Goal: Task Accomplishment & Management: Manage account settings

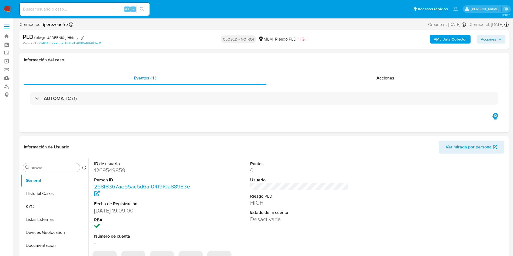
select select "10"
click at [49, 188] on button "Historial Casos" at bounding box center [52, 193] width 63 height 13
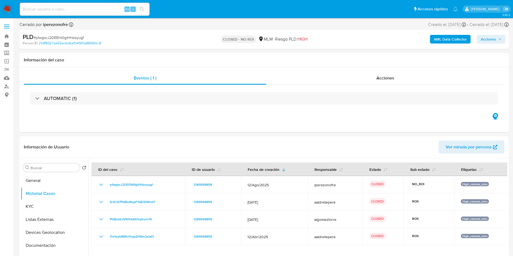
click at [5, 6] on img at bounding box center [7, 9] width 9 height 9
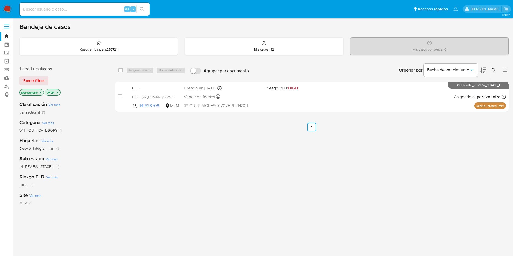
click at [495, 70] on icon at bounding box center [494, 70] width 4 height 4
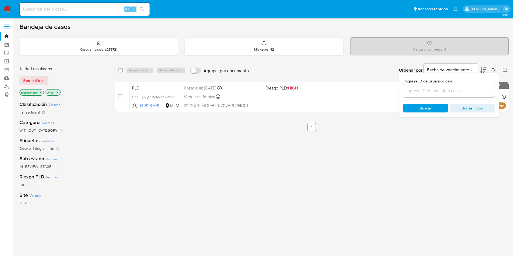
click at [440, 95] on div at bounding box center [448, 90] width 91 height 13
click at [438, 94] on input at bounding box center [448, 90] width 91 height 7
paste input "FuDMdvShE6gbknWKAqdQKnUd"
type input "FuDMdvShE6gbknWKAqdQKnUd"
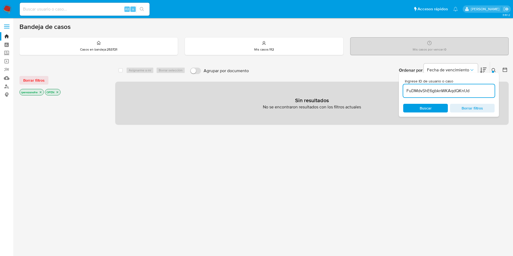
click at [428, 107] on span "Buscar" at bounding box center [426, 108] width 12 height 9
click at [41, 91] on icon "close-filter" at bounding box center [40, 92] width 3 height 3
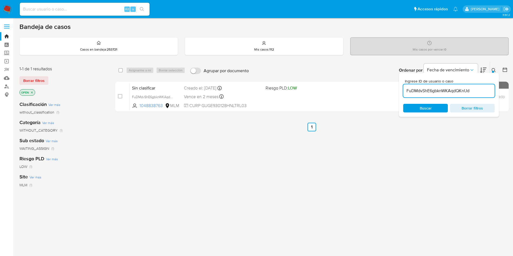
click at [427, 105] on span "Buscar" at bounding box center [426, 108] width 12 height 9
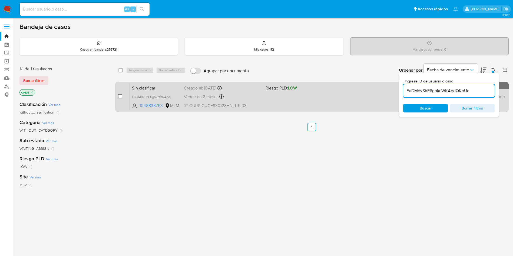
click at [120, 96] on input "checkbox" at bounding box center [120, 96] width 4 height 4
checkbox input "true"
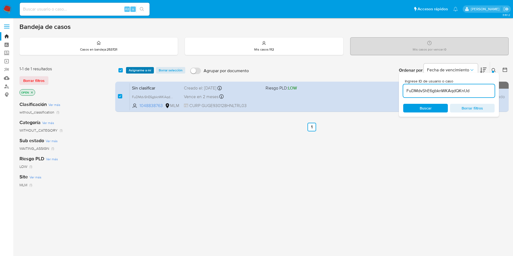
click at [139, 69] on span "Asignarme a mí" at bounding box center [140, 70] width 22 height 5
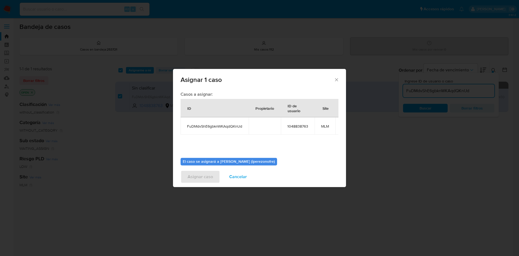
scroll to position [34, 0]
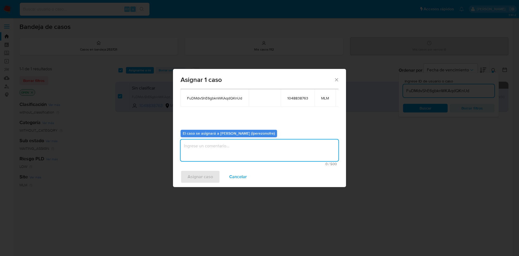
click at [258, 145] on textarea "assign-modal" at bounding box center [260, 151] width 158 height 22
type textarea "IPO"
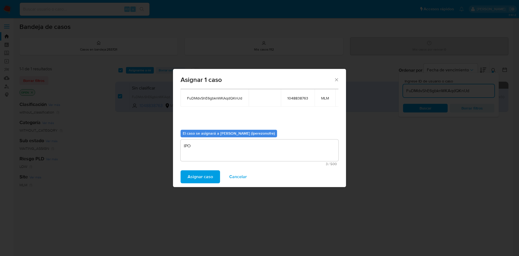
click at [201, 178] on span "Asignar caso" at bounding box center [200, 177] width 25 height 12
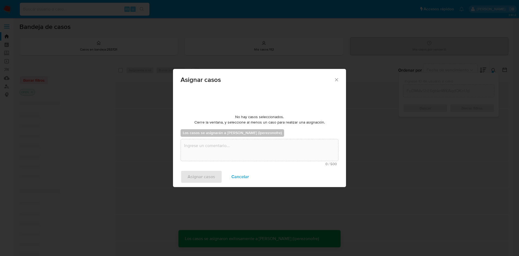
checkbox input "false"
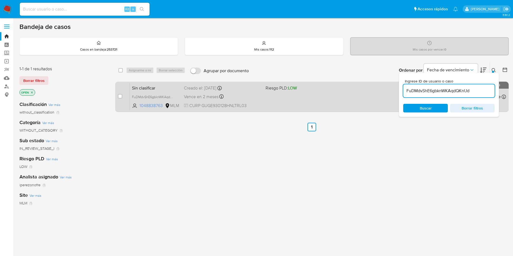
click at [295, 92] on div "Sin clasificar FuDMdvShE6gbknWKAqdQKnUd 1048838763 MLM Riesgo PLD: LOW Creado e…" at bounding box center [318, 96] width 376 height 27
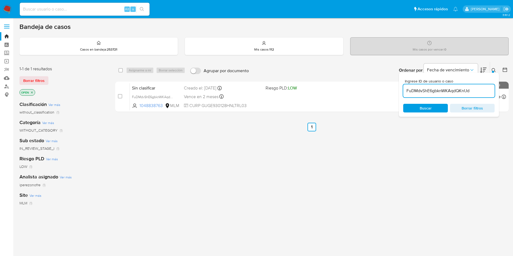
click at [449, 86] on div "FuDMdvShE6gbknWKAqdQKnUd" at bounding box center [448, 90] width 91 height 13
click at [449, 90] on input "FuDMdvShE6gbknWKAqdQKnUd" at bounding box center [448, 90] width 91 height 7
paste input "5ODqMCmbzO6kJmcW72hjSR8L"
type input "5ODqMCmbzO6kJmcW72hjSR8L"
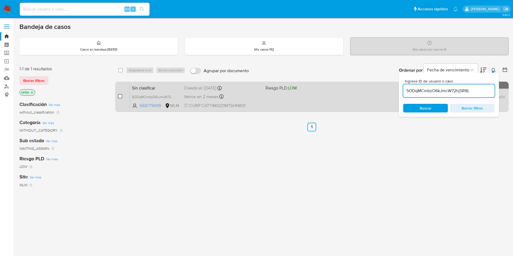
click at [121, 96] on input "checkbox" at bounding box center [120, 96] width 4 height 4
checkbox input "true"
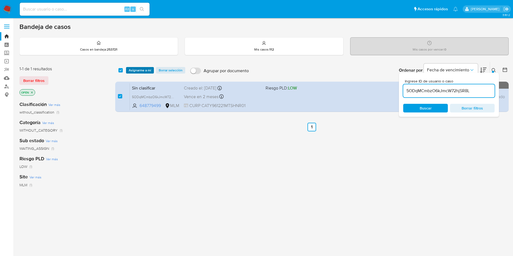
click at [137, 68] on span "Asignarme a mí" at bounding box center [140, 70] width 22 height 5
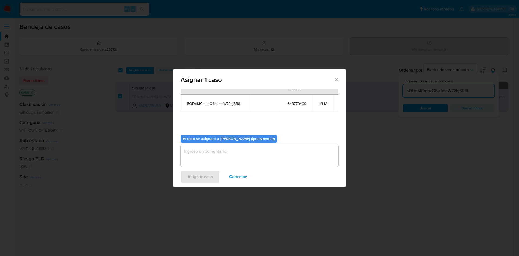
scroll to position [34, 0]
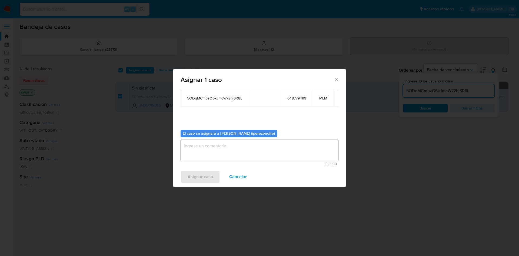
click at [273, 146] on textarea "assign-modal" at bounding box center [260, 151] width 158 height 22
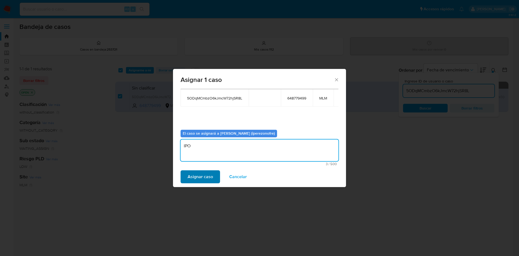
type textarea "IPO"
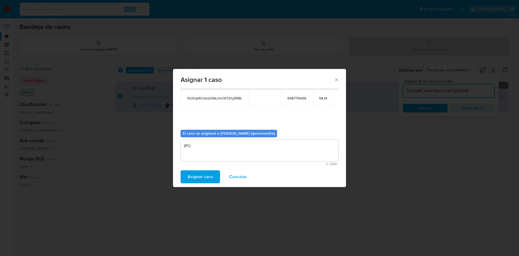
click at [188, 175] on span "Asignar caso" at bounding box center [200, 177] width 25 height 12
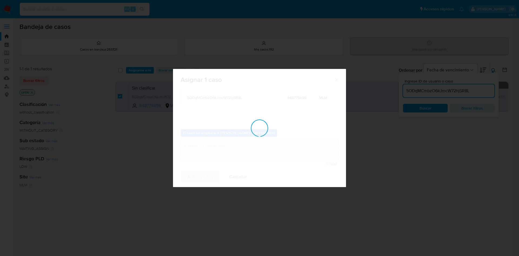
checkbox input "false"
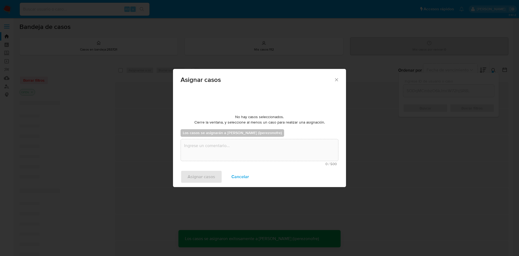
scroll to position [33, 0]
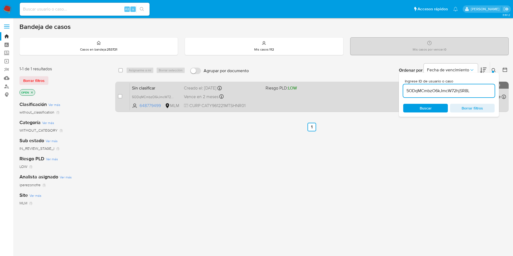
click at [274, 103] on div "Sin clasificar 5ODqMCmbzO6kJmcW72hjSR8L 648779499 MLM Riesgo PLD: LOW Creado el…" at bounding box center [318, 96] width 376 height 27
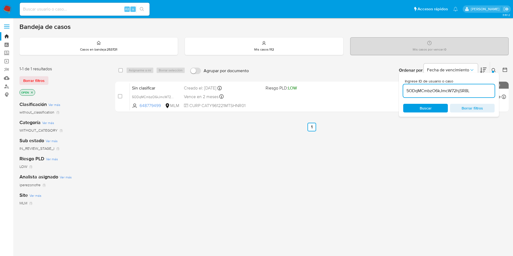
click at [454, 92] on input "5ODqMCmbzO6kJmcW72hjSR8L" at bounding box center [448, 90] width 91 height 7
click at [454, 91] on input "5ODqMCmbzO6kJmcW72hjSR8L" at bounding box center [448, 90] width 91 height 7
paste input "9Teas1FWt8sULnqSAdJtSw8w"
type input "9Teas1FWt8sULnqSAdJtSw8w"
click at [419, 111] on span "Buscar" at bounding box center [425, 108] width 37 height 8
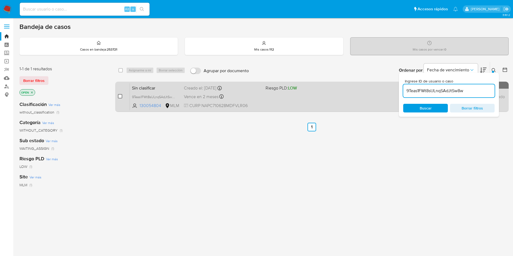
click at [118, 96] on input "checkbox" at bounding box center [120, 96] width 4 height 4
checkbox input "true"
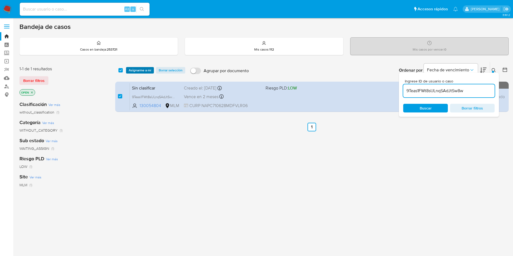
click at [133, 69] on span "Asignarme a mí" at bounding box center [140, 70] width 22 height 5
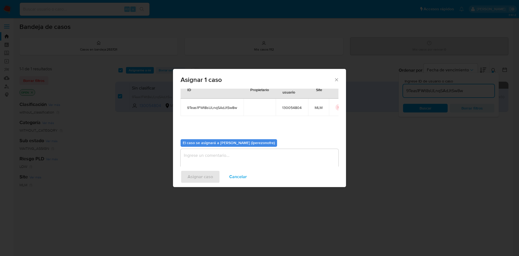
scroll to position [28, 0]
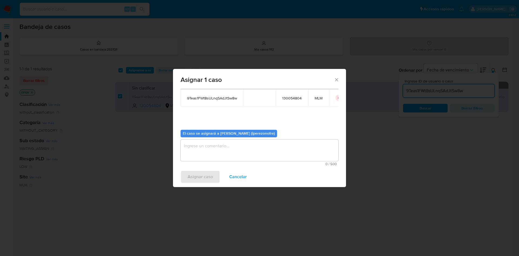
click at [262, 151] on textarea "assign-modal" at bounding box center [260, 151] width 158 height 22
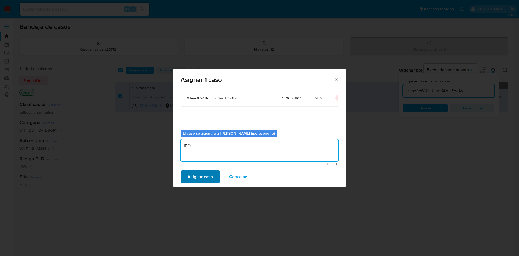
type textarea "IPO"
click at [206, 178] on span "Asignar caso" at bounding box center [200, 177] width 25 height 12
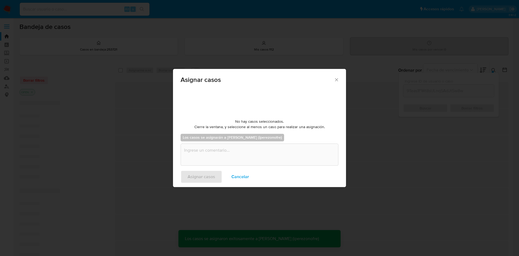
checkbox input "false"
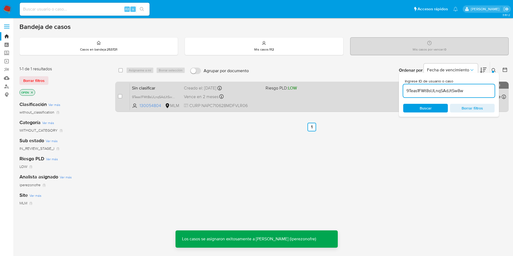
click at [256, 92] on div "Sin clasificar 9Teas1FWt8sULnqSAdJtSw8w 130054804 MLM Riesgo PLD: LOW Creado el…" at bounding box center [318, 96] width 376 height 27
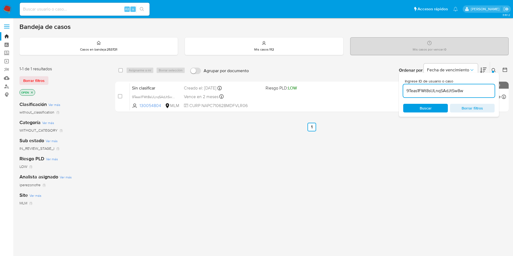
click at [442, 88] on input "9Teas1FWt8sULnqSAdJtSw8w" at bounding box center [448, 90] width 91 height 7
paste input "sPjMm0Rz9iqRRpgzitqqukFL"
type input "sPjMm0Rz9iqRRpgzitqqukFL"
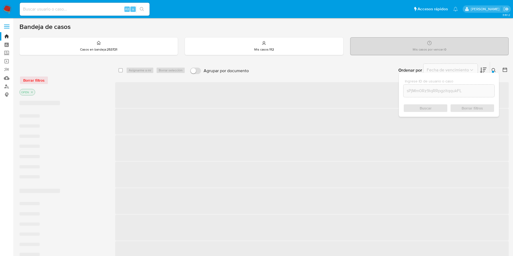
click at [428, 105] on div "Buscar Borrar filtros" at bounding box center [448, 108] width 91 height 9
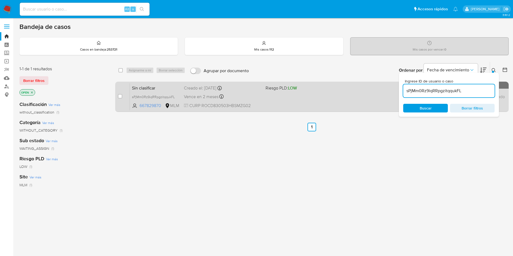
drag, startPoint x: 120, startPoint y: 97, endPoint x: 122, endPoint y: 93, distance: 3.9
click at [121, 96] on input "checkbox" at bounding box center [120, 96] width 4 height 4
checkbox input "true"
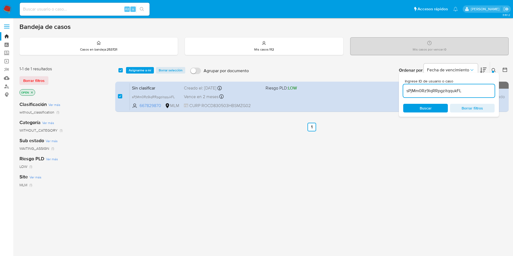
click at [130, 64] on div "select-all-cases-checkbox Asignarme a mí Borrar selección Agrupar por documento…" at bounding box center [311, 70] width 393 height 17
click at [135, 75] on div "select-all-cases-checkbox Asignarme a mí Borrar selección Agrupar por documento…" at bounding box center [311, 70] width 393 height 17
click at [142, 69] on span "Asignarme a mí" at bounding box center [140, 70] width 22 height 5
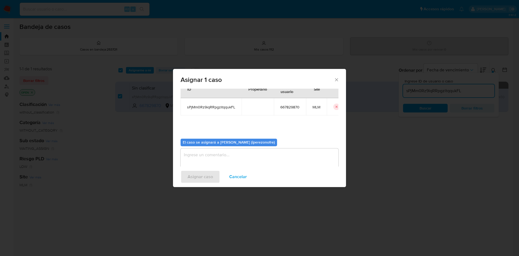
scroll to position [28, 0]
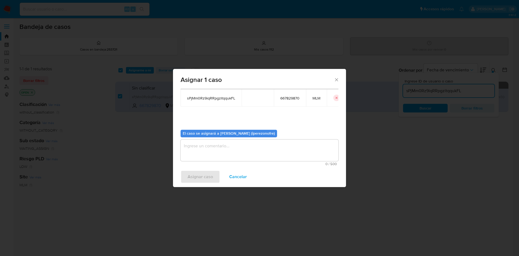
click at [261, 155] on textarea "assign-modal" at bounding box center [260, 151] width 158 height 22
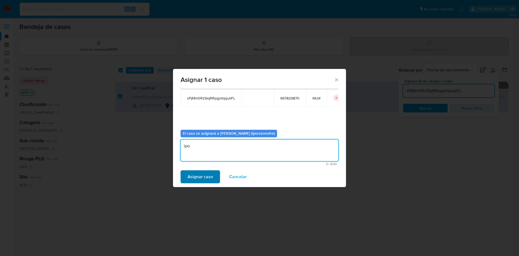
type textarea "ipo"
click at [182, 182] on button "Asignar caso" at bounding box center [200, 176] width 39 height 13
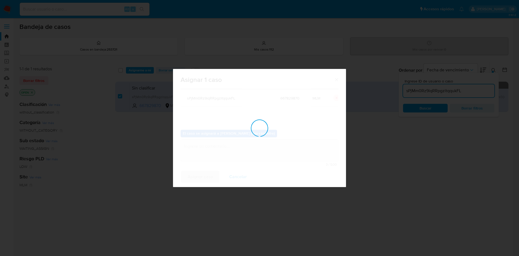
checkbox input "false"
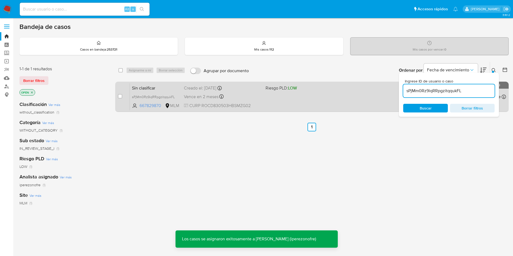
click at [269, 100] on div "Sin clasificar sPjMm0Rz9iqRRpgzitqqukFL 667829870 MLM Riesgo PLD: LOW Creado el…" at bounding box center [318, 96] width 376 height 27
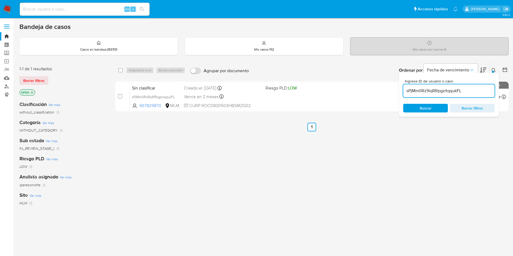
click at [444, 91] on input "sPjMm0Rz9iqRRpgzitqqukFL" at bounding box center [448, 90] width 91 height 7
paste input "RROlVigCS13uraCsqKTlDfpF"
type input "RROlVigCS13uraCsqKTlDfpF"
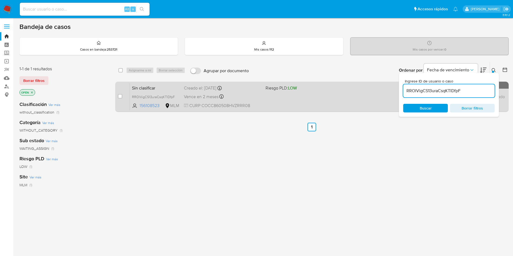
click at [291, 106] on div "Sin clasificar RROlVigCS13uraCsqKTlDfpF 156108523 MLM Riesgo PLD: LOW Creado el…" at bounding box center [318, 96] width 376 height 27
click at [120, 96] on input "checkbox" at bounding box center [120, 96] width 4 height 4
checkbox input "true"
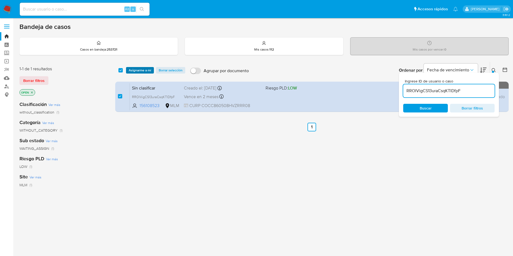
click at [139, 69] on span "Asignarme a mí" at bounding box center [140, 70] width 22 height 5
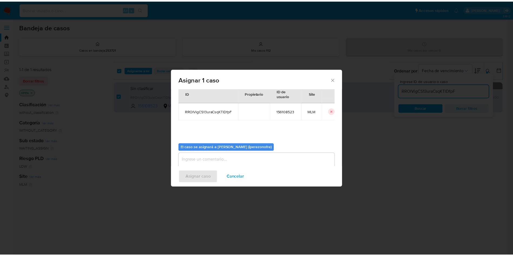
scroll to position [28, 0]
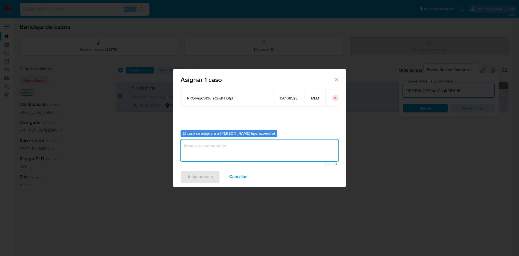
click at [272, 153] on textarea "assign-modal" at bounding box center [260, 151] width 158 height 22
type textarea "ipo"
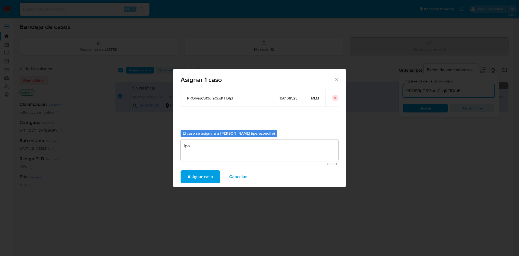
click at [205, 177] on span "Asignar caso" at bounding box center [200, 177] width 25 height 12
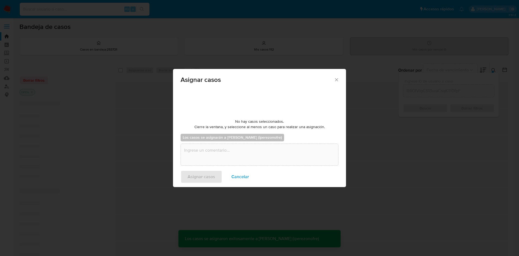
checkbox input "false"
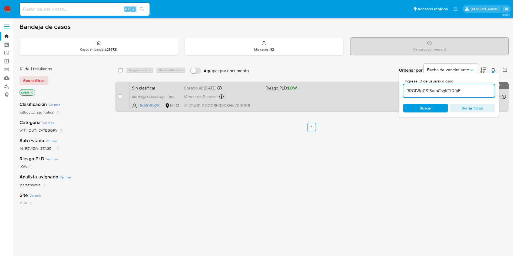
click at [270, 100] on div "Sin clasificar RROlVigCS13uraCsqKTlDfpF 156108523 MLM Riesgo PLD: LOW Creado el…" at bounding box center [318, 96] width 376 height 27
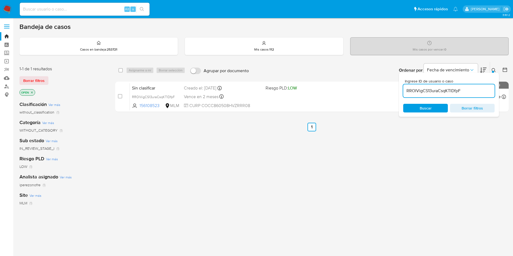
click at [424, 91] on input "RROlVigCS13uraCsqKTlDfpF" at bounding box center [448, 90] width 91 height 7
paste input "FuDMdvShE6gbknWKAqdQKnUd"
type input "FuDMdvShE6gbknWKAqdQKnUd"
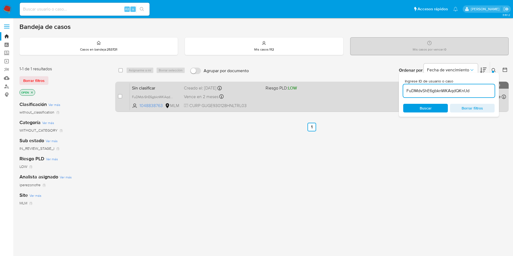
click at [239, 98] on div "Vence en 2 meses Vence el 15/11/2025 11:15:59" at bounding box center [222, 96] width 77 height 7
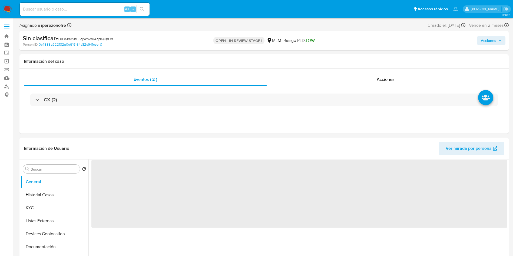
select select "10"
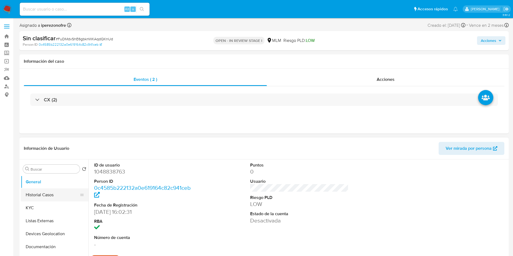
click at [37, 198] on button "Historial Casos" at bounding box center [52, 194] width 63 height 13
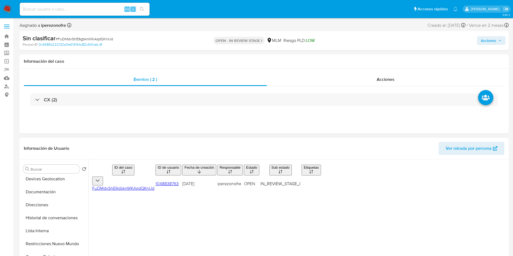
scroll to position [56, 0]
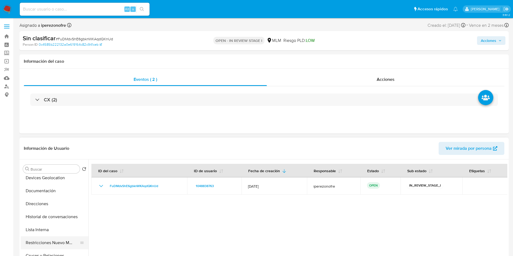
click at [64, 236] on button "Restricciones Nuevo Mundo" at bounding box center [52, 242] width 63 height 13
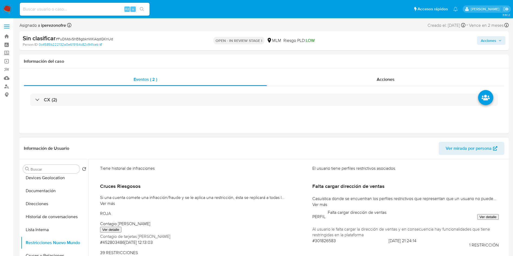
scroll to position [38, 0]
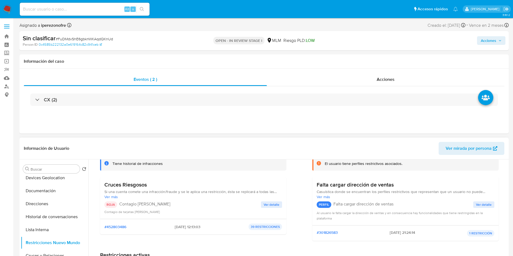
click at [277, 205] on span "Ver detalle" at bounding box center [272, 204] width 16 height 5
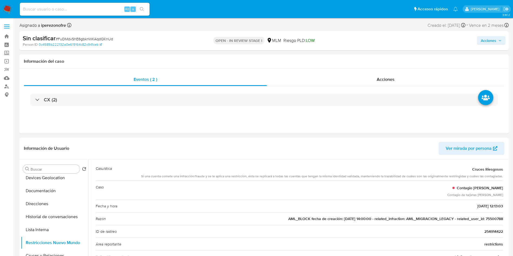
scroll to position [31, 0]
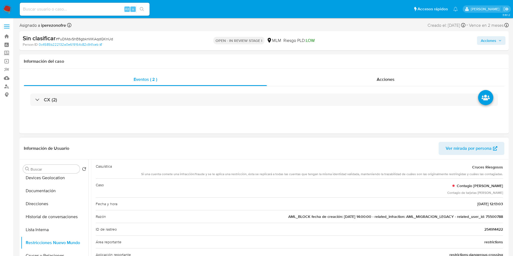
click at [491, 218] on span "AML_BLOCK fecha de creación: 08/12/2021 14:00:00 - related_infraction: AML_MIGR…" at bounding box center [395, 216] width 215 height 5
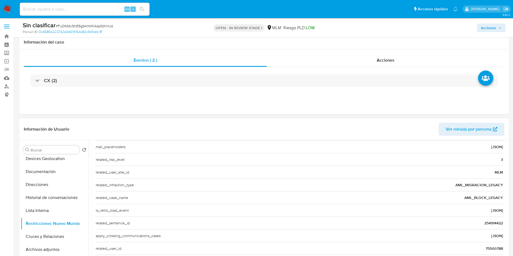
scroll to position [53, 0]
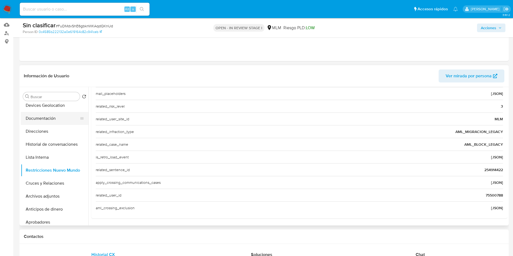
click at [44, 119] on button "Documentación" at bounding box center [52, 118] width 63 height 13
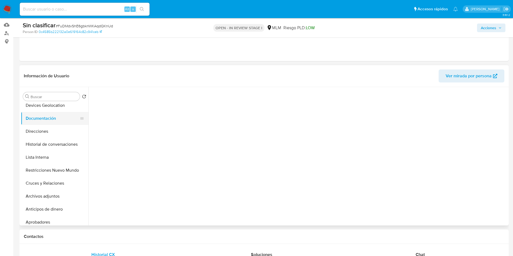
scroll to position [0, 0]
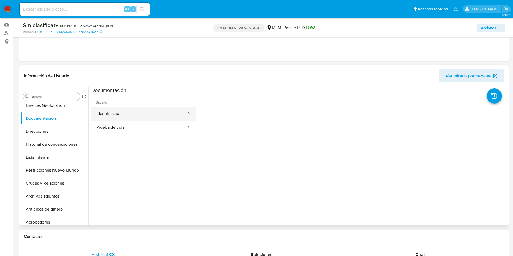
click at [152, 114] on button "Identificación" at bounding box center [138, 114] width 95 height 14
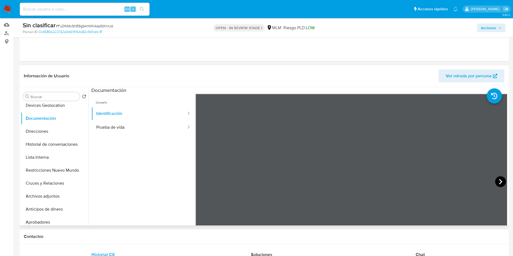
click at [495, 182] on icon at bounding box center [500, 181] width 11 height 11
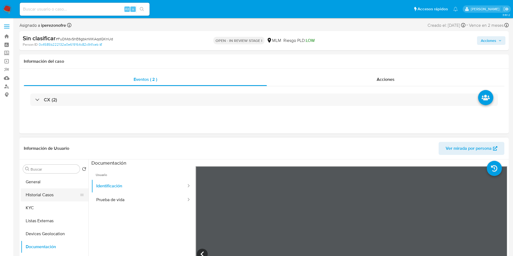
click at [46, 193] on button "Historial Casos" at bounding box center [52, 194] width 63 height 13
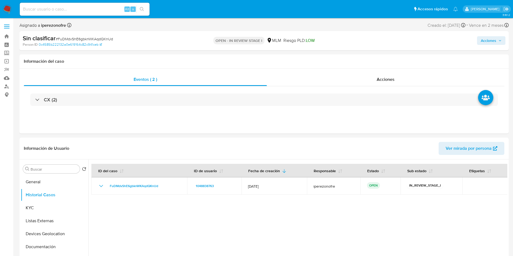
scroll to position [41, 0]
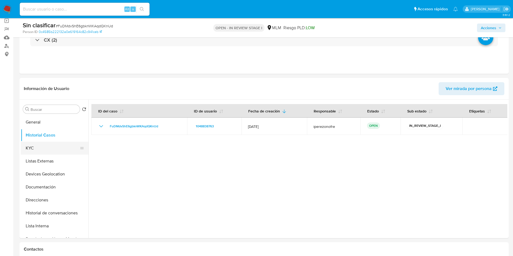
click at [41, 151] on button "KYC" at bounding box center [52, 148] width 63 height 13
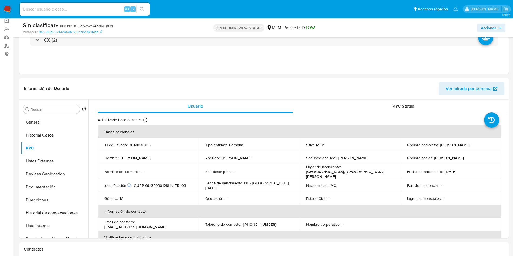
drag, startPoint x: 438, startPoint y: 146, endPoint x: 491, endPoint y: 146, distance: 52.7
click at [491, 146] on div "Nombre completo : Eladio Gutierrez Garcia" at bounding box center [451, 144] width 88 height 5
copy p "Eladio Gutierrez Garcia"
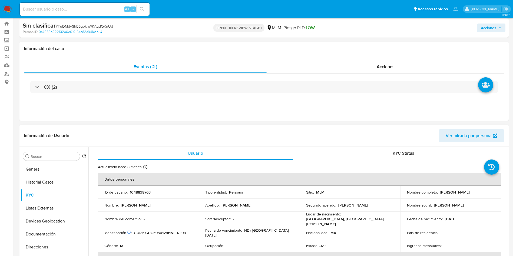
scroll to position [0, 0]
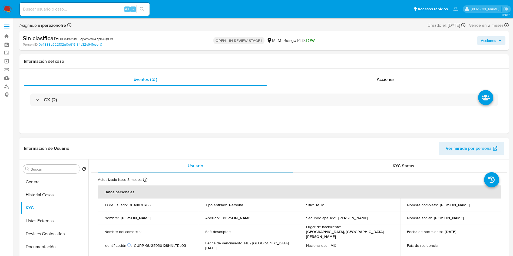
click at [144, 207] on p "1048838763" at bounding box center [140, 205] width 21 height 5
copy p "1048838763"
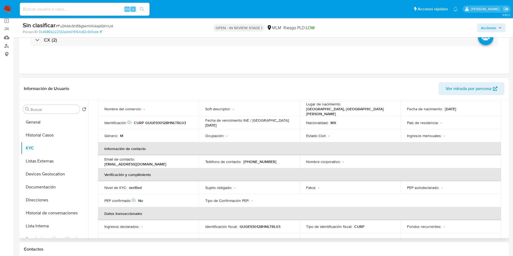
scroll to position [81, 0]
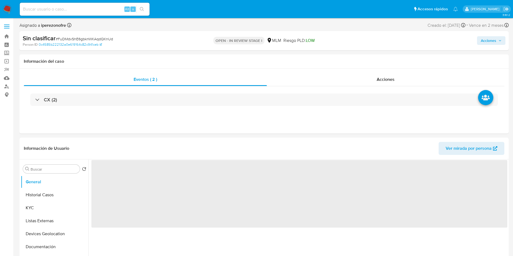
click at [75, 12] on input at bounding box center [85, 9] width 130 height 7
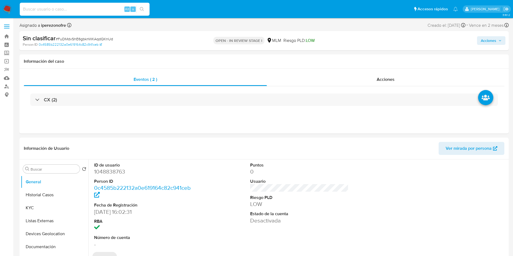
select select "10"
paste input "75500788"
type input "75500788"
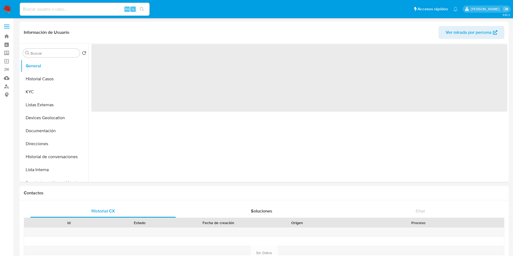
select select "10"
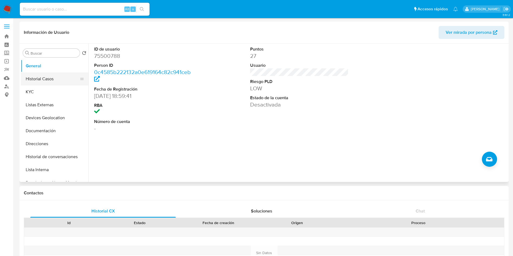
click at [51, 79] on button "Historial Casos" at bounding box center [52, 78] width 63 height 13
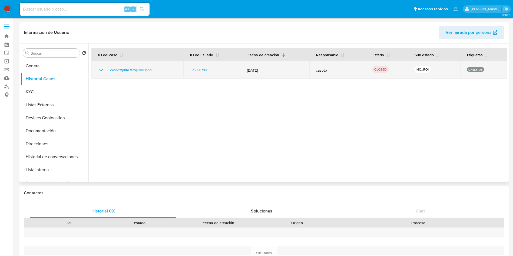
click at [100, 70] on icon "Mostrar/Ocultar" at bounding box center [101, 70] width 4 height 2
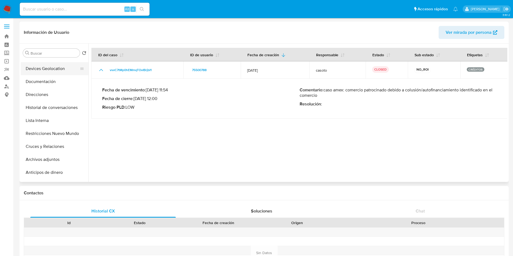
scroll to position [49, 0]
click at [32, 134] on button "Restricciones Nuevo Mundo" at bounding box center [52, 133] width 63 height 13
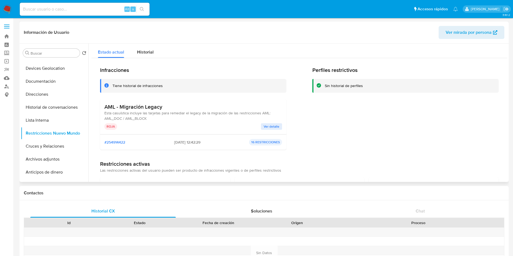
click at [273, 124] on span "Ver detalle" at bounding box center [272, 126] width 16 height 5
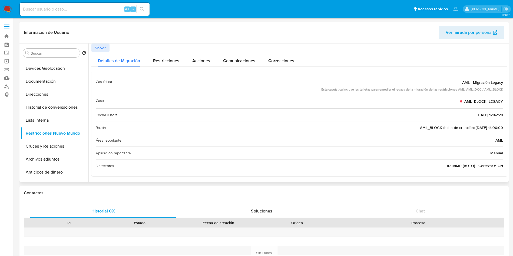
click at [101, 51] on span "Volver" at bounding box center [100, 48] width 11 height 8
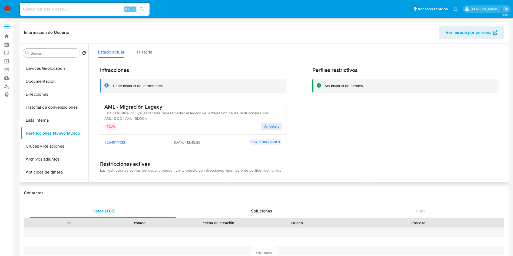
click at [142, 51] on span "Historial" at bounding box center [145, 52] width 16 height 6
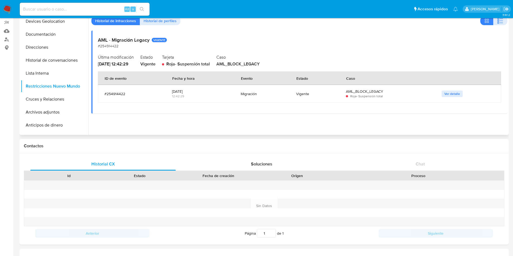
scroll to position [0, 0]
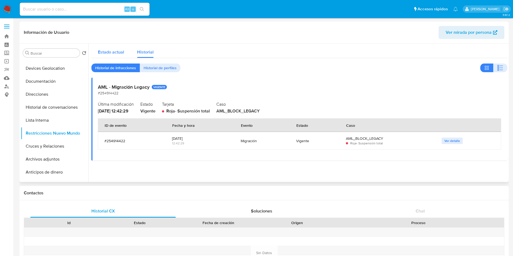
click at [109, 54] on span "Estado actual" at bounding box center [111, 52] width 26 height 6
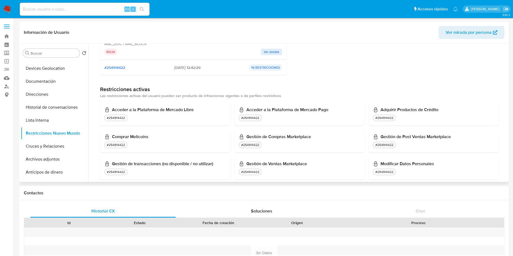
scroll to position [78, 0]
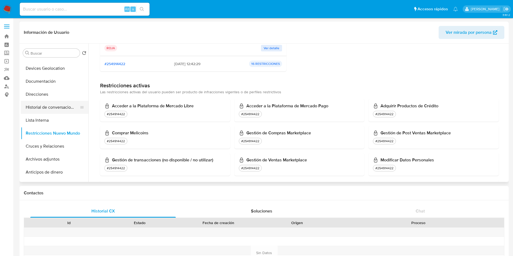
click at [54, 104] on button "Historial de conversaciones" at bounding box center [52, 107] width 63 height 13
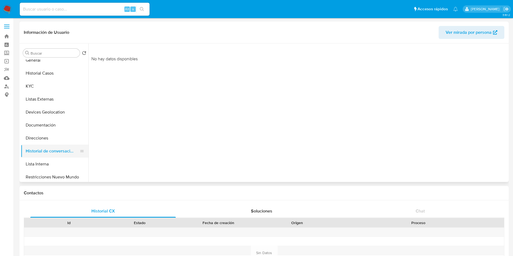
scroll to position [0, 0]
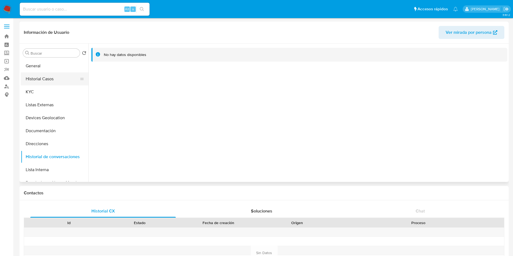
click at [57, 75] on button "Historial Casos" at bounding box center [52, 78] width 63 height 13
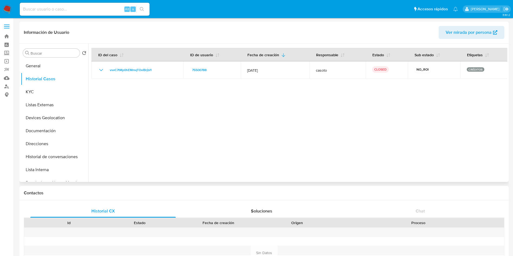
click at [259, 157] on div at bounding box center [297, 113] width 419 height 138
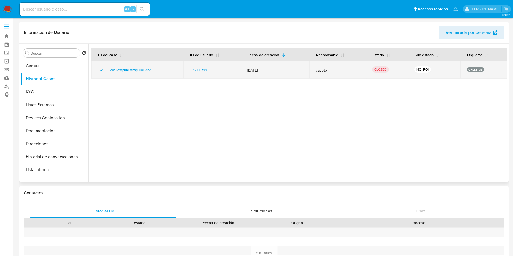
click at [100, 71] on icon "Mostrar/Ocultar" at bounding box center [101, 70] width 6 height 6
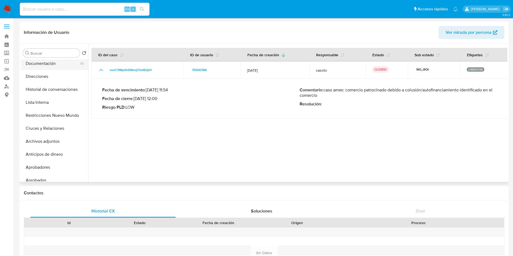
scroll to position [68, 0]
click at [55, 142] on button "Archivos adjuntos" at bounding box center [52, 140] width 63 height 13
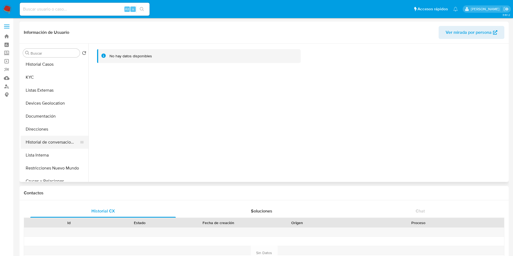
scroll to position [0, 0]
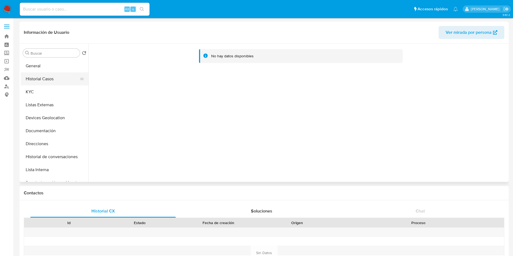
click at [50, 77] on button "Historial Casos" at bounding box center [52, 78] width 63 height 13
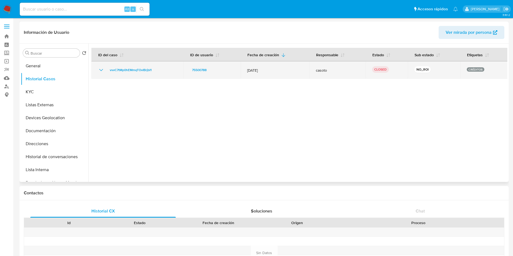
click at [102, 68] on icon "Mostrar/Ocultar" at bounding box center [101, 70] width 6 height 6
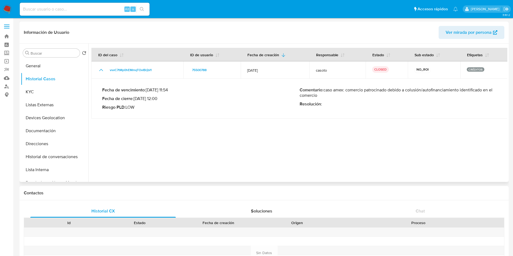
click at [325, 124] on div at bounding box center [297, 113] width 419 height 138
click at [258, 118] on td "Fecha de vencimiento : 06/02/2022 11:54 Fecha de cierre : 08/12/2021 12:00 Ries…" at bounding box center [299, 99] width 416 height 40
click at [42, 67] on button "General" at bounding box center [52, 65] width 63 height 13
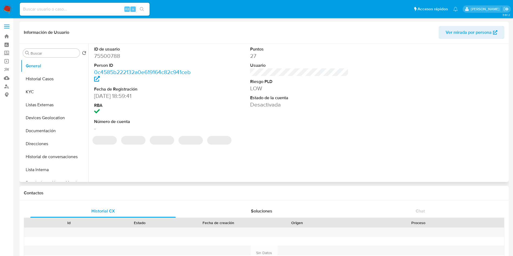
click at [109, 53] on dd "75500788" at bounding box center [143, 56] width 99 height 8
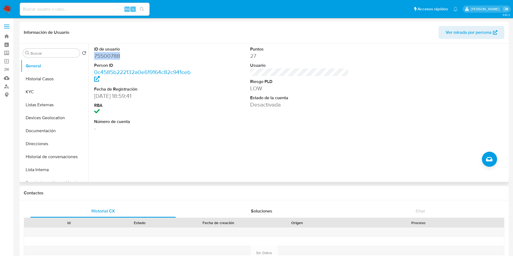
copy dd "75500788"
click at [345, 143] on div "ID de usuario 75500788 Person ID 0c4585b222132a0e619164c82c941ceb Fecha de Regi…" at bounding box center [297, 113] width 419 height 138
click at [51, 80] on button "Historial Casos" at bounding box center [52, 78] width 63 height 13
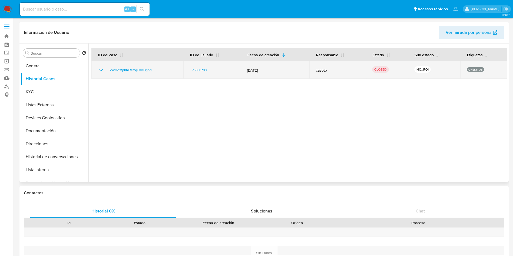
click at [98, 70] on icon "Mostrar/Ocultar" at bounding box center [101, 70] width 6 height 6
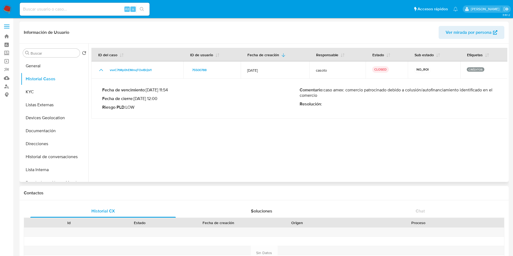
click at [394, 111] on div "Fecha de vencimiento : 06/02/2022 11:54 Fecha de cierre : 08/12/2021 12:00 Ries…" at bounding box center [299, 98] width 395 height 31
click at [426, 95] on p "Comentario : caso amex: comercio patrocinado debido a colusión/autofinanciamien…" at bounding box center [398, 92] width 197 height 11
click at [359, 92] on p "Comentario : caso amex: comercio patrocinado debido a colusión/autofinanciamien…" at bounding box center [398, 92] width 197 height 11
drag, startPoint x: 324, startPoint y: 90, endPoint x: 323, endPoint y: 95, distance: 4.7
click at [323, 95] on p "Comentario : caso amex: comercio patrocinado debido a colusión/autofinanciamien…" at bounding box center [398, 92] width 197 height 11
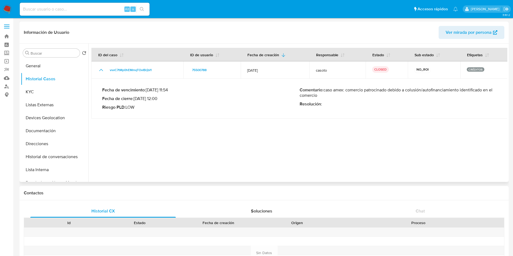
click at [256, 141] on div at bounding box center [297, 113] width 419 height 138
click at [49, 67] on button "General" at bounding box center [52, 65] width 63 height 13
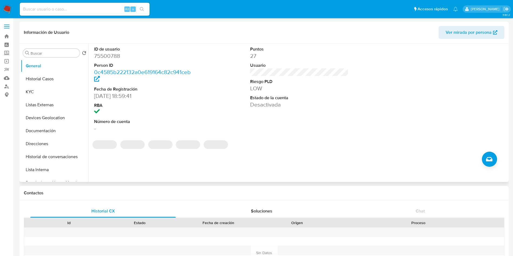
click at [116, 54] on dd "75500788" at bounding box center [143, 56] width 99 height 8
copy dd "75500788"
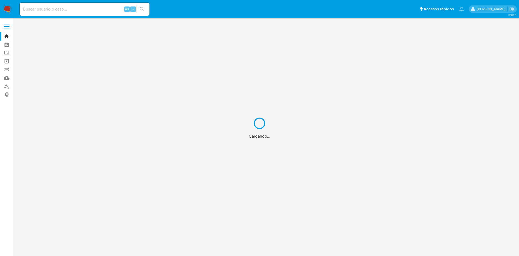
click at [4, 52] on div "Cargando..." at bounding box center [259, 128] width 519 height 256
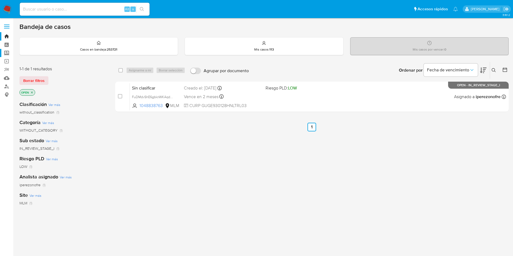
click at [8, 52] on label "Screening" at bounding box center [32, 53] width 64 height 8
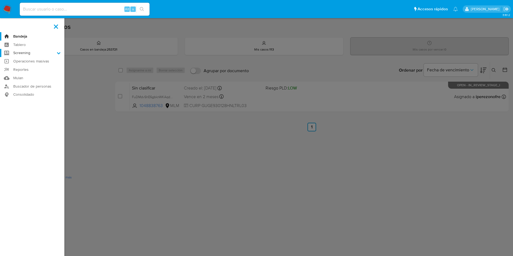
click at [0, 0] on input "Screening" at bounding box center [0, 0] width 0 height 0
click at [32, 75] on link "Herramientas" at bounding box center [32, 74] width 64 height 7
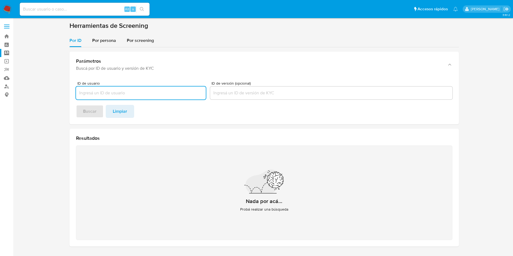
click at [132, 93] on input "ID de usuario" at bounding box center [141, 93] width 130 height 7
paste input "Eladio Gutierrez Garcia"
type input "Eladio Gutierrez Garcia"
click at [92, 110] on footer "Buscar Limpiar" at bounding box center [264, 111] width 376 height 13
click at [101, 43] on span "Por persona" at bounding box center [104, 40] width 24 height 6
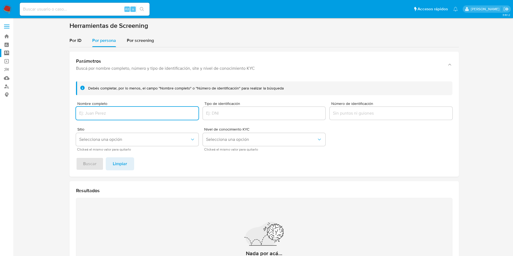
click at [125, 115] on input "Nombre completo" at bounding box center [137, 113] width 122 height 7
type input "Eladio Gutierrez Garcia"
click at [88, 164] on span "Buscar" at bounding box center [90, 164] width 14 height 12
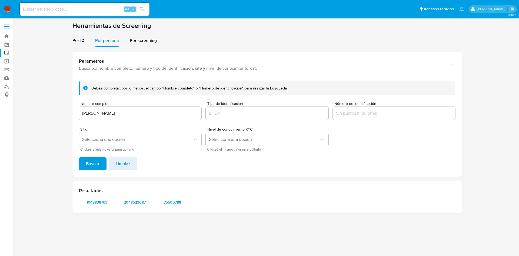
click at [135, 200] on span "2048523087" at bounding box center [135, 202] width 28 height 8
click at [87, 7] on input at bounding box center [85, 9] width 130 height 7
paste input "448679181"
type input "448679181"
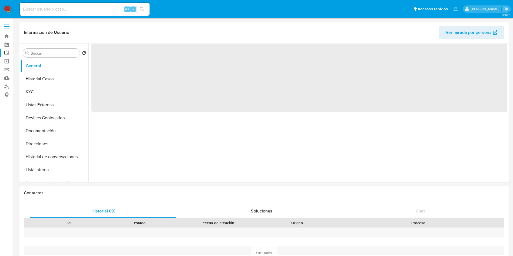
select select "10"
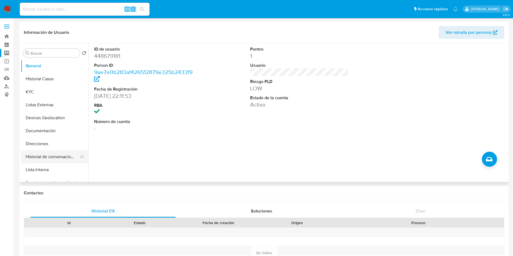
scroll to position [41, 0]
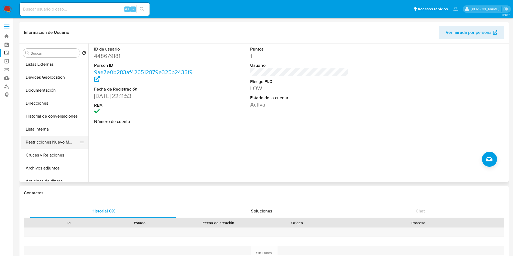
click at [54, 142] on button "Restricciones Nuevo Mundo" at bounding box center [52, 142] width 63 height 13
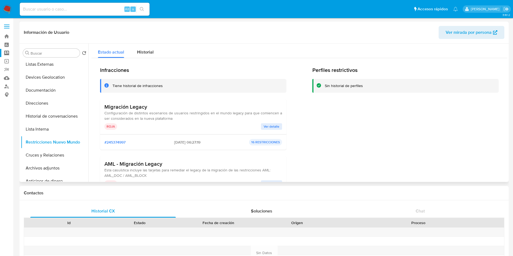
click at [273, 128] on span "Ver detalle" at bounding box center [272, 126] width 16 height 5
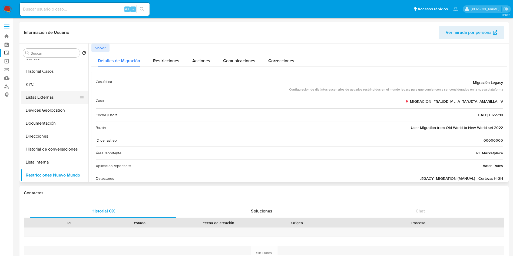
scroll to position [0, 0]
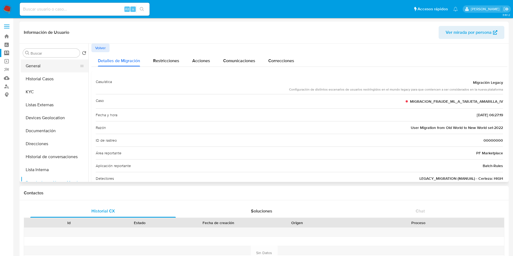
click at [40, 65] on button "General" at bounding box center [52, 65] width 63 height 13
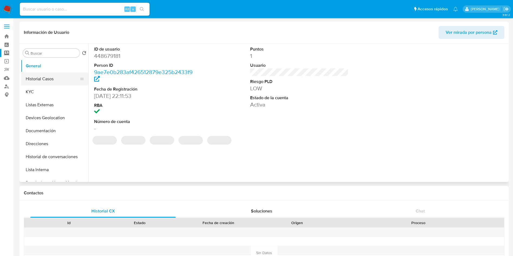
click at [45, 81] on button "Historial Casos" at bounding box center [52, 78] width 63 height 13
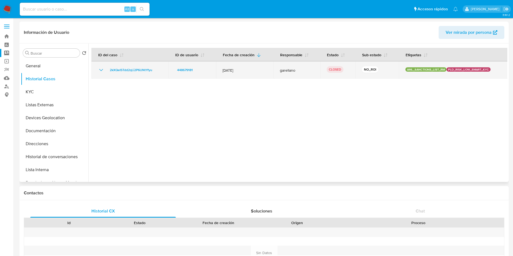
click at [98, 69] on icon "Mostrar/Ocultar" at bounding box center [101, 70] width 6 height 6
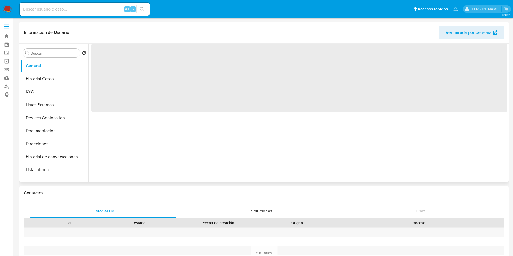
select select "10"
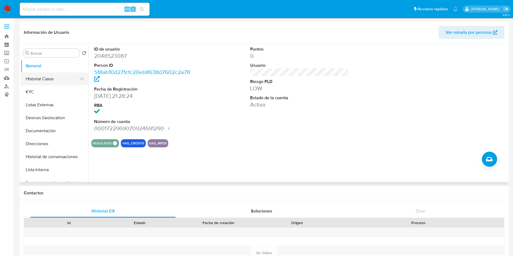
click at [45, 75] on button "Historial Casos" at bounding box center [52, 78] width 63 height 13
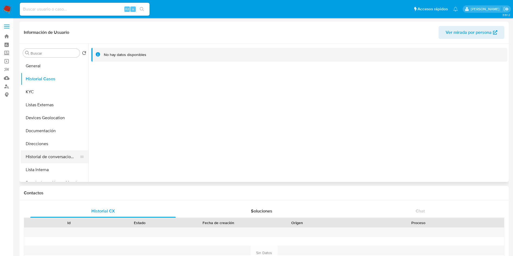
click at [57, 158] on button "Historial de conversaciones" at bounding box center [52, 156] width 63 height 13
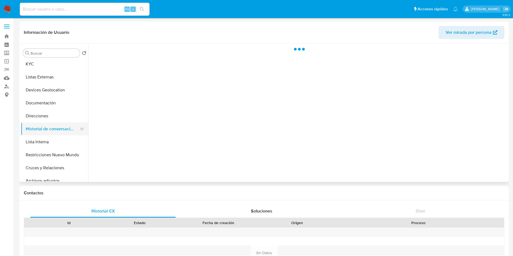
scroll to position [41, 0]
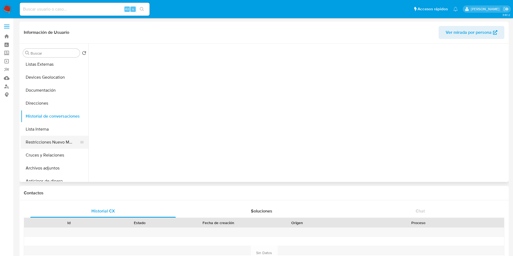
click at [54, 141] on button "Restricciones Nuevo Mundo" at bounding box center [52, 142] width 63 height 13
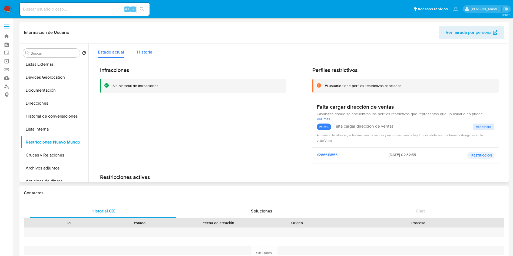
click at [152, 55] on span "Historial" at bounding box center [145, 52] width 16 height 6
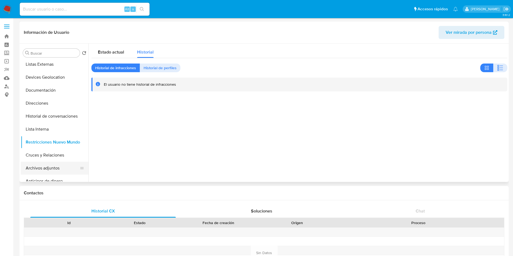
scroll to position [81, 0]
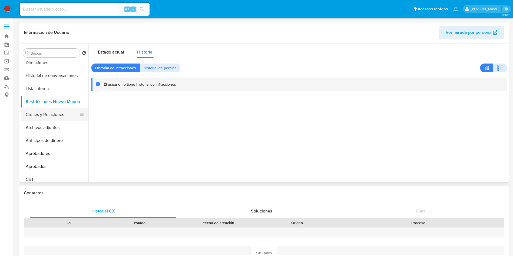
click at [46, 119] on button "Cruces y Relaciones" at bounding box center [52, 114] width 63 height 13
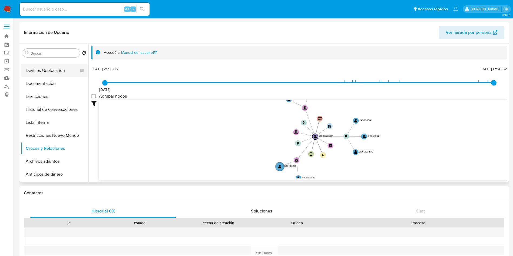
scroll to position [0, 0]
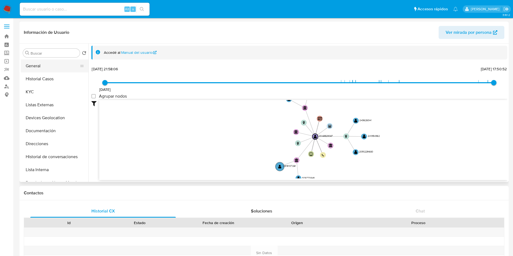
click at [35, 67] on button "General" at bounding box center [52, 65] width 63 height 13
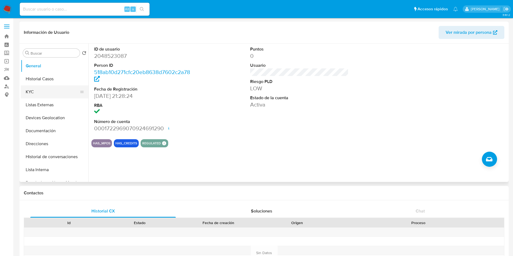
click at [46, 94] on button "KYC" at bounding box center [52, 91] width 63 height 13
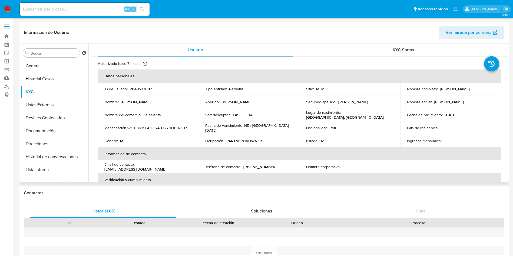
click at [161, 127] on p "CURP GUGE740222HDFTRL07" at bounding box center [160, 127] width 53 height 5
copy p "GUGE740222HDFTRL07"
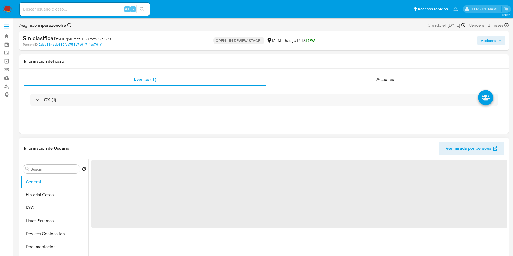
select select "10"
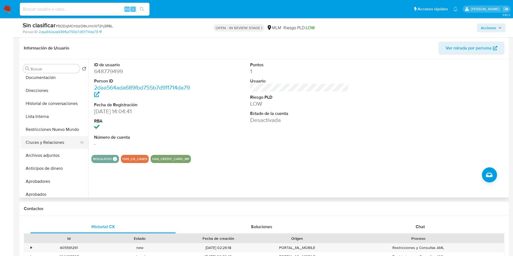
scroll to position [81, 0]
click at [50, 146] on button "Archivos adjuntos" at bounding box center [52, 143] width 63 height 13
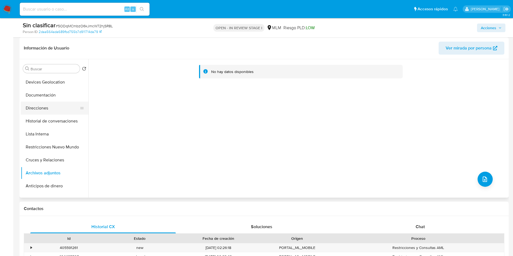
scroll to position [41, 0]
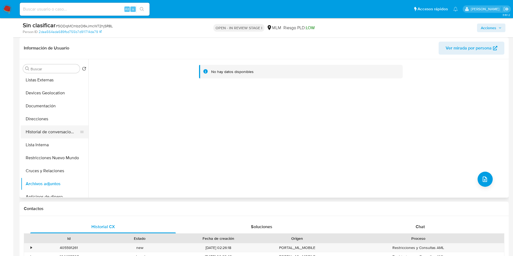
click at [53, 129] on button "Historial de conversaciones" at bounding box center [52, 131] width 63 height 13
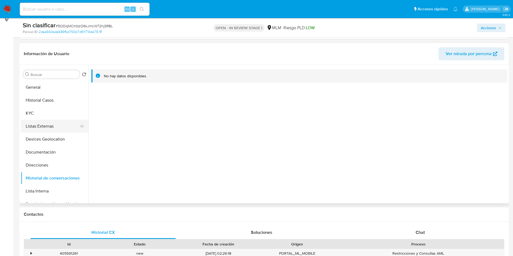
scroll to position [0, 0]
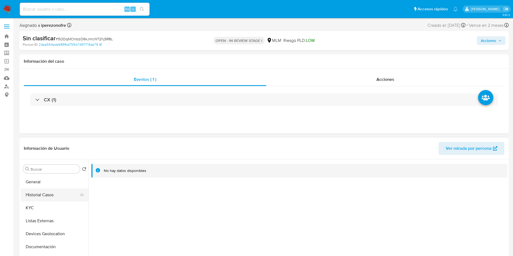
click at [59, 193] on button "Historial Casos" at bounding box center [52, 194] width 63 height 13
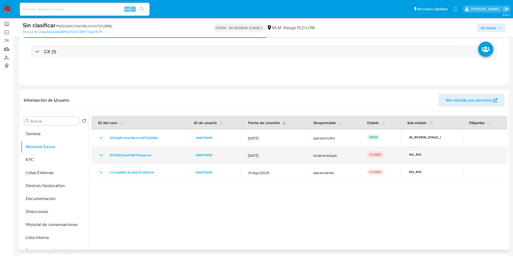
scroll to position [41, 0]
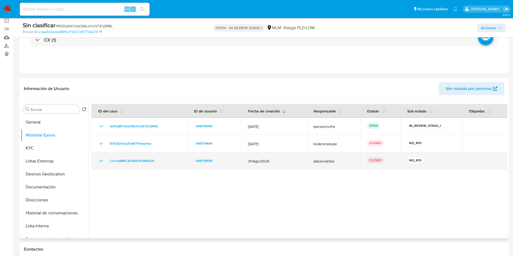
click at [100, 159] on icon "Mostrar/Ocultar" at bounding box center [101, 161] width 6 height 6
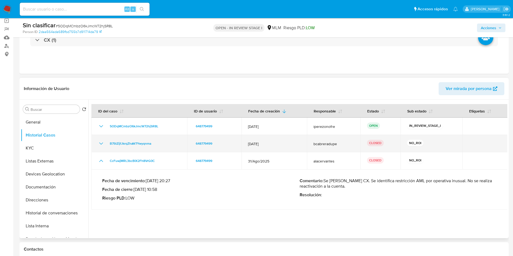
click at [100, 143] on icon "Mostrar/Ocultar" at bounding box center [101, 143] width 4 height 2
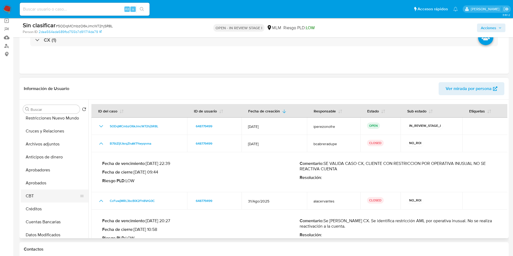
scroll to position [81, 0]
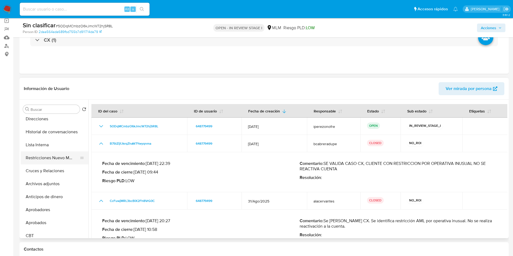
click at [51, 156] on button "Restricciones Nuevo Mundo" at bounding box center [52, 157] width 63 height 13
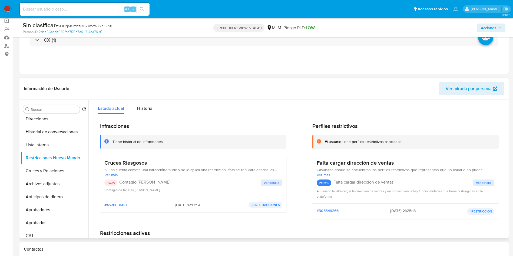
click at [274, 183] on span "Ver detalle" at bounding box center [272, 182] width 16 height 5
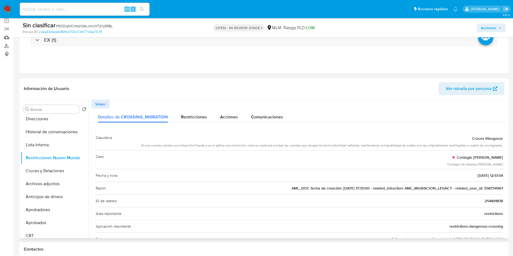
click at [493, 186] on span "AML_DOC fecha de creación: [DATE] 17:35:00 - related_infraction: AML_MIGRACION_…" at bounding box center [396, 187] width 211 height 5
click at [499, 26] on icon "button" at bounding box center [499, 27] width 3 height 3
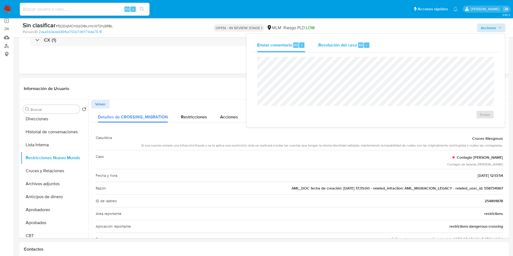
click at [336, 44] on span "Resolución del caso" at bounding box center [337, 45] width 39 height 6
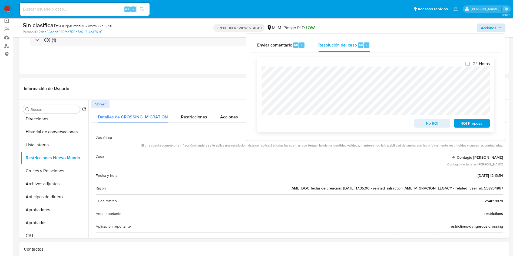
click at [435, 125] on span "No ROI" at bounding box center [432, 124] width 28 height 8
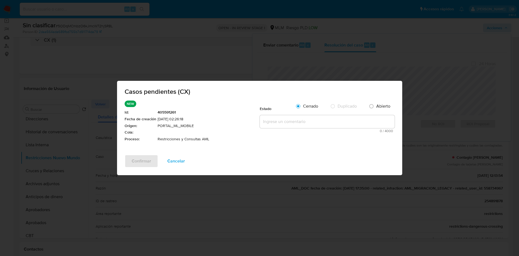
click at [306, 118] on textarea at bounding box center [327, 121] width 135 height 13
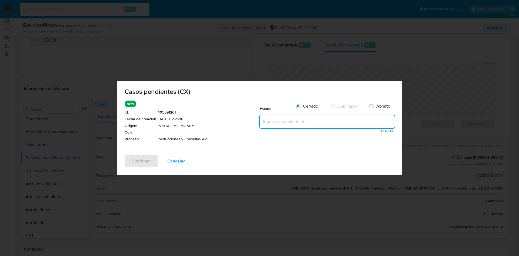
paste textarea "Se realiza validación de caso generado por CX en el que se identifica restricci…"
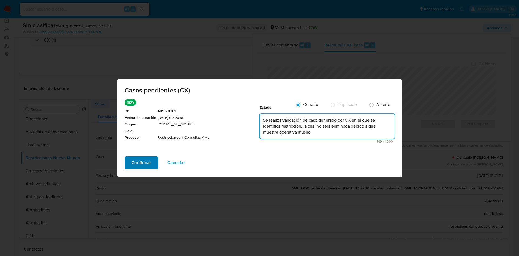
type textarea "Se realiza validación de caso generado por CX en el que se identifica restricci…"
click at [132, 163] on span "Confirmar" at bounding box center [141, 163] width 19 height 12
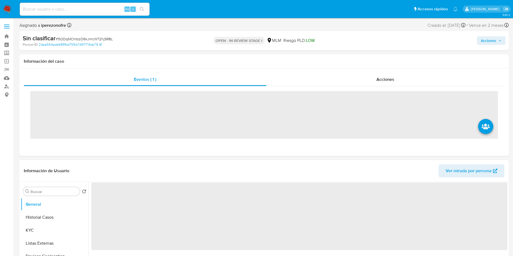
click at [73, 9] on input at bounding box center [85, 9] width 130 height 7
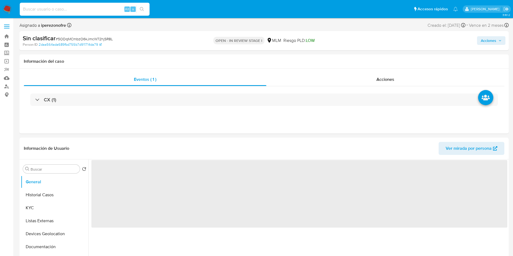
paste input "558734967"
type input "558734967"
select select "10"
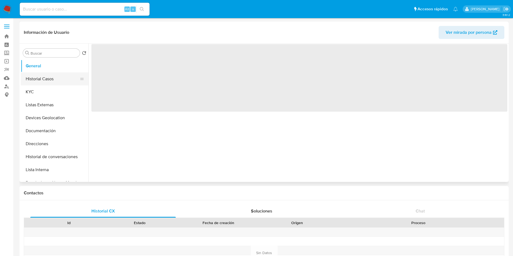
click at [54, 76] on button "Historial Casos" at bounding box center [52, 78] width 63 height 13
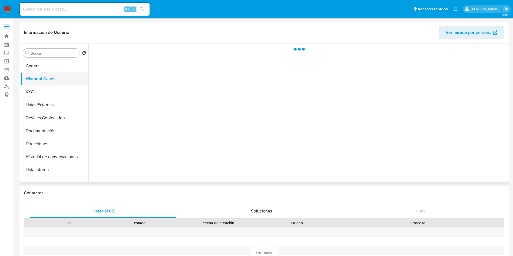
select select "10"
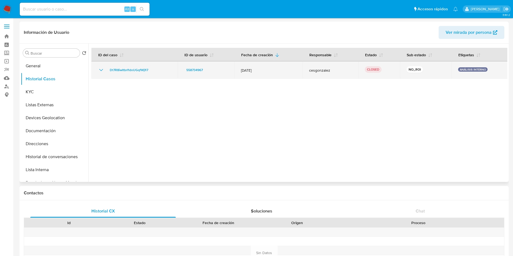
click at [99, 69] on icon "Mostrar/Ocultar" at bounding box center [101, 70] width 6 height 6
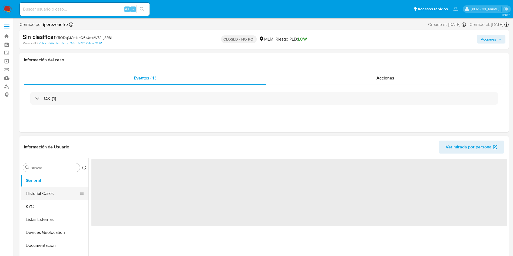
select select "10"
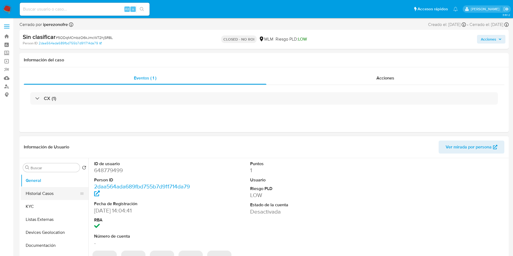
click at [50, 191] on button "Historial Casos" at bounding box center [52, 193] width 63 height 13
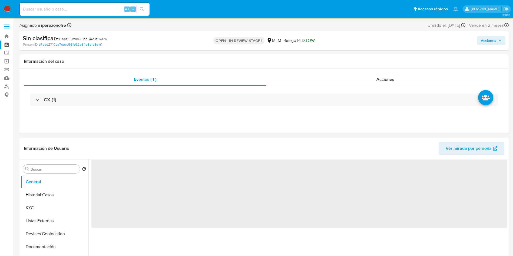
select select "10"
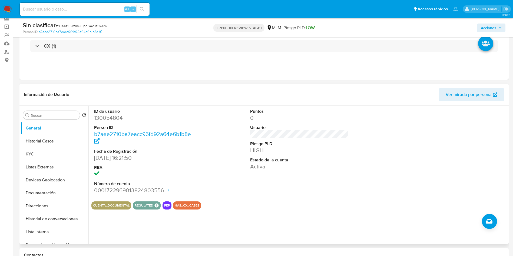
scroll to position [81, 0]
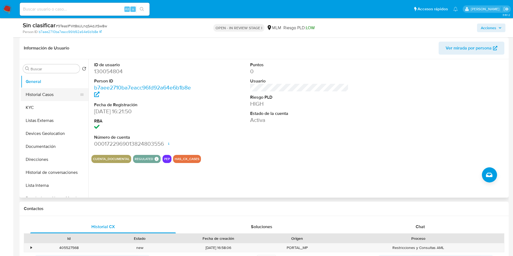
click at [47, 93] on button "Historial Casos" at bounding box center [52, 94] width 63 height 13
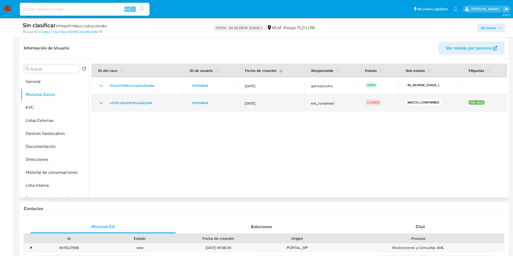
click at [101, 102] on icon "Mostrar/Ocultar" at bounding box center [101, 103] width 6 height 6
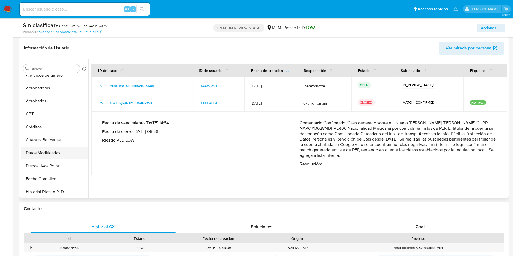
scroll to position [41, 0]
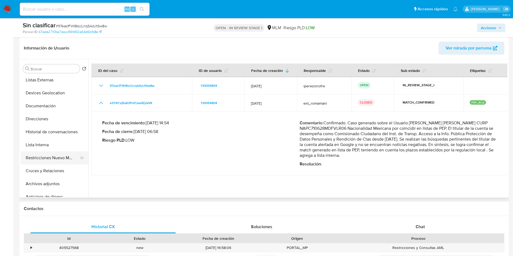
click at [55, 159] on button "Restricciones Nuevo Mundo" at bounding box center [52, 157] width 63 height 13
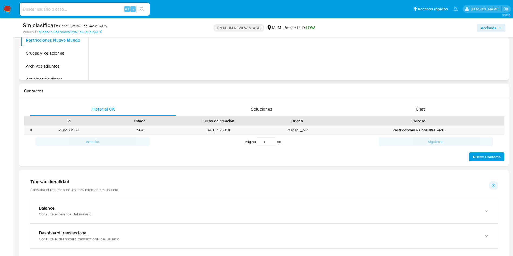
scroll to position [203, 0]
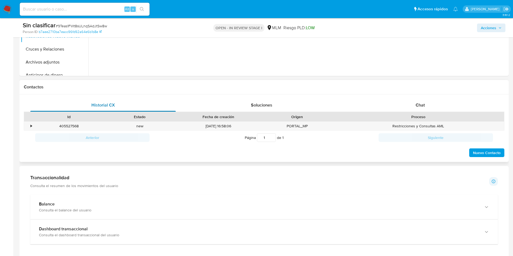
click at [106, 107] on span "Historial CX" at bounding box center [103, 105] width 24 height 6
click at [29, 127] on div "•" at bounding box center [28, 126] width 9 height 9
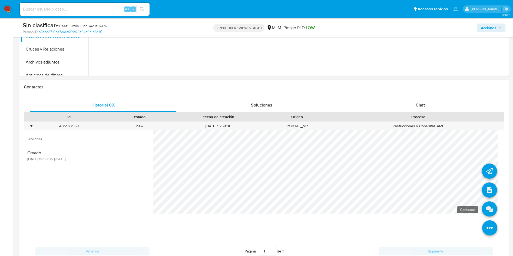
click at [485, 207] on icon at bounding box center [489, 208] width 15 height 15
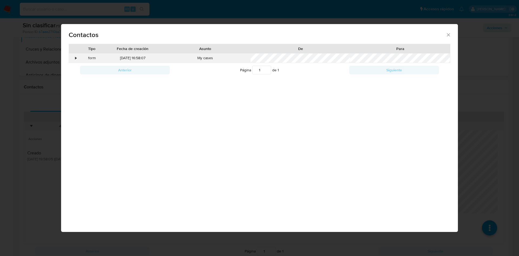
click at [74, 57] on div "•" at bounding box center [73, 58] width 9 height 9
click at [448, 32] on icon "close" at bounding box center [448, 34] width 5 height 5
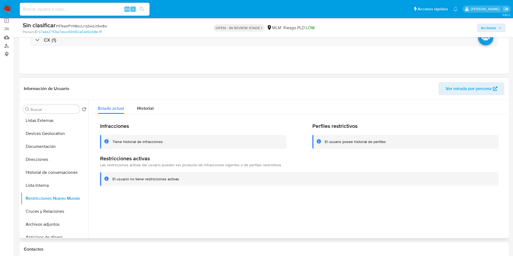
scroll to position [0, 0]
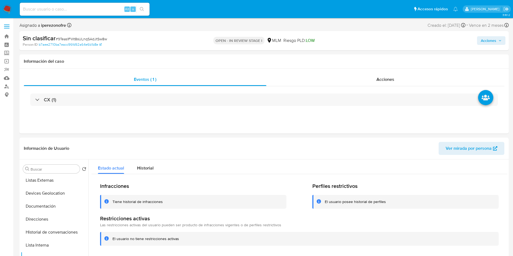
click at [501, 39] on icon "button" at bounding box center [499, 40] width 3 height 3
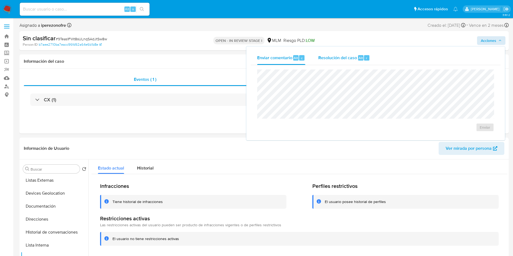
click at [337, 56] on span "Resolución del caso" at bounding box center [337, 58] width 39 height 6
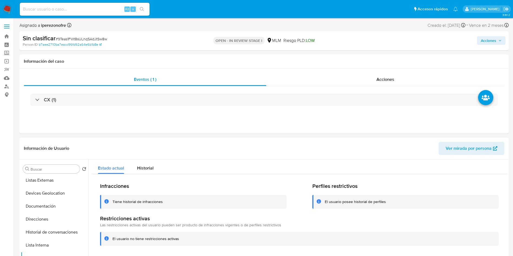
click at [500, 41] on icon "button" at bounding box center [500, 40] width 2 height 1
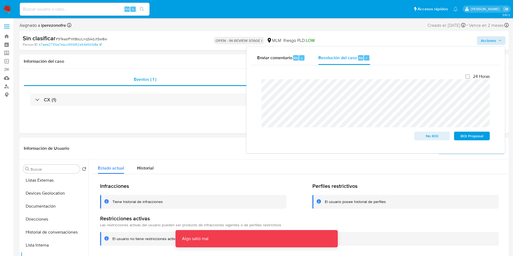
click at [251, 88] on div "Cierre de caso 24 Horas No ROI ROI Proposal Algo salió mal Algo salió mal" at bounding box center [376, 107] width 250 height 84
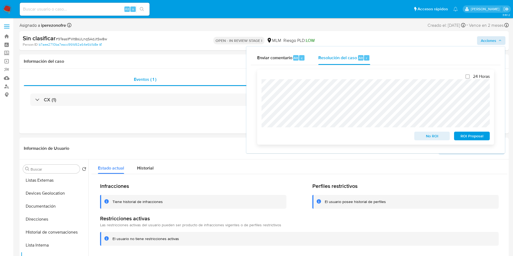
click at [438, 139] on span "No ROI" at bounding box center [432, 136] width 28 height 8
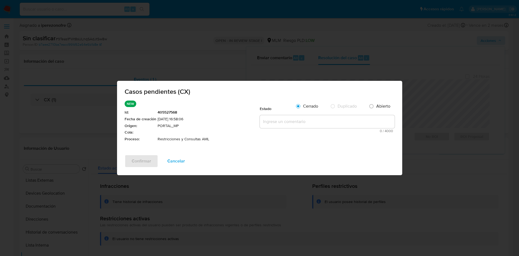
click at [284, 118] on textarea at bounding box center [327, 121] width 135 height 13
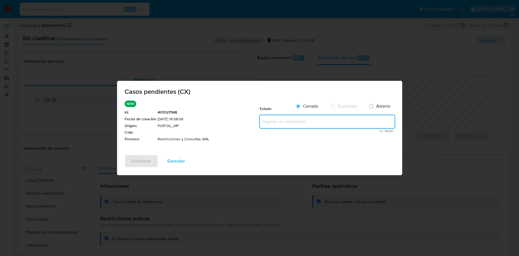
paste textarea "Se valida caso CX, la cuenta no tiene restricción por parte de AML."
type textarea "Se valida caso CX, la cuenta no tiene restricción por parte de AML."
click at [134, 164] on span "Confirmar" at bounding box center [141, 161] width 19 height 12
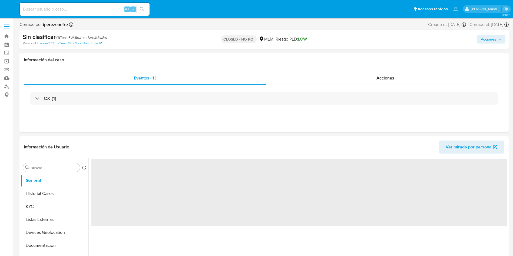
select select "10"
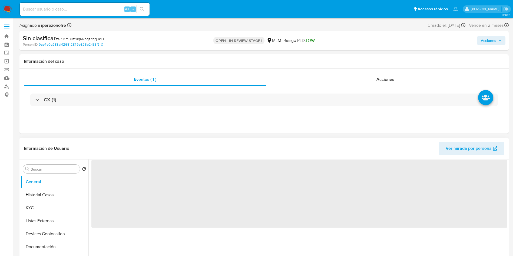
select select "10"
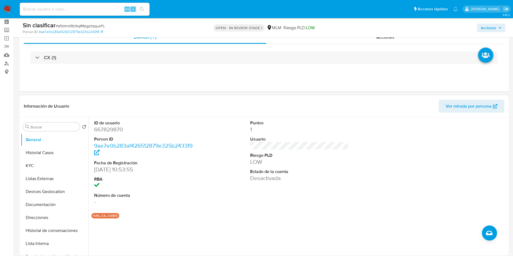
scroll to position [81, 0]
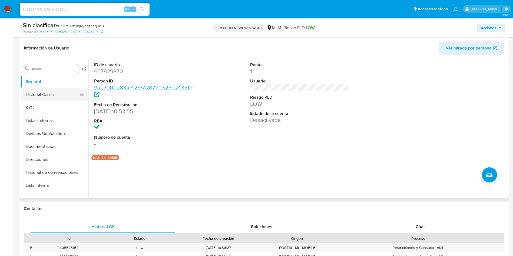
click at [40, 97] on button "Historial Casos" at bounding box center [52, 94] width 63 height 13
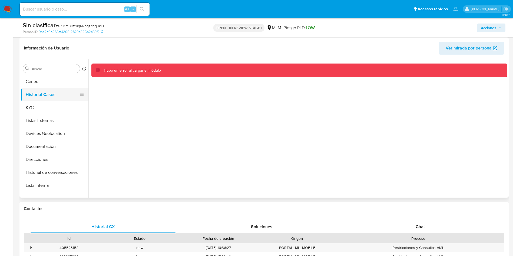
click at [47, 95] on button "Historial Casos" at bounding box center [52, 94] width 63 height 13
click at [45, 81] on button "General" at bounding box center [52, 81] width 63 height 13
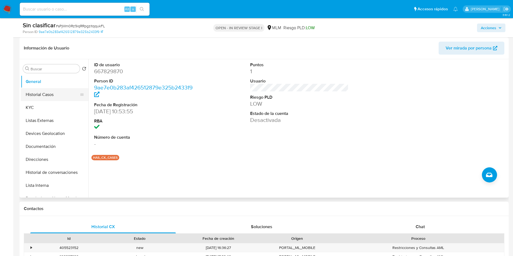
click at [47, 90] on button "Historial Casos" at bounding box center [52, 94] width 63 height 13
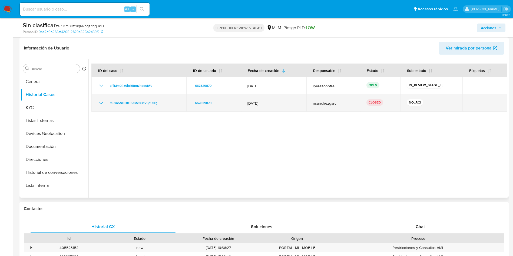
click at [99, 102] on icon "Mostrar/Ocultar" at bounding box center [101, 103] width 6 height 6
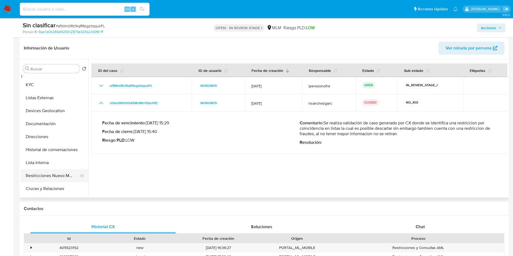
scroll to position [41, 0]
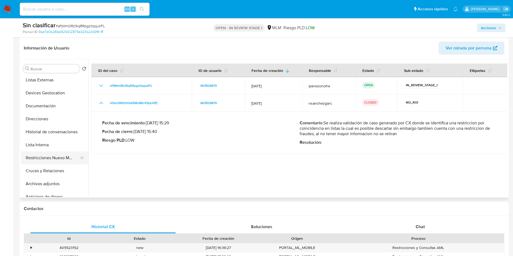
click at [51, 160] on button "Restricciones Nuevo Mundo" at bounding box center [52, 157] width 63 height 13
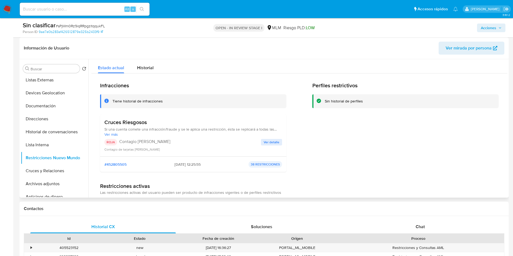
click at [271, 142] on span "Ver detalle" at bounding box center [272, 142] width 16 height 5
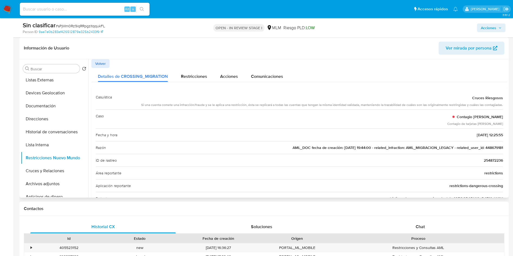
click at [487, 149] on span "AML_DOC fecha de creación: [DATE] 19:44:00 - related_infraction: AML_MIGRACION_…" at bounding box center [398, 147] width 210 height 5
click at [487, 149] on span "AML_DOC fecha de creación: 26/10/2020 19:44:00 - related_infraction: AML_MIGRAC…" at bounding box center [398, 147] width 210 height 5
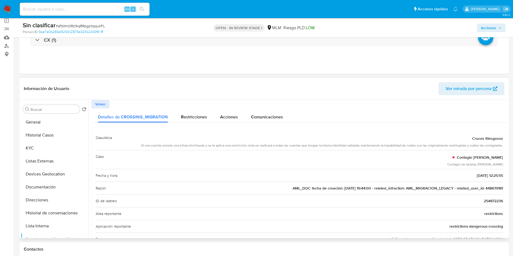
scroll to position [0, 0]
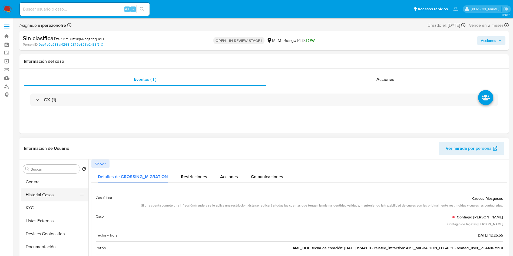
click at [45, 191] on button "Historial Casos" at bounding box center [52, 194] width 63 height 13
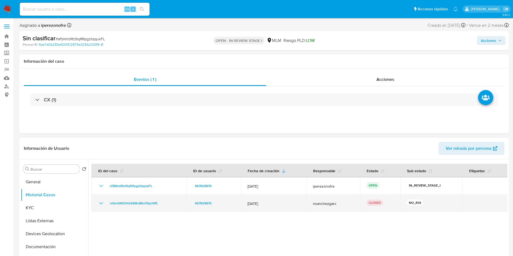
click at [100, 204] on icon "Mostrar/Ocultar" at bounding box center [101, 203] width 6 height 6
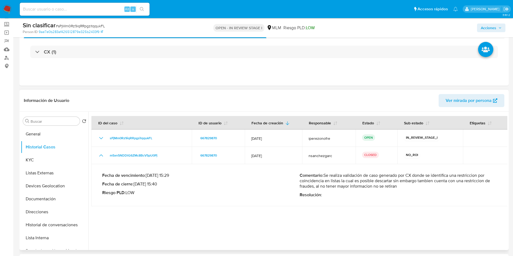
scroll to position [41, 0]
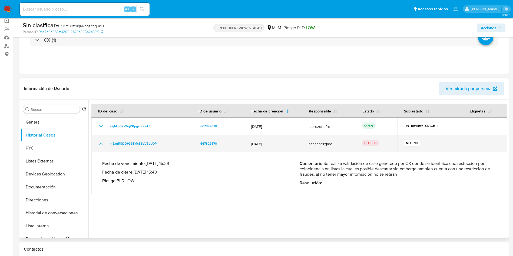
click at [316, 141] on span "nsanchezgarc" at bounding box center [329, 143] width 41 height 5
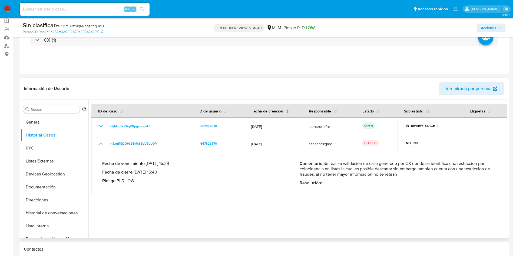
click at [328, 170] on p "Comentario : Se realiza validación de caso generado por CX donde se identifica …" at bounding box center [398, 169] width 197 height 16
drag, startPoint x: 326, startPoint y: 164, endPoint x: 401, endPoint y: 173, distance: 76.3
click at [401, 173] on p "Comentario : Se realiza validación de caso generado por CX donde se identifica …" at bounding box center [398, 169] width 197 height 16
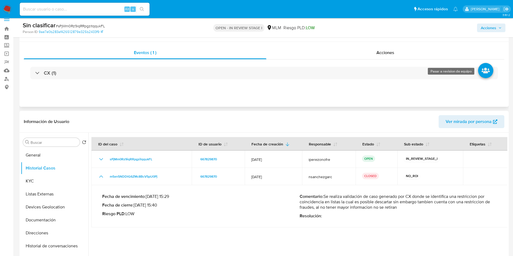
scroll to position [0, 0]
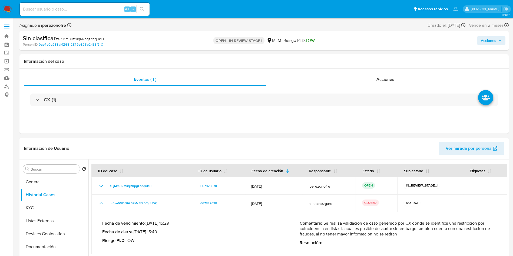
click at [494, 38] on span "Acciones" at bounding box center [488, 40] width 15 height 9
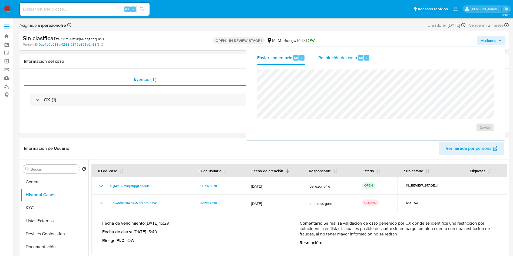
click at [336, 58] on span "Resolución del caso" at bounding box center [337, 58] width 39 height 6
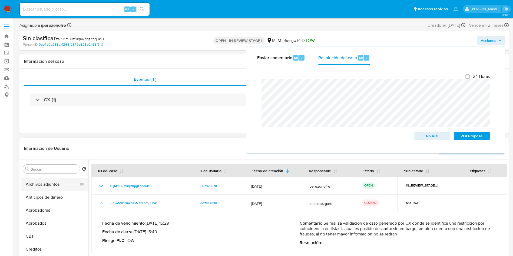
scroll to position [162, 0]
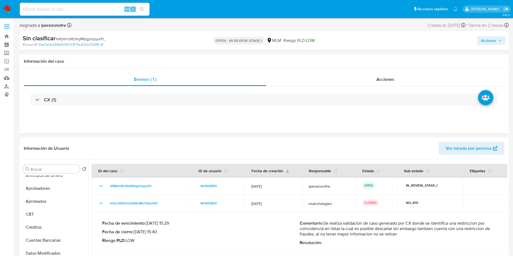
click at [491, 36] on span "Acciones" at bounding box center [488, 40] width 15 height 9
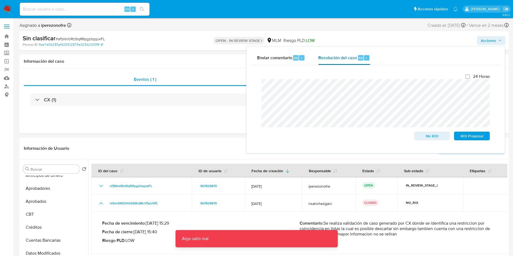
click at [337, 58] on span "Resolución del caso" at bounding box center [337, 58] width 39 height 6
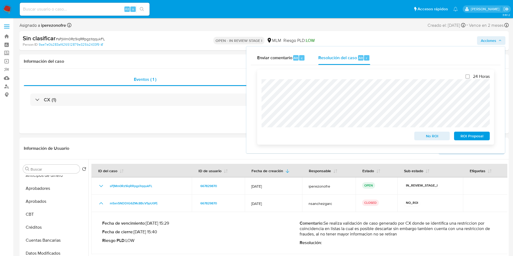
click at [438, 138] on span "No ROI" at bounding box center [432, 136] width 28 height 8
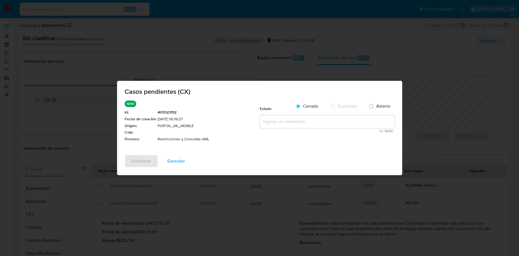
click at [272, 120] on textarea at bounding box center [327, 121] width 135 height 13
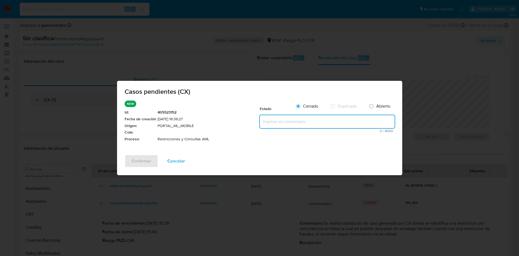
paste textarea "Se realiza validación de caso generado por CX cliente cuenta con una restricció…"
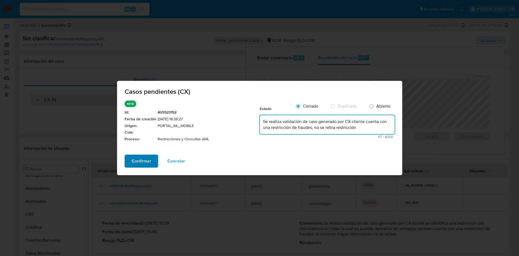
type textarea "Se realiza validación de caso generado por CX cliente cuenta con una restricció…"
click at [135, 161] on span "Confirmar" at bounding box center [141, 161] width 19 height 12
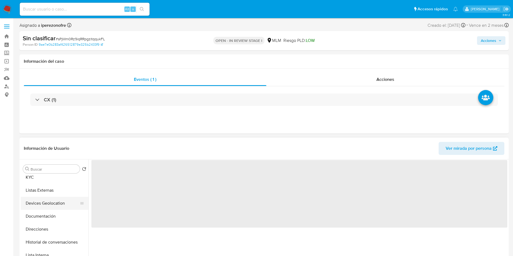
scroll to position [81, 0]
select select "10"
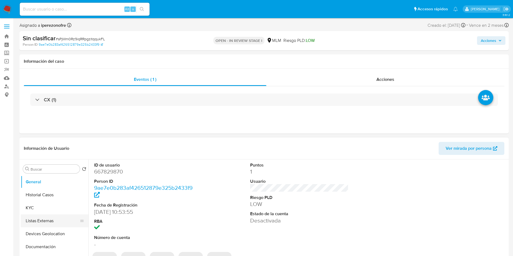
click at [61, 221] on button "Listas Externas" at bounding box center [52, 220] width 63 height 13
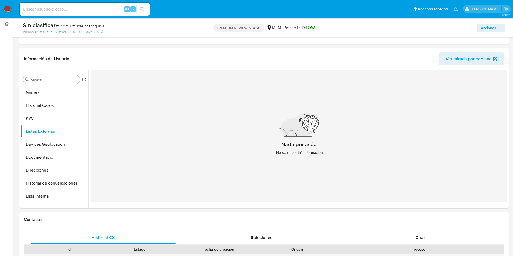
scroll to position [81, 0]
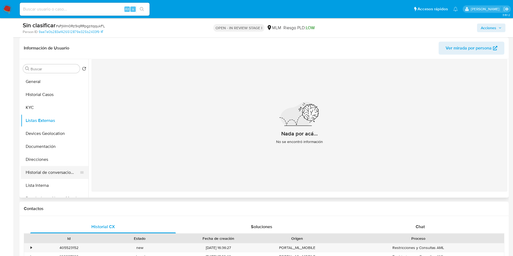
click at [50, 173] on button "Historial de conversaciones" at bounding box center [52, 172] width 63 height 13
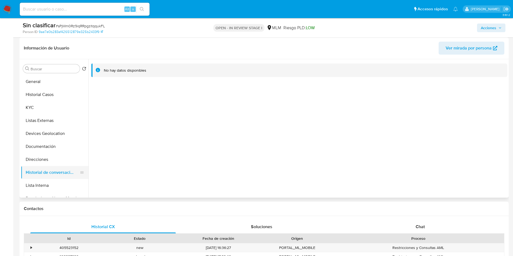
scroll to position [41, 0]
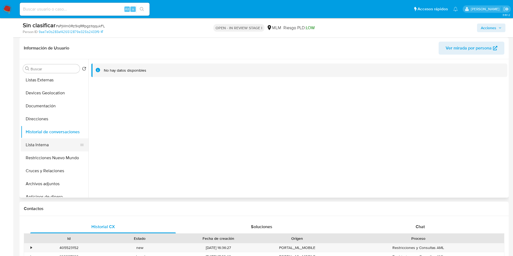
click at [51, 150] on button "Lista Interna" at bounding box center [52, 144] width 63 height 13
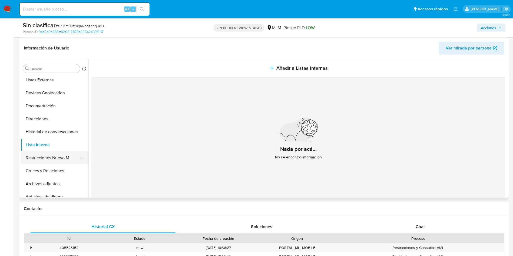
click at [50, 157] on button "Restricciones Nuevo Mundo" at bounding box center [52, 157] width 63 height 13
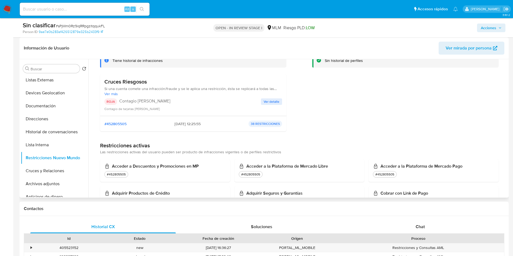
click at [271, 98] on div "Cruces Riesgosos Si una cuenta comete una infracción/fraude y se le aplica una …" at bounding box center [193, 94] width 178 height 33
click at [271, 99] on span "Ver detalle" at bounding box center [272, 101] width 16 height 5
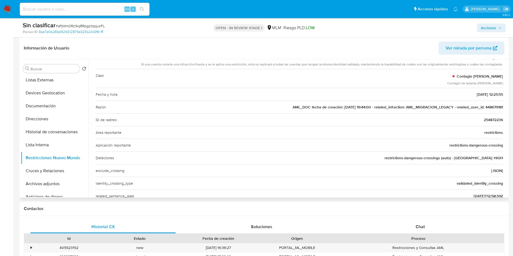
scroll to position [0, 0]
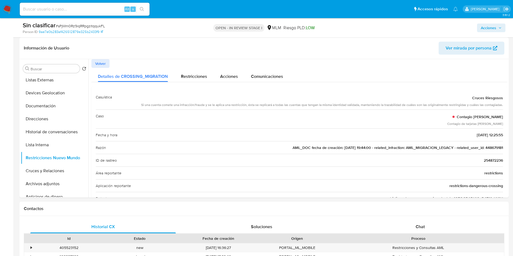
click at [495, 29] on span "Acciones" at bounding box center [488, 28] width 15 height 9
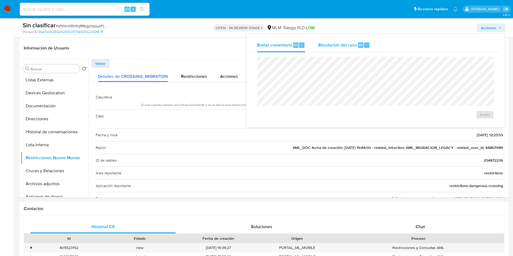
click at [335, 46] on span "Resolución del caso" at bounding box center [337, 45] width 39 height 6
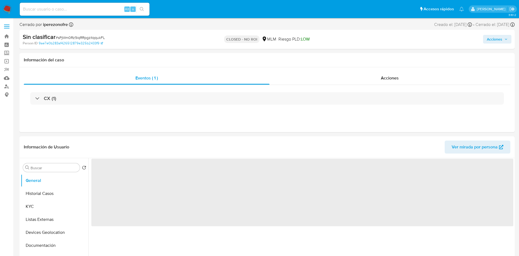
select select "10"
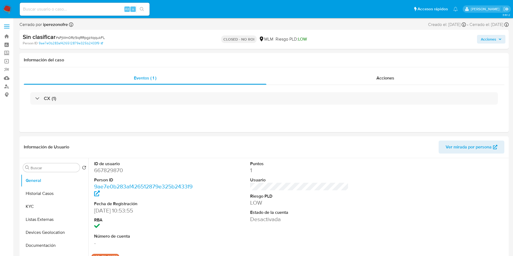
click at [82, 6] on input at bounding box center [85, 9] width 130 height 7
paste input "684290421"
type input "684290421"
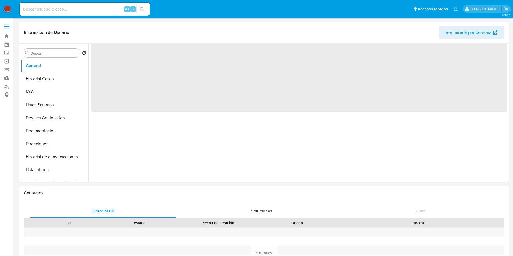
select select "10"
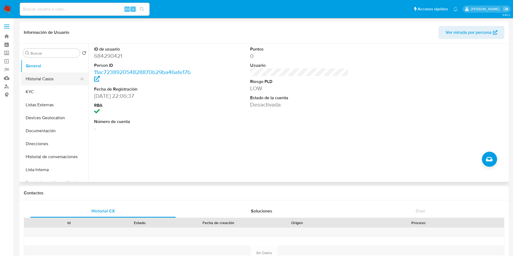
click at [38, 82] on button "Historial Casos" at bounding box center [52, 78] width 63 height 13
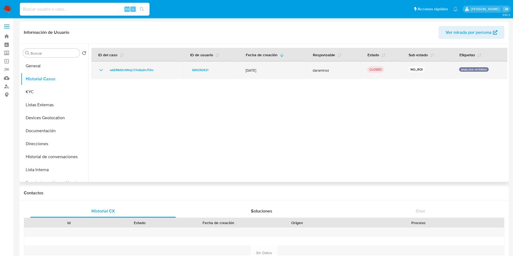
click at [100, 71] on icon "Mostrar/Ocultar" at bounding box center [101, 70] width 6 height 6
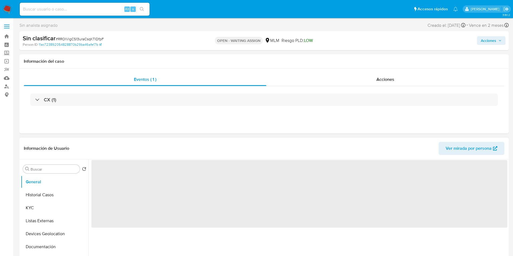
select select "10"
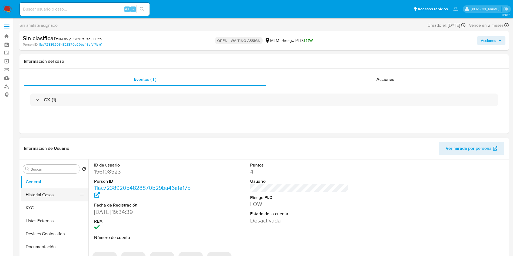
click at [54, 195] on button "Historial Casos" at bounding box center [52, 194] width 63 height 13
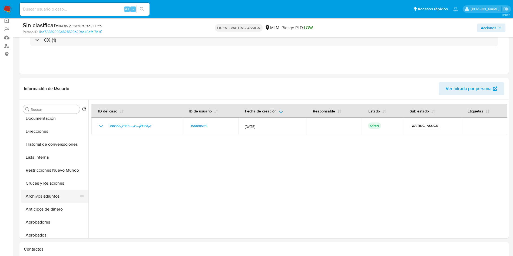
scroll to position [81, 0]
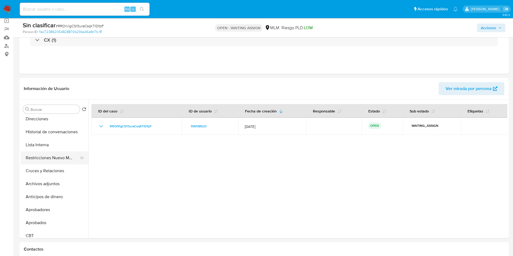
click at [53, 154] on button "Restricciones Nuevo Mundo" at bounding box center [52, 157] width 63 height 13
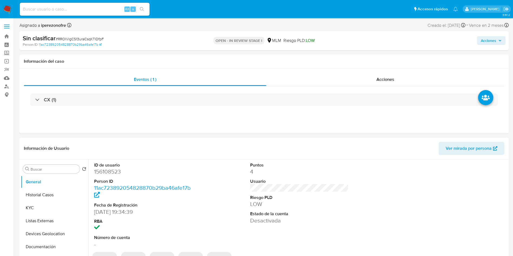
select select "10"
click at [49, 190] on button "Historial Casos" at bounding box center [52, 194] width 63 height 13
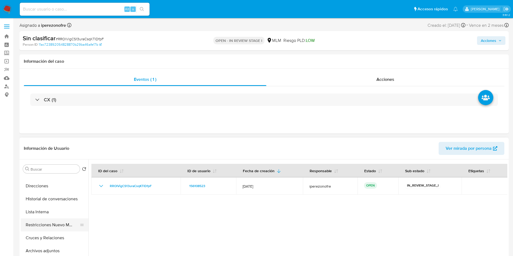
scroll to position [81, 0]
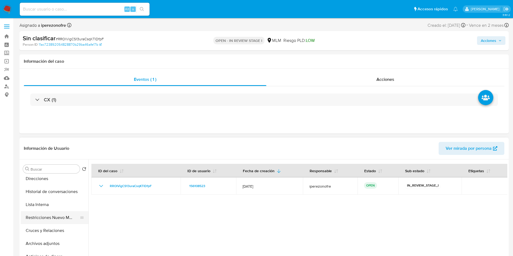
click at [52, 213] on button "Restricciones Nuevo Mundo" at bounding box center [52, 217] width 63 height 13
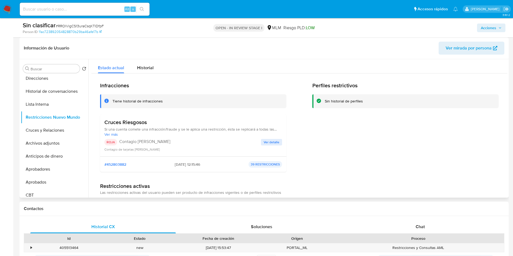
click at [267, 142] on span "Ver detalle" at bounding box center [272, 142] width 16 height 5
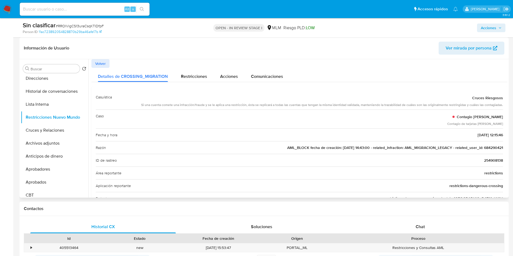
click at [493, 144] on div "Razón AML_BLOCK fecha de creación: [DATE] 14:43:00 - related_infraction: AML_MI…" at bounding box center [299, 147] width 407 height 13
drag, startPoint x: 493, startPoint y: 144, endPoint x: 499, endPoint y: 150, distance: 8.4
click at [493, 145] on div "Razón AML_BLOCK fecha de creación: [DATE] 14:43:00 - related_infraction: AML_MI…" at bounding box center [299, 147] width 407 height 13
click at [502, 26] on button "Acciones" at bounding box center [491, 28] width 28 height 9
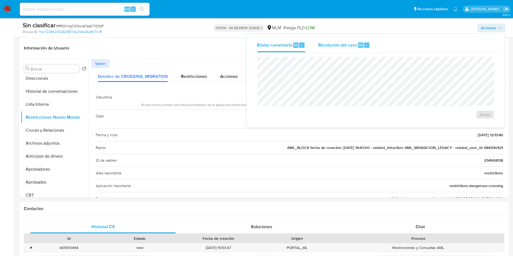
click at [330, 41] on div "Resolución del caso Alt r" at bounding box center [344, 45] width 52 height 14
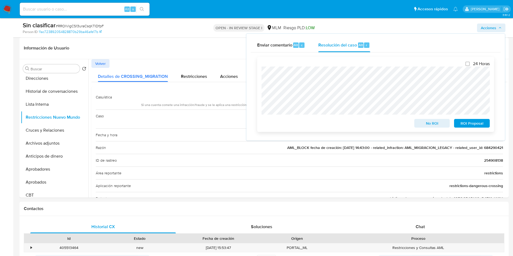
click at [427, 125] on span "No ROI" at bounding box center [432, 124] width 28 height 8
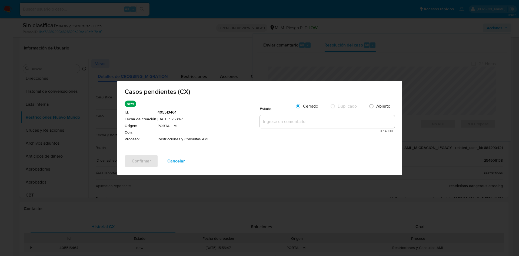
click at [293, 119] on textarea at bounding box center [327, 121] width 135 height 13
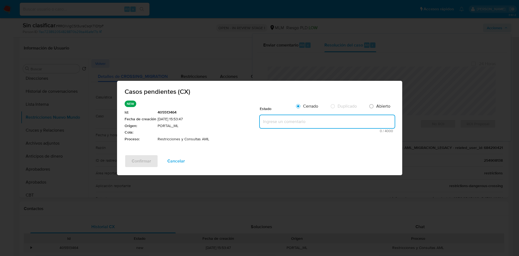
paste textarea "Se realiza validación de caso generado por CX en el que se identifica restricci…"
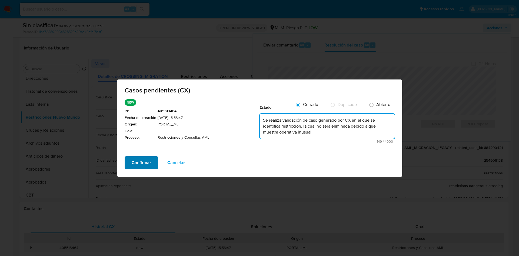
type textarea "Se realiza validación de caso generado por CX en el que se identifica restricci…"
click at [136, 163] on span "Confirmar" at bounding box center [141, 163] width 19 height 12
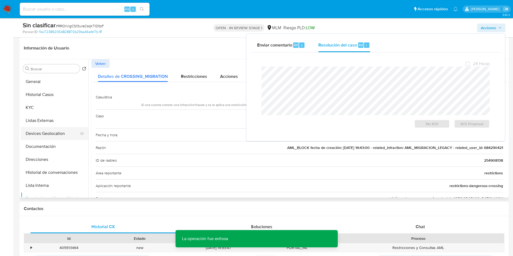
scroll to position [41, 0]
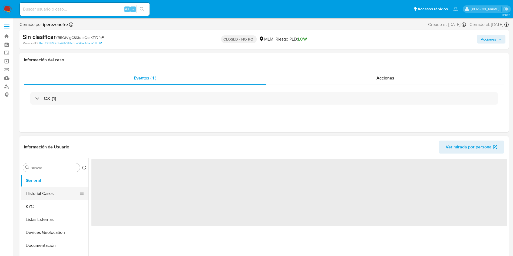
click at [49, 194] on button "Historial Casos" at bounding box center [52, 193] width 63 height 13
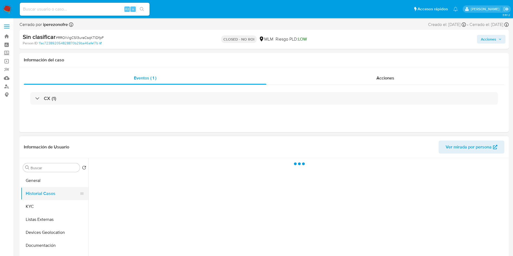
select select "10"
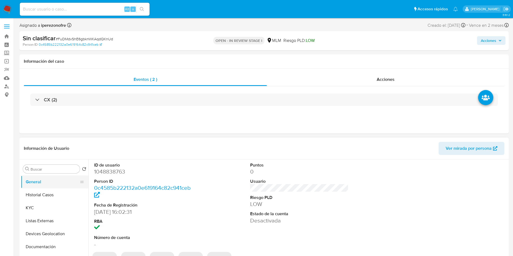
select select "10"
click at [40, 191] on button "Historial Casos" at bounding box center [52, 194] width 63 height 13
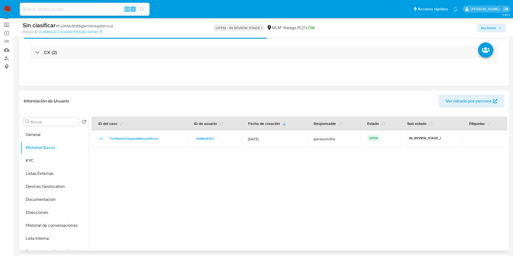
scroll to position [41, 0]
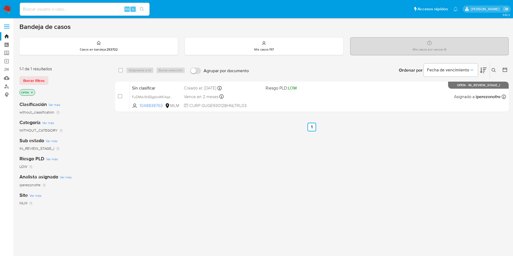
click at [493, 71] on icon at bounding box center [494, 70] width 4 height 4
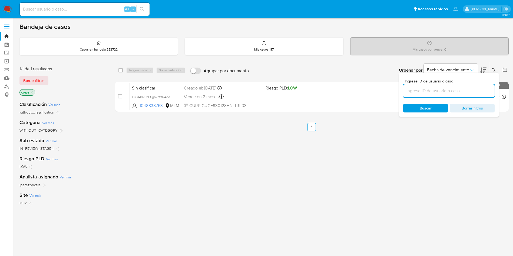
click at [437, 90] on input at bounding box center [448, 90] width 91 height 7
type input "141628709"
drag, startPoint x: 119, startPoint y: 93, endPoint x: 137, endPoint y: 78, distance: 24.2
click at [118, 92] on div "case-item-checkbox No es posible asignar el caso" at bounding box center [124, 96] width 12 height 27
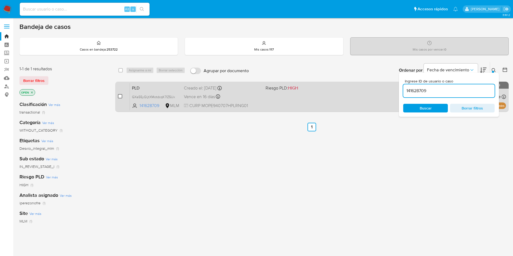
click at [119, 94] on input "checkbox" at bounding box center [120, 96] width 4 height 4
checkbox input "true"
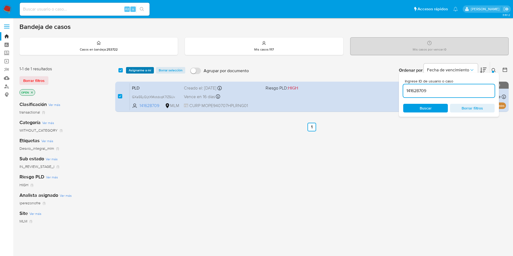
click at [142, 68] on span "Asignarme a mí" at bounding box center [140, 70] width 22 height 5
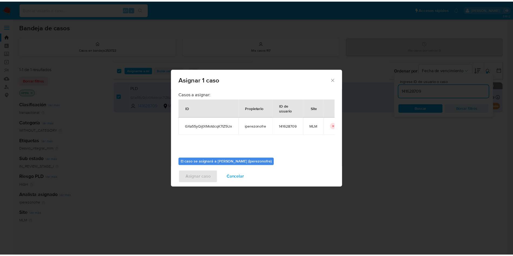
scroll to position [28, 0]
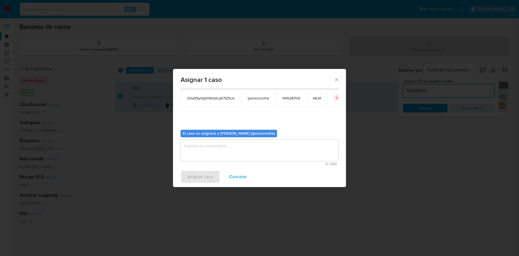
click at [270, 153] on textarea "assign-modal" at bounding box center [260, 151] width 158 height 22
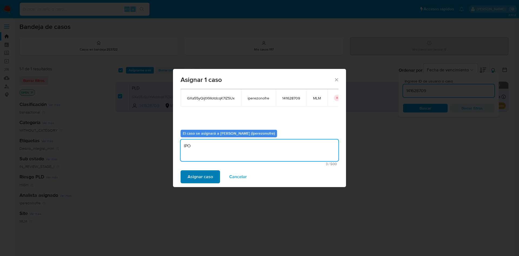
type textarea "IPO"
click at [199, 176] on span "Asignar caso" at bounding box center [200, 177] width 25 height 12
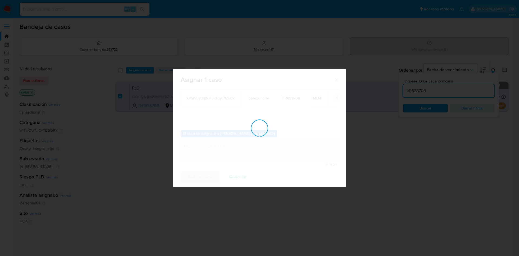
checkbox input "false"
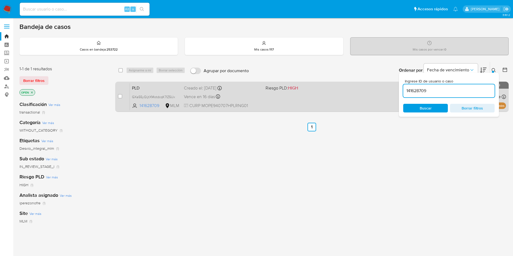
click at [253, 105] on span "CURP MOPE940707HPLRNG01" at bounding box center [222, 106] width 77 height 6
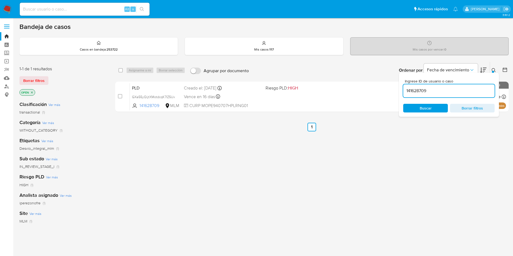
click at [412, 154] on div "select-all-cases-checkbox Asignarme a mí Borrar selección Agrupar por documento…" at bounding box center [311, 184] width 393 height 245
click at [306, 169] on div "select-all-cases-checkbox Asignarme a mí Borrar selección Agrupar por documento…" at bounding box center [311, 184] width 393 height 245
click at [333, 197] on div "select-all-cases-checkbox Asignarme a mí Borrar selección Agrupar por documento…" at bounding box center [311, 184] width 393 height 245
click at [429, 91] on input "141628709" at bounding box center [448, 90] width 91 height 7
click at [419, 92] on input "141628709" at bounding box center [448, 90] width 91 height 7
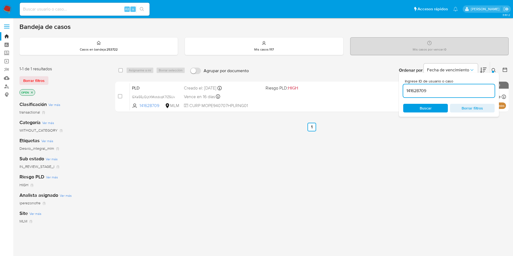
click at [419, 92] on input "141628709" at bounding box center [448, 90] width 91 height 7
paste input "FuDMdvShE6gbknWKAqdQKnUd"
type input "FuDMdvShE6gbknWKAqdQKnUd"
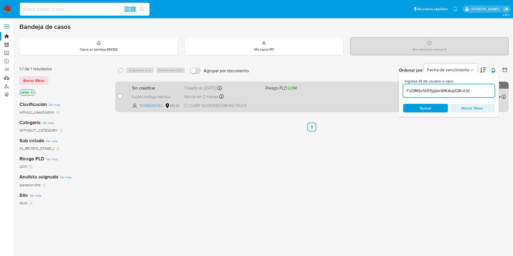
click at [251, 99] on div "Vence en 2 meses Vence el 15/11/2025 11:15:59" at bounding box center [222, 96] width 77 height 7
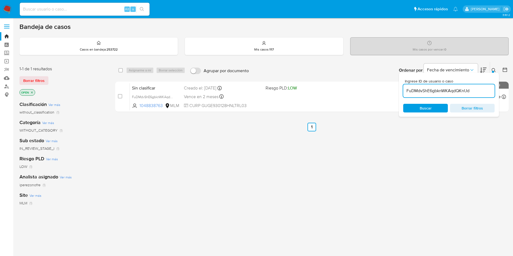
click at [174, 118] on div "select-all-cases-checkbox Asignarme a mí Borrar selección Agrupar por documento…" at bounding box center [311, 184] width 393 height 245
click at [303, 208] on div "select-all-cases-checkbox Asignarme a mí Borrar selección Agrupar por documento…" at bounding box center [311, 184] width 393 height 245
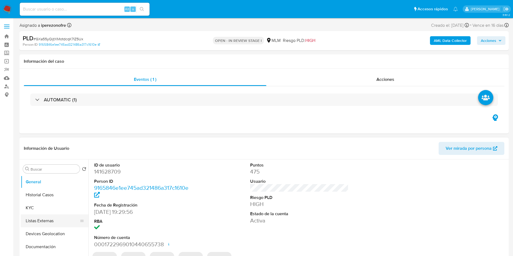
select select "10"
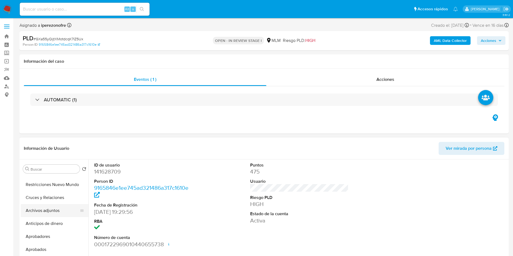
scroll to position [122, 0]
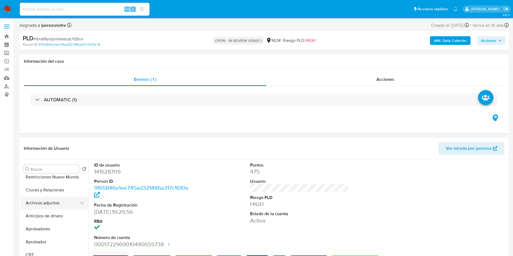
drag, startPoint x: 47, startPoint y: 201, endPoint x: 44, endPoint y: 201, distance: 3.3
click at [45, 201] on button "Archivos adjuntos" at bounding box center [52, 203] width 63 height 13
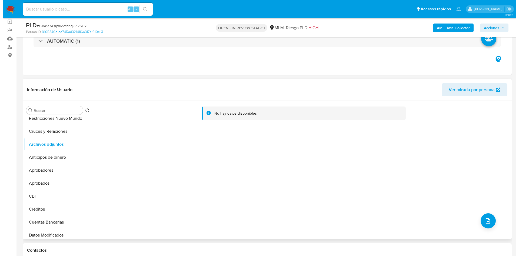
scroll to position [41, 0]
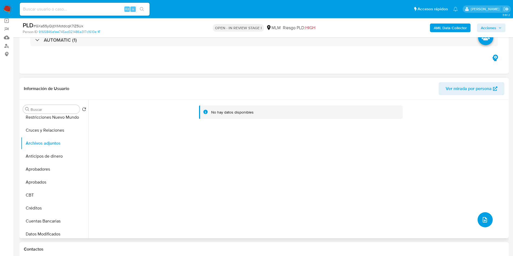
click at [485, 219] on icon "upload-file" at bounding box center [485, 219] width 4 height 5
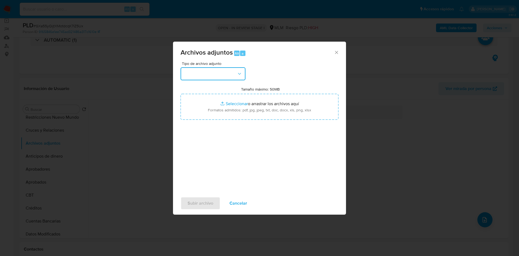
click at [238, 73] on icon "button" at bounding box center [239, 73] width 5 height 5
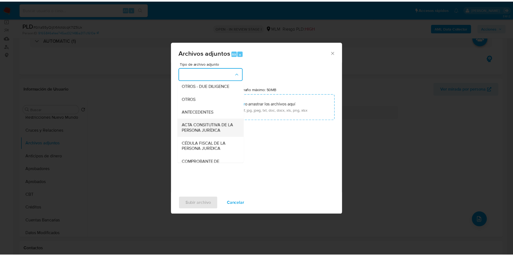
scroll to position [81, 0]
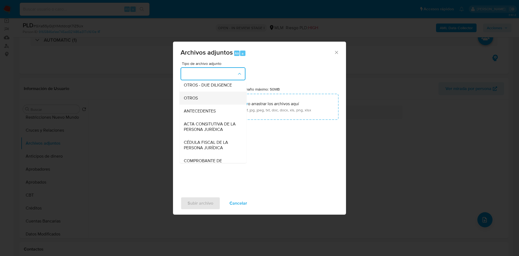
click at [198, 101] on span "OTROS" at bounding box center [191, 97] width 14 height 5
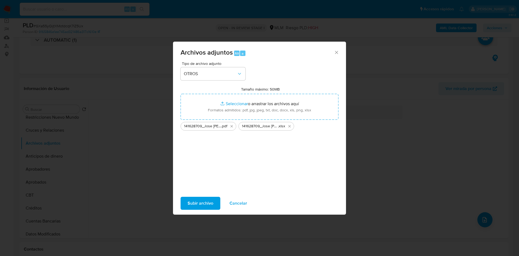
click at [198, 200] on span "Subir archivo" at bounding box center [201, 203] width 26 height 12
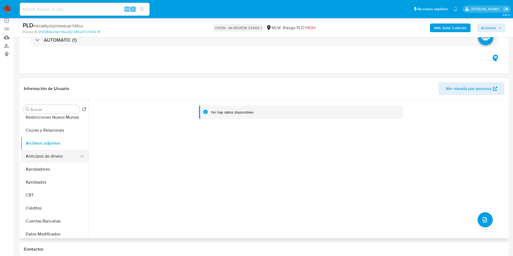
click at [41, 159] on button "Anticipos de dinero" at bounding box center [52, 156] width 63 height 13
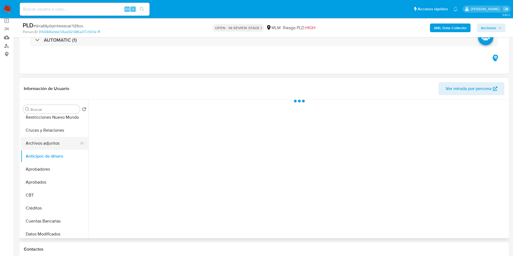
click at [44, 144] on button "Archivos adjuntos" at bounding box center [52, 143] width 63 height 13
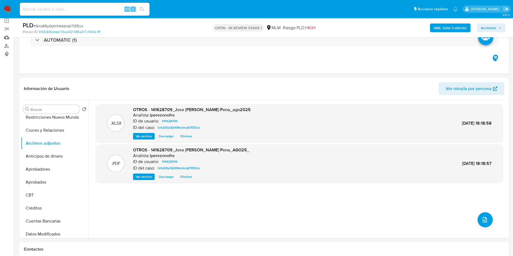
click at [495, 28] on span "Acciones" at bounding box center [488, 28] width 15 height 9
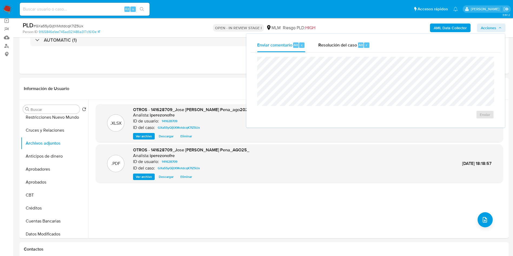
drag, startPoint x: 345, startPoint y: 47, endPoint x: 346, endPoint y: 54, distance: 6.8
click at [345, 46] on span "Resolución del caso" at bounding box center [337, 45] width 39 height 6
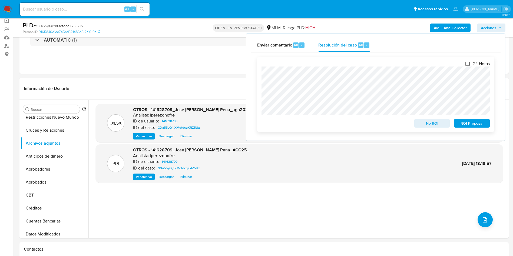
click at [466, 62] on input "24 Horas" at bounding box center [467, 64] width 4 height 4
checkbox input "true"
click at [481, 122] on span "ROI Proposal" at bounding box center [472, 124] width 28 height 8
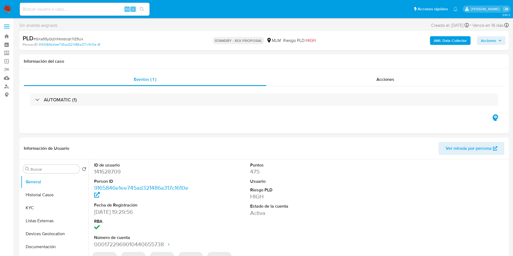
select select "10"
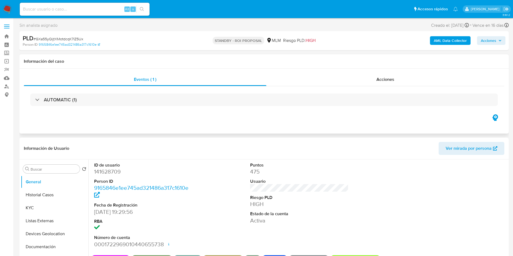
click at [311, 118] on div "Eventos ( 1 ) Acciones AUTOMATIC (1)" at bounding box center [263, 101] width 489 height 65
click at [49, 194] on button "Historial Casos" at bounding box center [52, 194] width 63 height 13
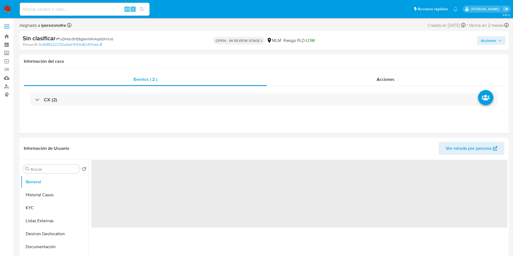
click at [496, 38] on span "Acciones" at bounding box center [491, 41] width 21 height 8
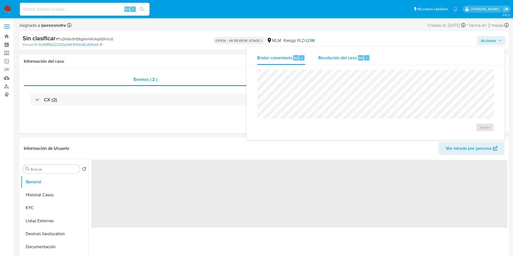
click at [328, 53] on div "Resolución del caso Alt r" at bounding box center [344, 58] width 52 height 14
select select "10"
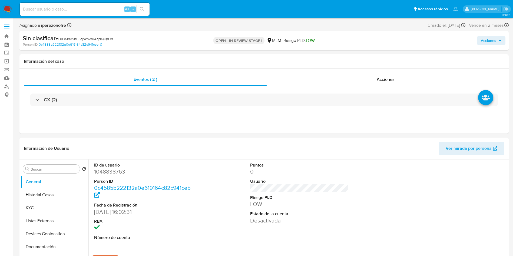
click at [490, 41] on span "Acciones" at bounding box center [488, 40] width 15 height 9
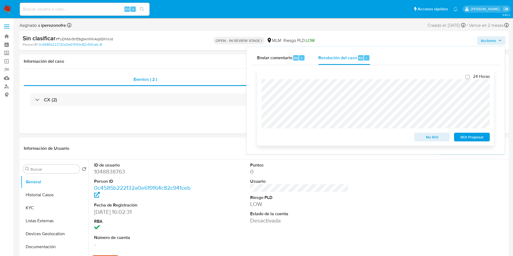
click at [433, 136] on span "No ROI" at bounding box center [432, 137] width 28 height 8
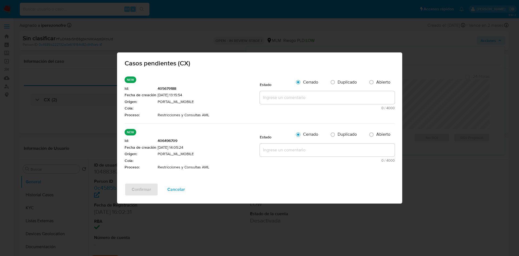
click at [288, 100] on textarea at bounding box center [327, 97] width 135 height 13
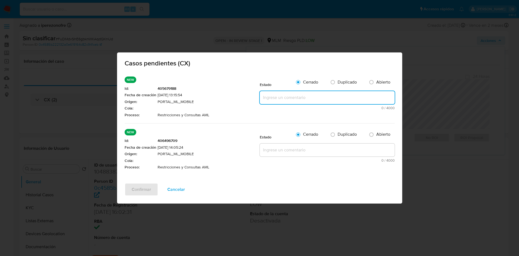
paste textarea "Se realiza validación de caso generado por CX en el que se identifica restricci…"
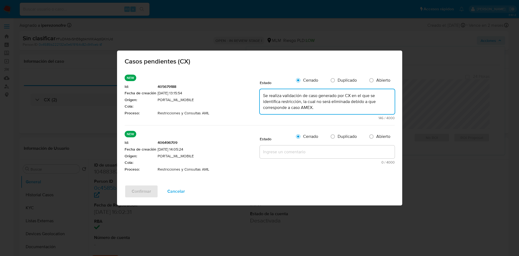
type textarea "Se realiza validación de caso generado por CX en el que se identifica restricci…"
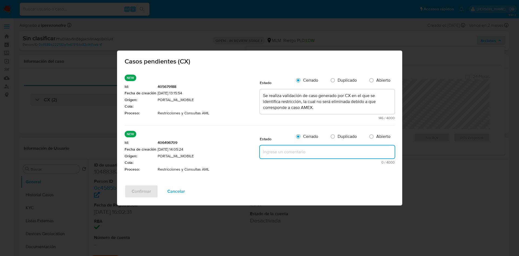
click at [281, 150] on textarea at bounding box center [327, 151] width 135 height 13
paste textarea "Se realiza validación de caso generado por CX en el que se identifica restricci…"
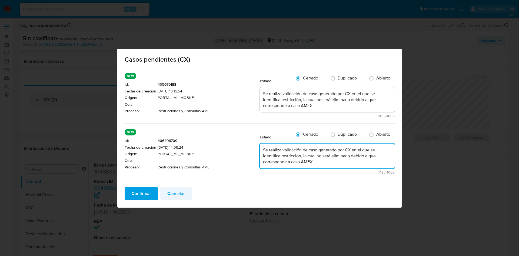
type textarea "Se realiza validación de caso generado por CX en el que se identifica restricci…"
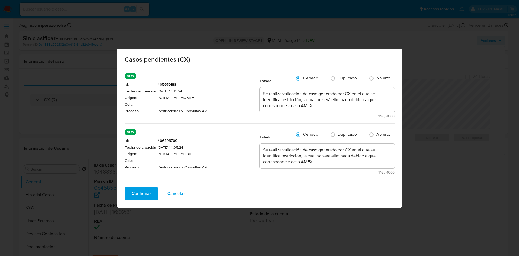
click at [170, 194] on span "Cancelar" at bounding box center [176, 194] width 18 height 12
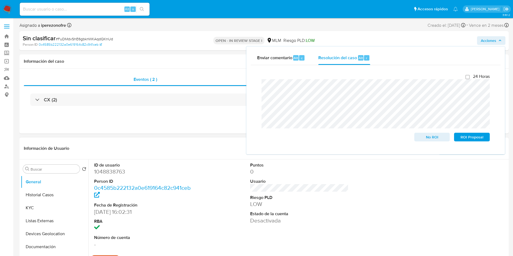
click at [367, 202] on div "ID de usuario 1048838763 Person ID 0c4585b222132a0e619164c82c941ceb Fecha de Re…" at bounding box center [299, 205] width 416 height 91
click at [52, 194] on button "Historial Casos" at bounding box center [52, 194] width 63 height 13
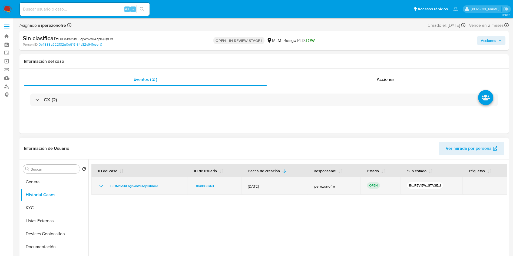
click at [98, 184] on icon "Mostrar/Ocultar" at bounding box center [101, 186] width 6 height 6
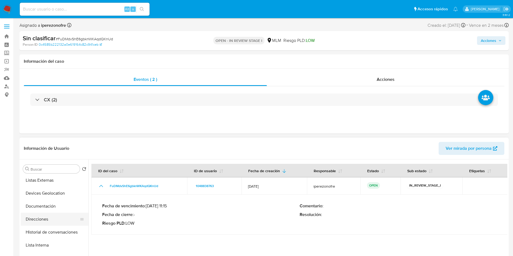
scroll to position [81, 0]
click at [64, 218] on button "Restricciones Nuevo Mundo" at bounding box center [52, 217] width 63 height 13
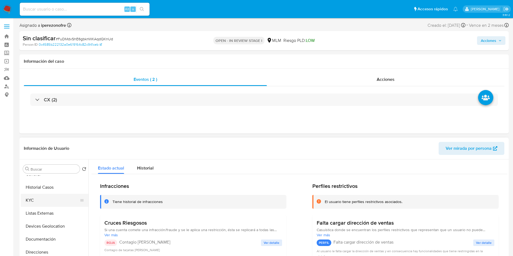
scroll to position [0, 0]
click at [504, 41] on button "Acciones" at bounding box center [491, 40] width 28 height 9
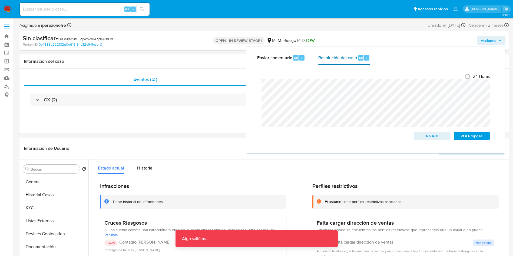
click at [328, 57] on span "Resolución del caso" at bounding box center [337, 58] width 39 height 6
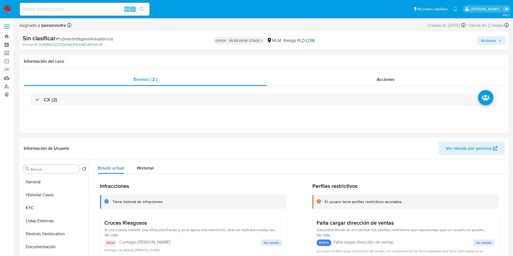
click at [497, 42] on span "Acciones" at bounding box center [491, 41] width 21 height 8
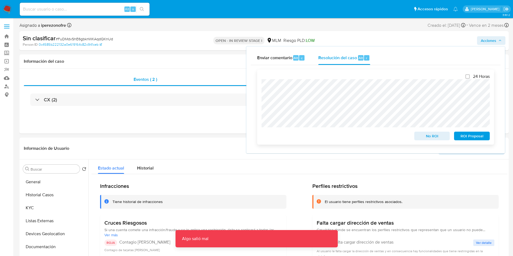
click at [260, 87] on div "24 Horas No ROI ROI Proposal Algo salió mal Algo salió mal" at bounding box center [375, 106] width 237 height 75
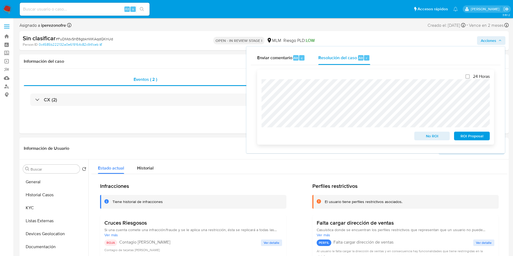
click at [424, 138] on span "No ROI" at bounding box center [432, 136] width 28 height 8
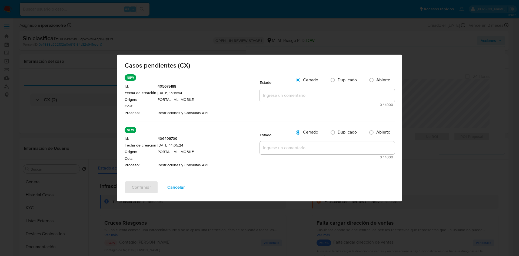
click at [274, 97] on textarea at bounding box center [327, 95] width 135 height 13
paste textarea "Se realiza validación de caso generado por CX en el que se identifica restricci…"
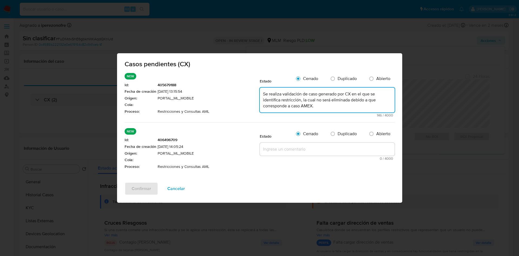
type textarea "Se realiza validación de caso generado por CX en el que se identifica restricci…"
click at [299, 147] on textarea at bounding box center [327, 149] width 135 height 13
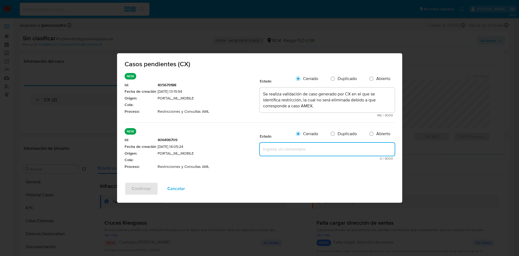
paste textarea "Se realiza validación de caso generado por CX en el que se identifica restricci…"
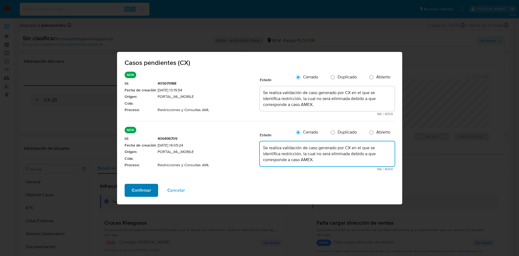
type textarea "Se realiza validación de caso generado por CX en el que se identifica restricci…"
click at [140, 187] on span "Confirmar" at bounding box center [141, 190] width 19 height 12
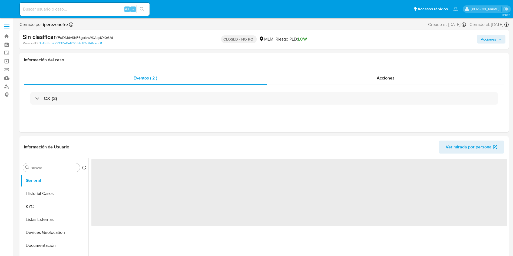
select select "10"
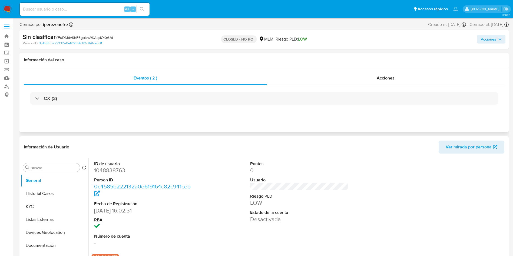
click at [243, 112] on div "Eventos ( 2 ) Acciones CX (2)" at bounding box center [263, 99] width 489 height 65
click at [48, 195] on button "Historial Casos" at bounding box center [52, 193] width 63 height 13
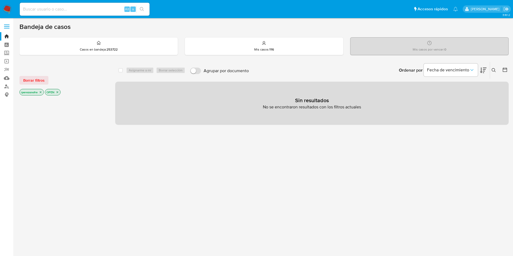
click at [99, 11] on input at bounding box center [85, 9] width 130 height 7
paste input "2548355026"
type input "2548355026"
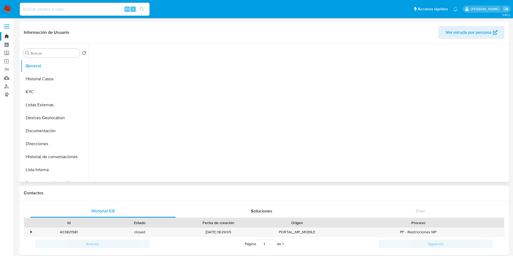
select select "10"
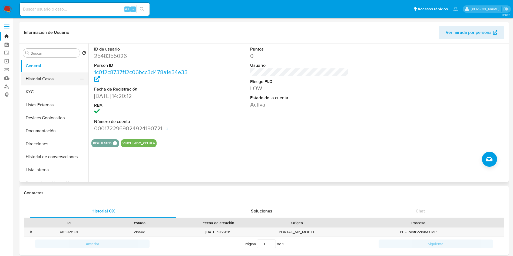
click at [62, 79] on button "Historial Casos" at bounding box center [52, 78] width 63 height 13
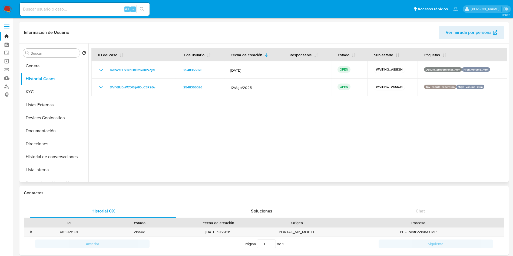
click at [409, 133] on div at bounding box center [297, 113] width 419 height 138
click at [50, 93] on button "KYC" at bounding box center [52, 91] width 63 height 13
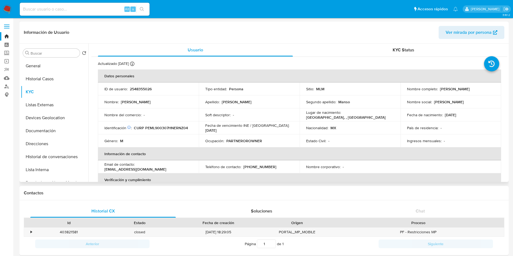
click at [256, 167] on p "[PHONE_NUMBER]" at bounding box center [259, 166] width 33 height 5
drag, startPoint x: 280, startPoint y: 168, endPoint x: 270, endPoint y: 167, distance: 9.7
click at [280, 167] on div "Teléfono de contacto : (55) 26540314" at bounding box center [249, 166] width 88 height 5
drag, startPoint x: 270, startPoint y: 167, endPoint x: 244, endPoint y: 169, distance: 25.7
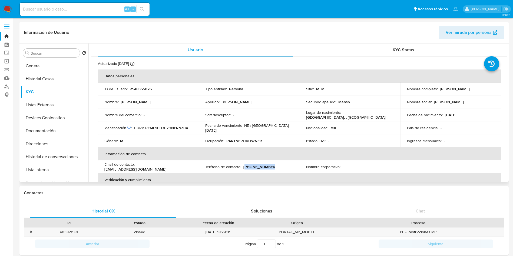
click at [244, 169] on div "Teléfono de contacto : (55) 26540314" at bounding box center [249, 166] width 88 height 5
copy p "55) 26540314"
drag, startPoint x: 166, startPoint y: 168, endPoint x: 103, endPoint y: 171, distance: 63.3
click at [103, 171] on td "Email de contacto : lopezlorenzocompany@gmail.com" at bounding box center [148, 166] width 101 height 13
copy p "[EMAIL_ADDRESS][DOMAIN_NAME]"
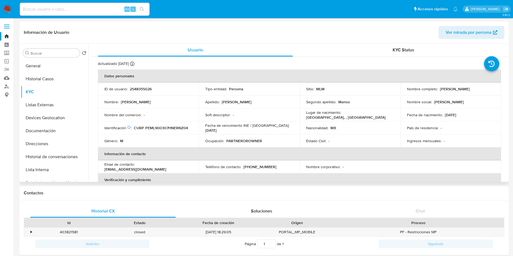
click at [372, 168] on div "Nombre corporativo : -" at bounding box center [350, 166] width 88 height 5
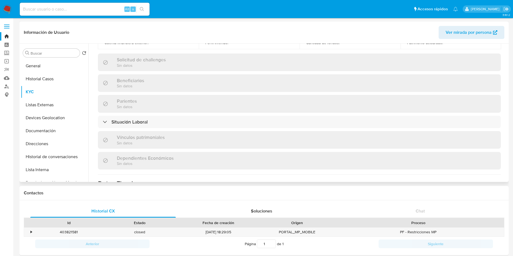
scroll to position [255, 0]
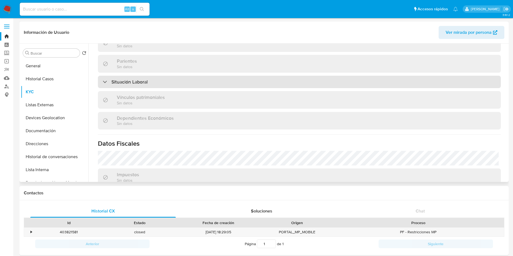
click at [309, 81] on div "Situación Laboral" at bounding box center [299, 82] width 403 height 12
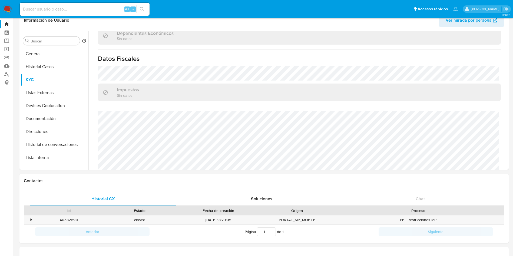
scroll to position [0, 0]
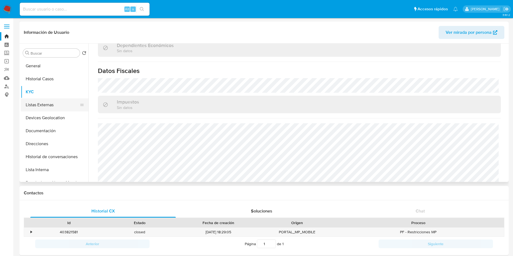
click at [44, 102] on button "Listas Externas" at bounding box center [52, 104] width 63 height 13
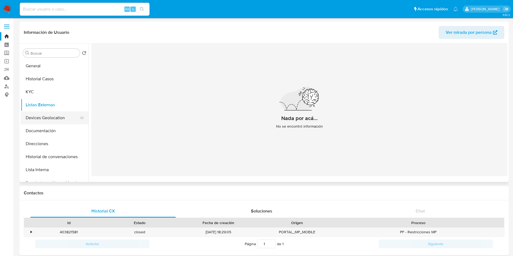
click at [56, 113] on button "Devices Geolocation" at bounding box center [52, 117] width 63 height 13
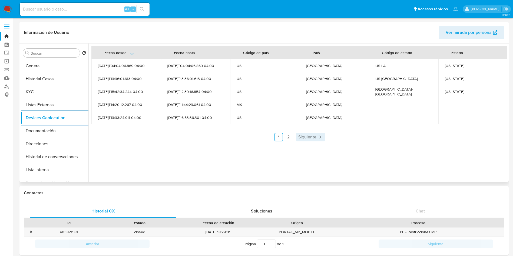
click at [300, 138] on span "Siguiente" at bounding box center [307, 137] width 18 height 4
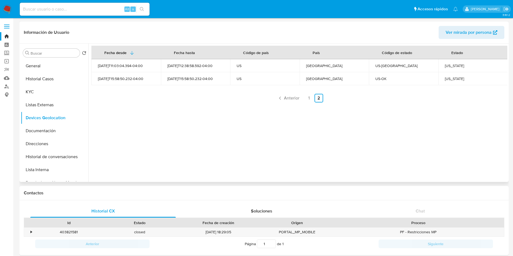
click at [398, 105] on div "Fecha desde Fecha hasta Código de país País Código de estado Estado 2025-09-05T…" at bounding box center [297, 113] width 419 height 138
click at [451, 81] on div "Oklahoma" at bounding box center [473, 78] width 57 height 5
copy div "Oklahoma"
click at [448, 67] on div "Virginia" at bounding box center [473, 65] width 57 height 5
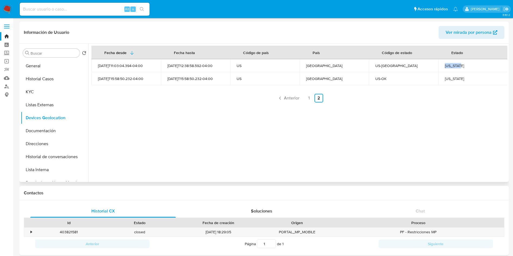
click at [448, 67] on div "Virginia" at bounding box center [473, 65] width 57 height 5
copy div "Virginia"
click at [307, 100] on link "1" at bounding box center [309, 98] width 9 height 9
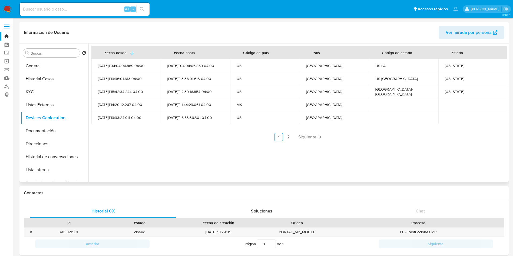
click at [447, 91] on div "Texas" at bounding box center [473, 91] width 57 height 5
copy div "Texas"
click at [449, 77] on div "Florida" at bounding box center [473, 78] width 57 height 5
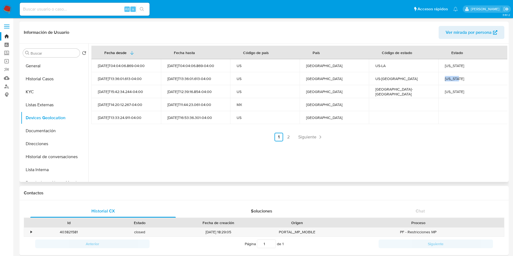
copy div "Florida"
click at [445, 63] on div "Louisiana" at bounding box center [473, 65] width 57 height 5
click at [445, 64] on div "Louisiana" at bounding box center [473, 65] width 57 height 5
copy div "Louisiana"
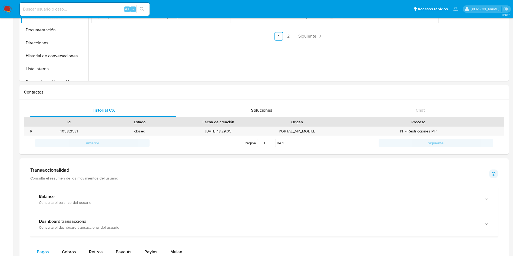
scroll to position [122, 0]
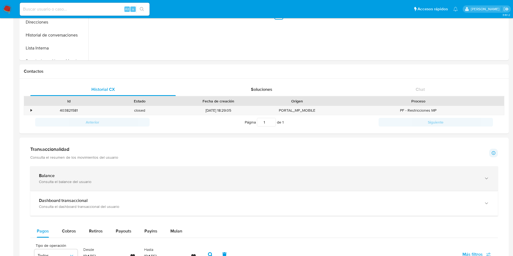
click at [84, 176] on div "Balance" at bounding box center [258, 175] width 439 height 5
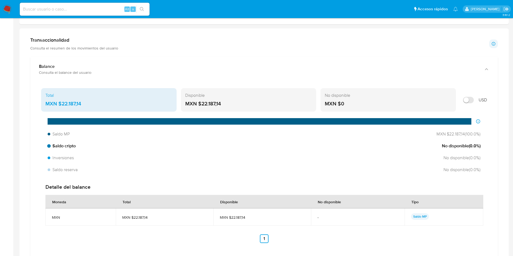
scroll to position [243, 0]
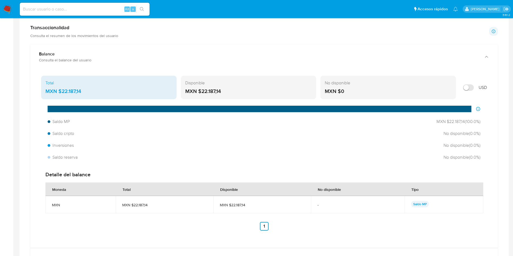
click at [125, 207] on span "MXN $22.187,14" at bounding box center [164, 205] width 85 height 5
drag, startPoint x: 132, startPoint y: 205, endPoint x: 150, endPoint y: 205, distance: 18.1
click at [150, 205] on span "MXN $22.187,14" at bounding box center [164, 205] width 85 height 5
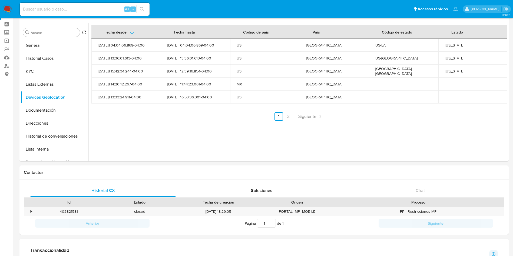
scroll to position [0, 0]
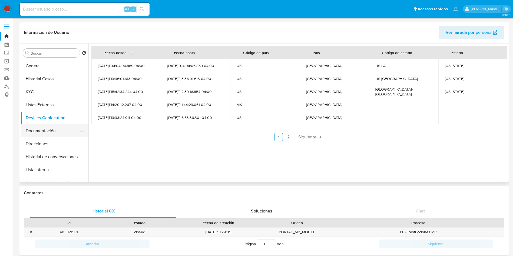
click at [44, 129] on button "Documentación" at bounding box center [52, 130] width 63 height 13
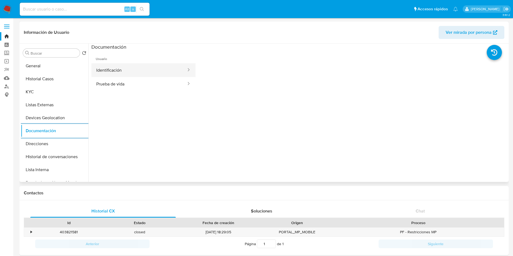
click at [131, 71] on button "Identificación" at bounding box center [138, 70] width 95 height 14
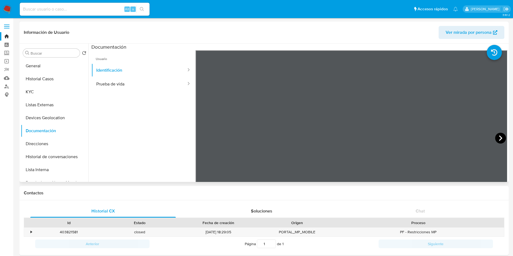
click at [500, 135] on icon at bounding box center [500, 138] width 11 height 11
click at [130, 89] on button "Prueba de vida" at bounding box center [138, 84] width 95 height 14
click at [34, 93] on button "KYC" at bounding box center [52, 91] width 63 height 13
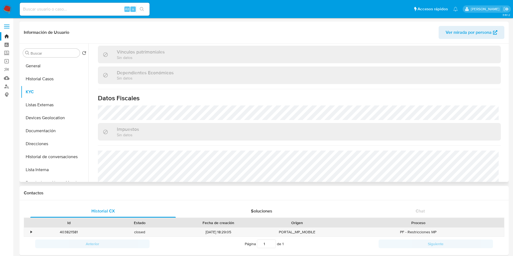
scroll to position [334, 0]
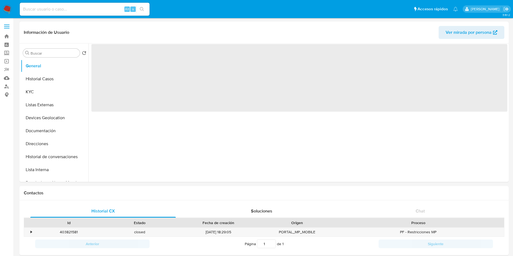
select select "10"
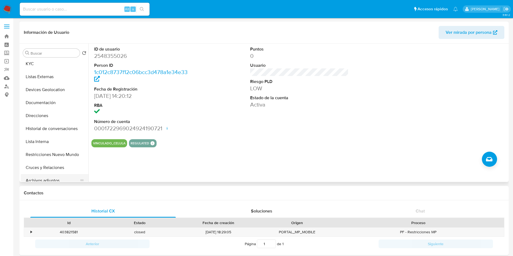
scroll to position [81, 0]
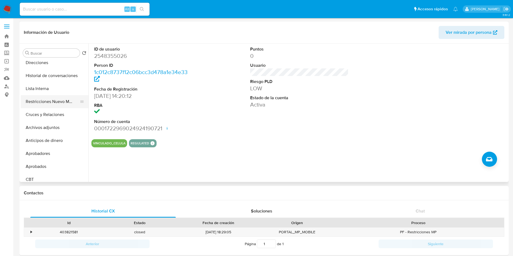
click at [56, 94] on button "Lista Interna" at bounding box center [55, 88] width 68 height 13
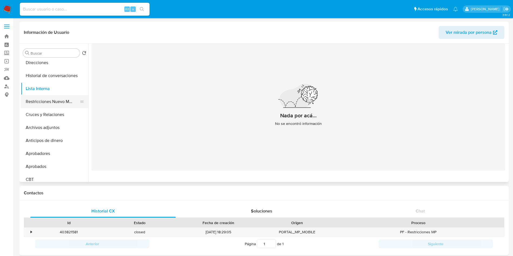
click at [61, 104] on button "Restricciones Nuevo Mundo" at bounding box center [52, 101] width 63 height 13
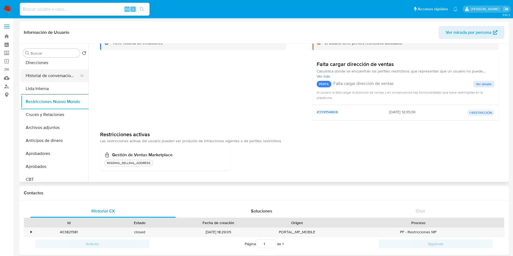
scroll to position [0, 0]
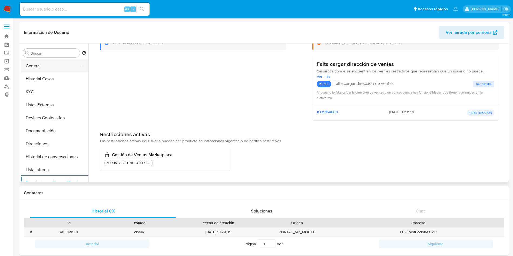
click at [39, 62] on button "General" at bounding box center [52, 65] width 63 height 13
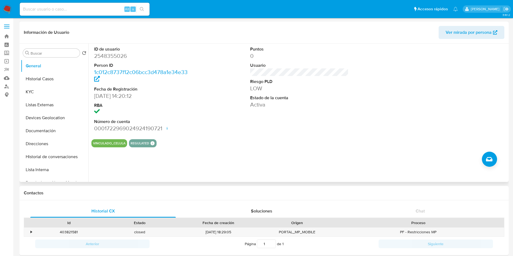
click at [117, 144] on button "VINCULADO_CELULA" at bounding box center [109, 143] width 32 height 2
click at [101, 142] on button "VINCULADO_CELULA" at bounding box center [109, 143] width 32 height 2
click at [43, 79] on button "Historial Casos" at bounding box center [52, 78] width 63 height 13
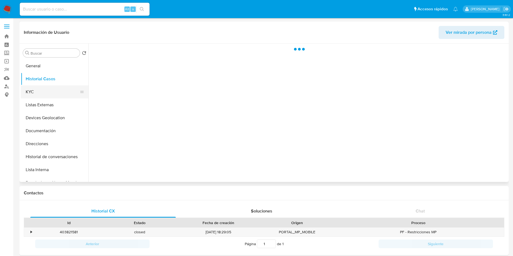
click at [37, 93] on button "KYC" at bounding box center [52, 91] width 63 height 13
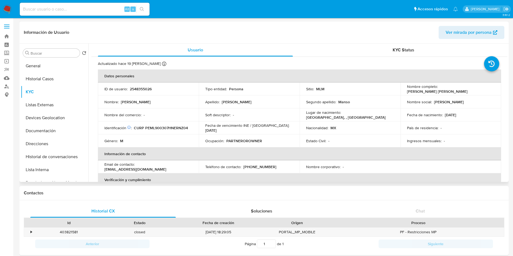
scroll to position [41, 0]
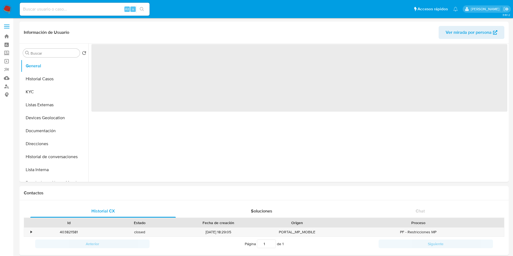
select select "10"
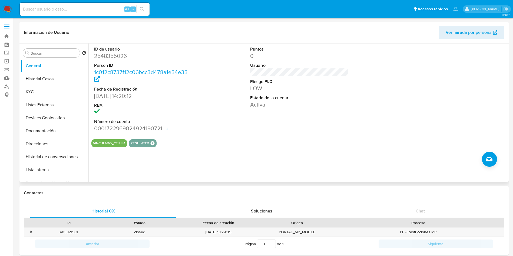
click at [244, 133] on div "ID de usuario 2548355026 Person ID 1c012c8737f12c06bcc3d478a1e34e33 Fecha de Re…" at bounding box center [299, 89] width 416 height 91
click at [47, 72] on button "General" at bounding box center [52, 65] width 63 height 13
click at [46, 88] on button "KYC" at bounding box center [52, 91] width 63 height 13
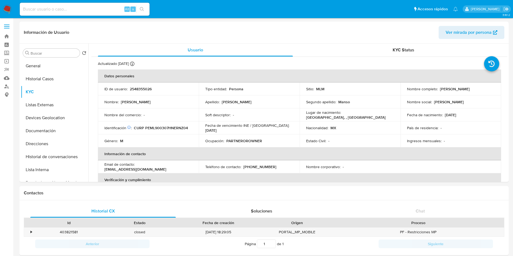
click at [85, 10] on input at bounding box center [85, 9] width 130 height 7
paste input "764457662"
type input "764457662"
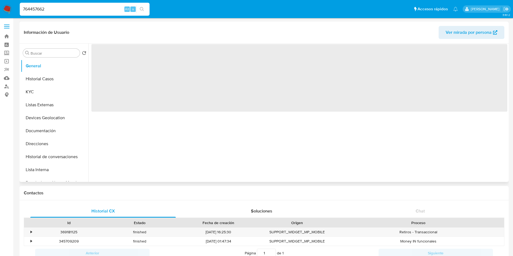
select select "10"
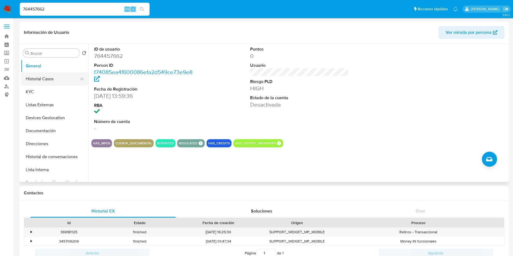
click at [50, 77] on button "Historial Casos" at bounding box center [52, 78] width 63 height 13
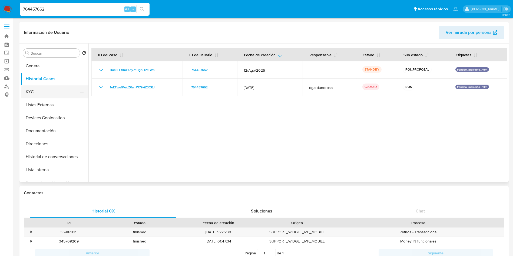
click at [43, 90] on button "KYC" at bounding box center [52, 91] width 63 height 13
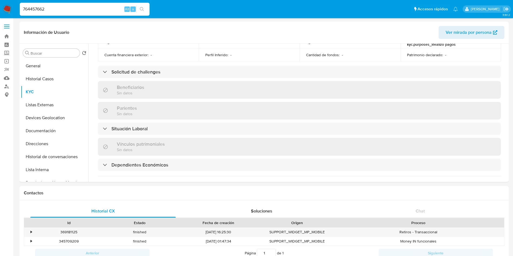
scroll to position [243, 0]
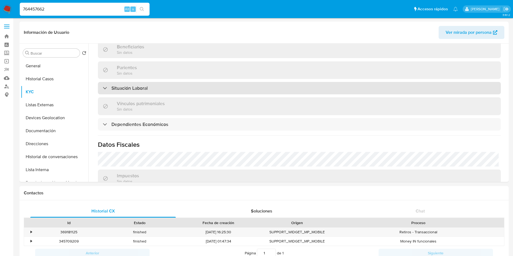
click at [152, 90] on div "Situación Laboral" at bounding box center [299, 88] width 403 height 12
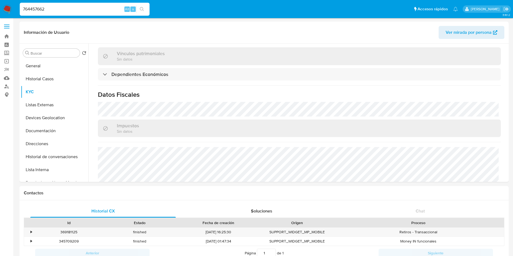
scroll to position [362, 0]
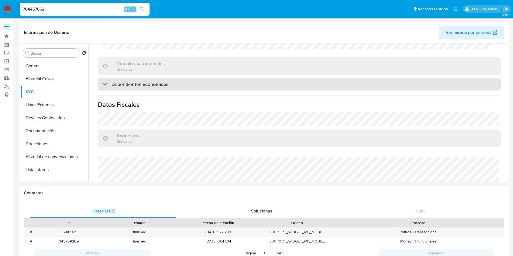
click at [136, 82] on h3 "Dependientes Económicos" at bounding box center [139, 84] width 57 height 6
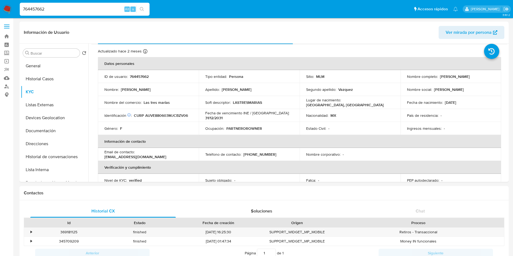
scroll to position [0, 0]
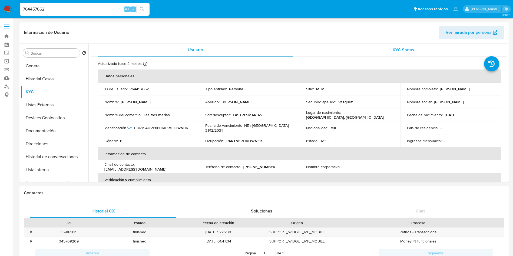
click at [408, 47] on span "KYC Status" at bounding box center [404, 50] width 22 height 6
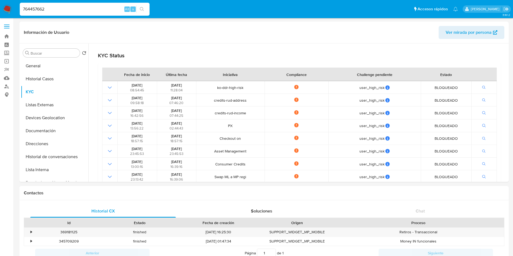
scroll to position [162, 0]
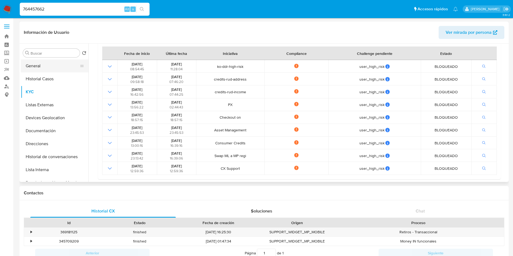
click at [46, 65] on button "General" at bounding box center [52, 65] width 63 height 13
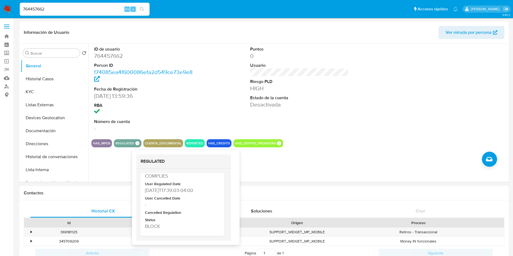
scroll to position [26, 0]
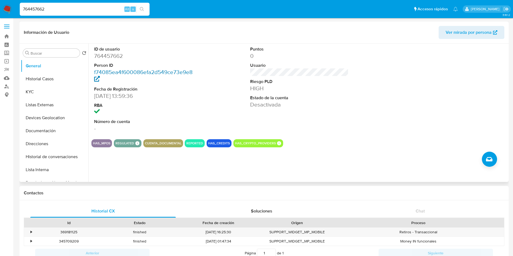
click at [166, 69] on link "f74085ea4f600086efa2d549ce73e9e8" at bounding box center [143, 75] width 98 height 15
click at [311, 164] on div "ID de usuario 764457662 Person ID f74085ea4f600086efa2d549ce73e9e8 Fecha de Reg…" at bounding box center [297, 113] width 419 height 138
click at [112, 57] on dd "764457662" at bounding box center [143, 56] width 99 height 8
copy dd "764457662"
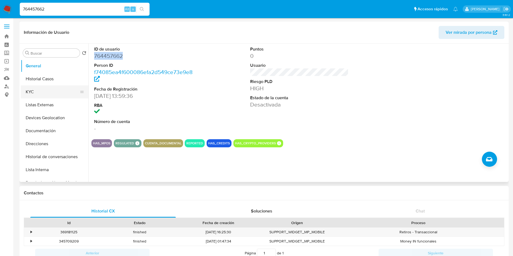
click at [52, 88] on button "KYC" at bounding box center [52, 91] width 63 height 13
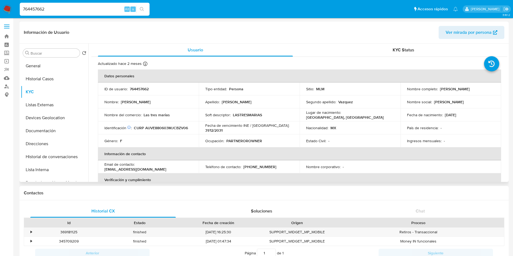
drag, startPoint x: 438, startPoint y: 91, endPoint x: 487, endPoint y: 93, distance: 48.5
click at [487, 93] on td "Nombre completo : Maria Eva Aburto Vazquez" at bounding box center [450, 88] width 101 height 13
copy p "[PERSON_NAME] [PERSON_NAME]"
click at [57, 145] on button "Direcciones" at bounding box center [52, 143] width 63 height 13
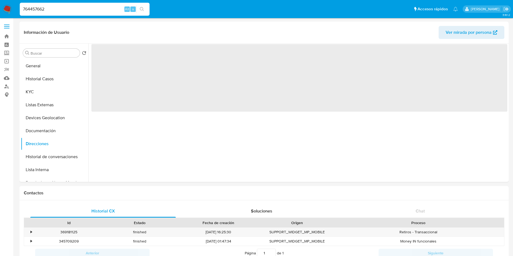
click at [74, 11] on input "764457662" at bounding box center [85, 9] width 130 height 7
click at [81, 6] on input "764457662" at bounding box center [85, 9] width 130 height 7
click at [210, 32] on header "Información de Usuario Ver mirada por persona" at bounding box center [264, 32] width 480 height 13
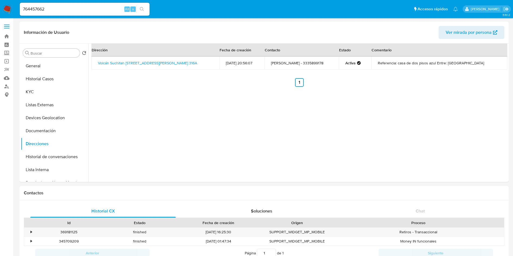
scroll to position [203, 0]
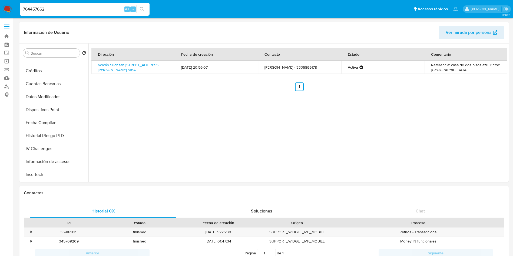
click at [74, 11] on input "764457662" at bounding box center [85, 9] width 130 height 7
drag, startPoint x: 79, startPoint y: 11, endPoint x: 122, endPoint y: 19, distance: 43.2
click at [1, 0] on nav "Pausado Ver notificaciones 764457662 Alt s Accesos rápidos Presiona las siguien…" at bounding box center [256, 9] width 513 height 18
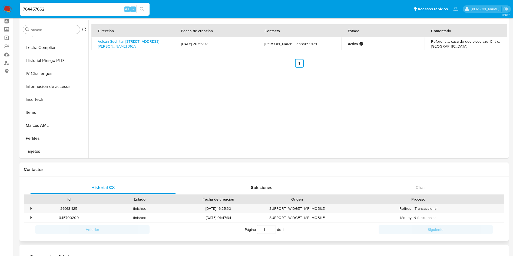
scroll to position [41, 0]
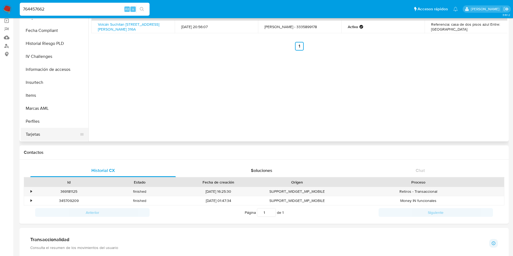
click at [49, 137] on button "Tarjetas" at bounding box center [52, 134] width 63 height 13
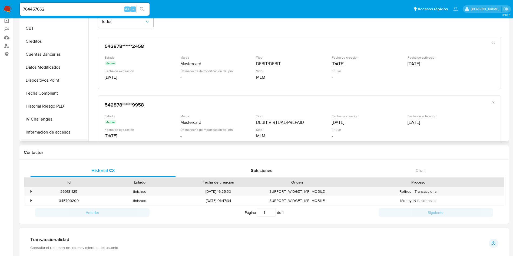
scroll to position [173, 0]
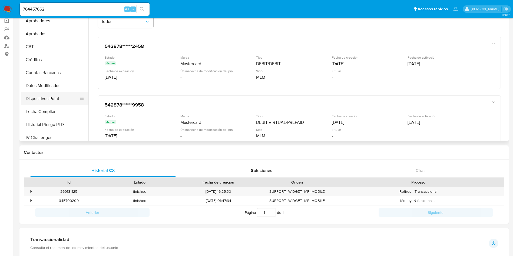
click at [43, 96] on button "Dispositivos Point" at bounding box center [52, 98] width 63 height 13
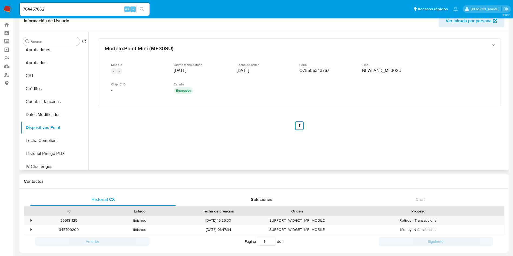
scroll to position [0, 0]
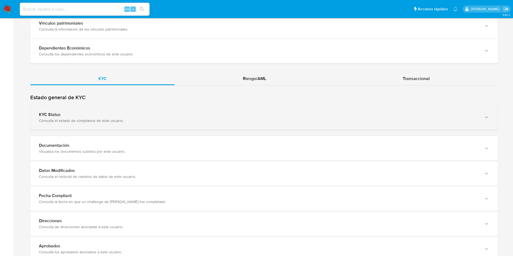
scroll to position [487, 0]
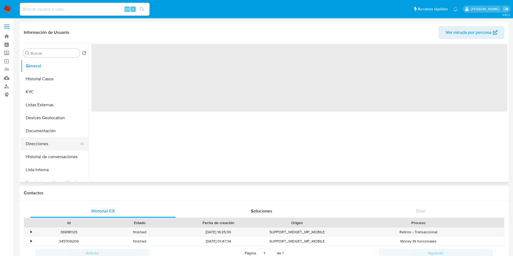
select select "10"
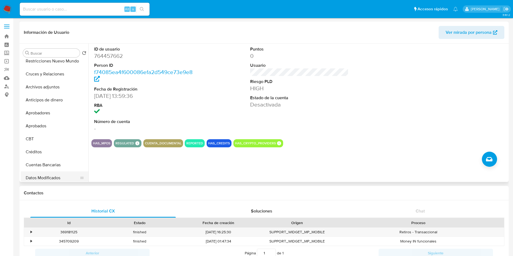
scroll to position [162, 0]
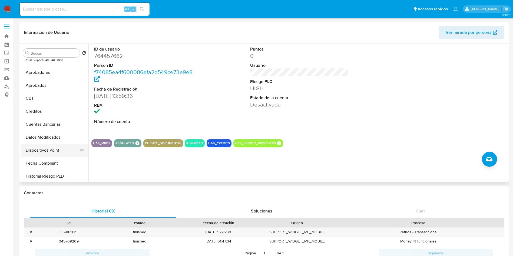
click at [47, 150] on button "Dispositivos Point" at bounding box center [52, 150] width 63 height 13
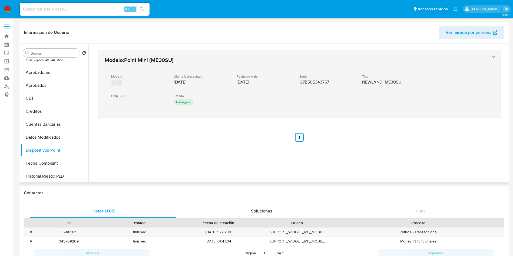
click at [126, 101] on div "Chip IC ID -" at bounding box center [138, 99] width 54 height 11
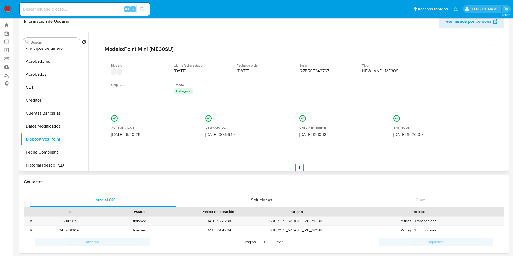
scroll to position [0, 0]
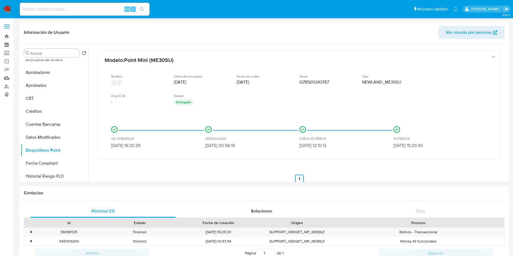
click at [87, 9] on input at bounding box center [85, 9] width 130 height 7
paste input "1269549859"
type input "1269549859"
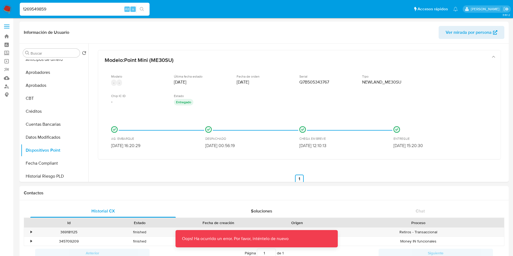
click at [87, 9] on input "1269549859" at bounding box center [85, 9] width 130 height 7
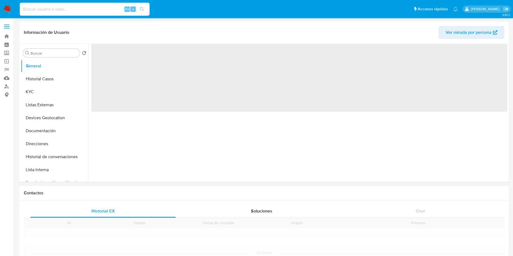
click at [49, 10] on input at bounding box center [85, 9] width 130 height 7
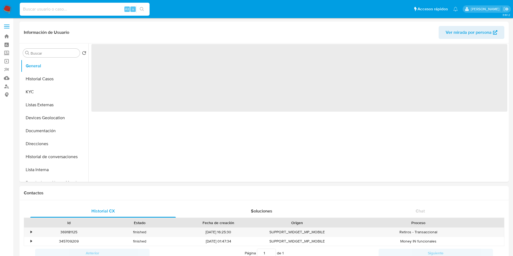
paste input "1269549859"
type input "1269549859"
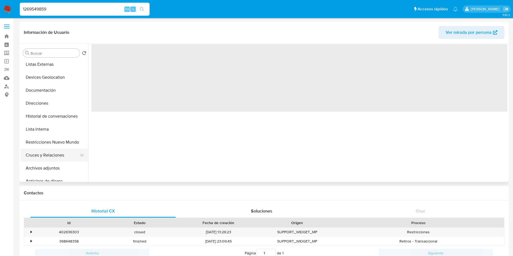
select select "10"
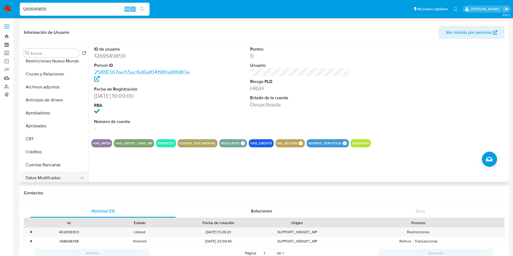
scroll to position [162, 0]
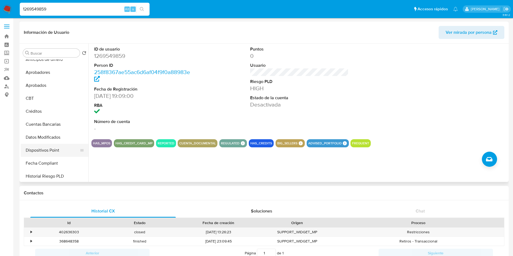
click at [42, 147] on button "Dispositivos Point" at bounding box center [52, 150] width 63 height 13
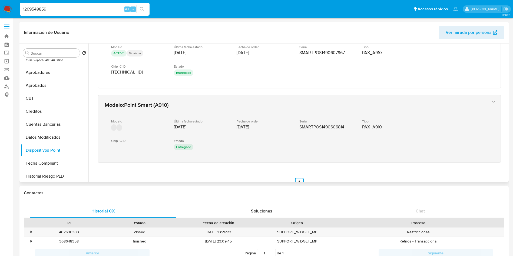
scroll to position [192, 0]
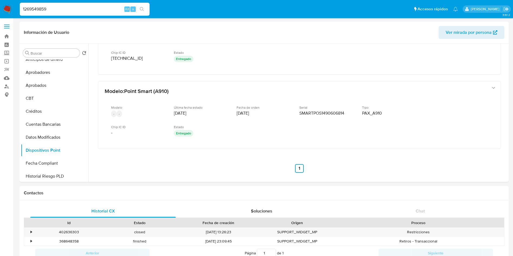
click at [54, 6] on input "1269549859" at bounding box center [85, 9] width 130 height 7
drag, startPoint x: 63, startPoint y: 11, endPoint x: 0, endPoint y: -2, distance: 64.3
paste input "764457662"
type input "764457662"
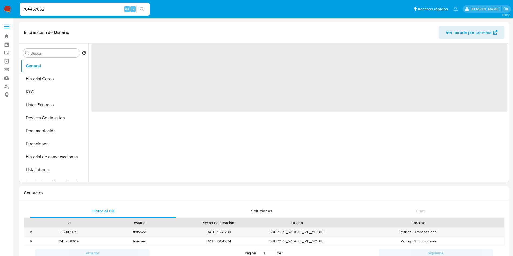
select select "10"
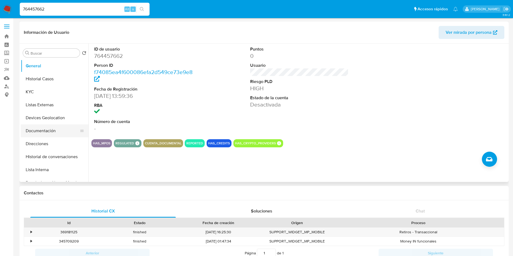
click at [41, 128] on button "Documentación" at bounding box center [52, 130] width 63 height 13
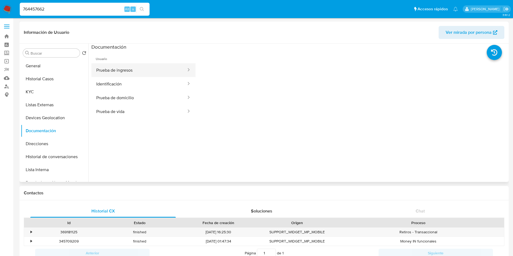
click at [132, 72] on button "Prueba de ingresos" at bounding box center [138, 70] width 95 height 14
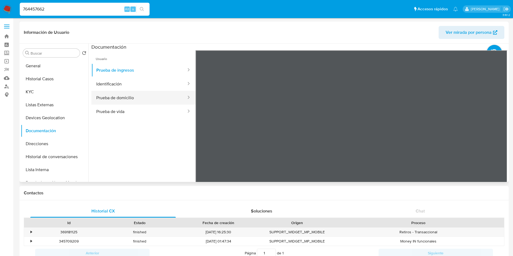
click at [127, 99] on button "Prueba de domicilio" at bounding box center [138, 98] width 95 height 14
click at [127, 77] on button "Identificación" at bounding box center [138, 84] width 95 height 14
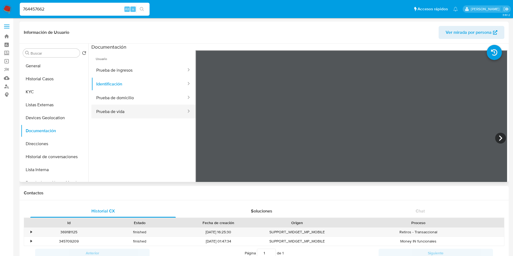
click at [127, 108] on button "Prueba de vida" at bounding box center [138, 112] width 95 height 14
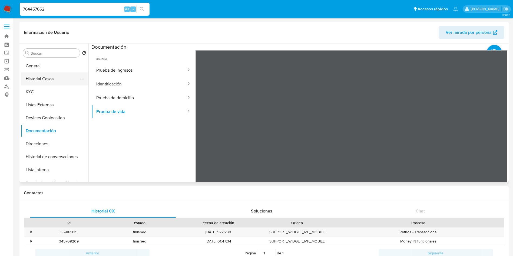
click at [33, 81] on button "Historial Casos" at bounding box center [52, 78] width 63 height 13
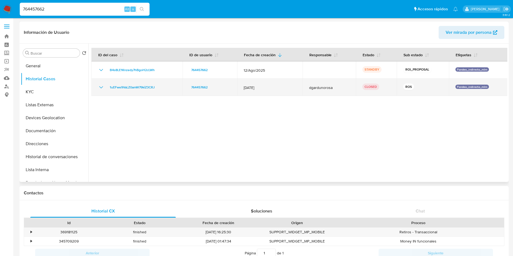
drag, startPoint x: 271, startPoint y: 86, endPoint x: 243, endPoint y: 87, distance: 27.9
click at [244, 87] on span "12/May/2025" at bounding box center [270, 87] width 52 height 5
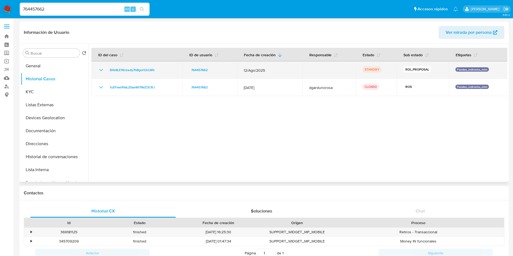
drag, startPoint x: 241, startPoint y: 70, endPoint x: 264, endPoint y: 70, distance: 22.7
click at [264, 70] on td "12/Ago/2025" at bounding box center [269, 69] width 65 height 17
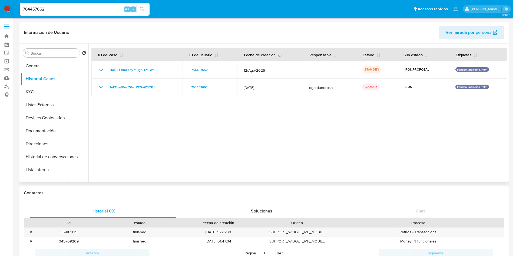
click at [205, 123] on div at bounding box center [297, 113] width 419 height 138
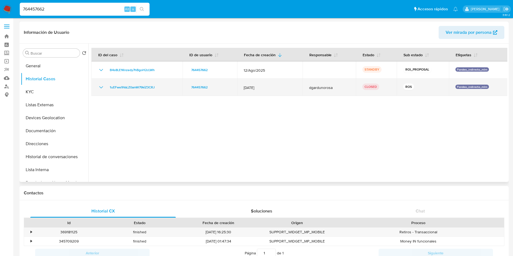
click at [103, 87] on icon "Mostrar/Ocultar" at bounding box center [101, 87] width 6 height 6
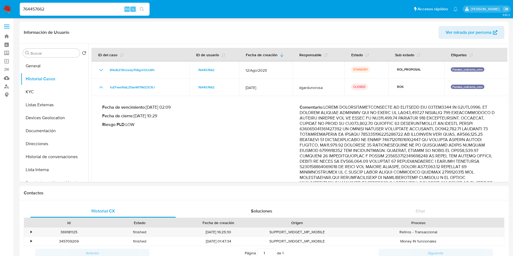
click at [39, 7] on input "764457662" at bounding box center [85, 9] width 130 height 7
drag, startPoint x: 38, startPoint y: 63, endPoint x: 49, endPoint y: 70, distance: 13.1
click at [38, 63] on button "General" at bounding box center [52, 65] width 63 height 13
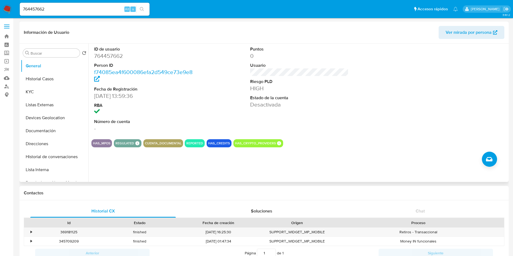
click at [115, 55] on dd "764457662" at bounding box center [143, 56] width 99 height 8
copy dd "764457662"
click at [7, 74] on link "Mulan" at bounding box center [32, 78] width 64 height 8
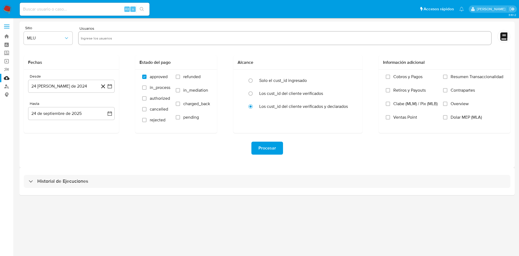
click at [110, 39] on input "text" at bounding box center [285, 38] width 408 height 9
paste input "764457662"
type input "764457662"
click at [67, 40] on icon "button" at bounding box center [66, 37] width 5 height 5
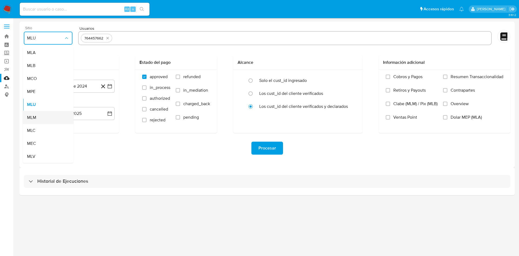
click at [45, 114] on div "MLM" at bounding box center [46, 117] width 39 height 13
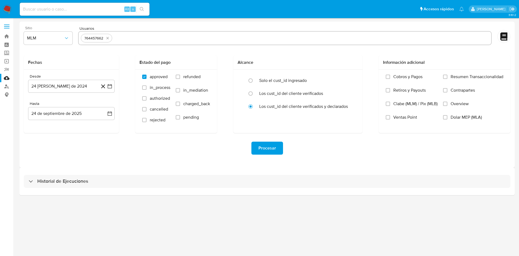
click at [161, 169] on div "Historial de Ejecuciones" at bounding box center [266, 182] width 495 height 28
click at [110, 85] on icon "button" at bounding box center [109, 86] width 5 height 5
click at [34, 102] on div "agosto 2024 agosto 2024 lun lunes mar martes mié miércoles jue jueves vie viern…" at bounding box center [71, 136] width 87 height 85
click at [106, 105] on icon "Mes siguiente" at bounding box center [105, 105] width 6 height 6
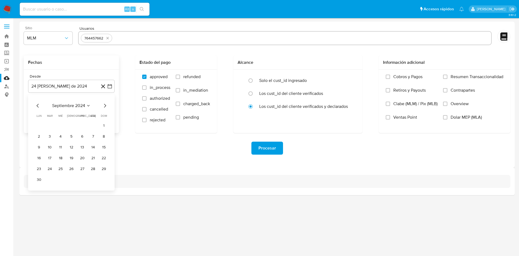
click at [106, 105] on icon "Mes siguiente" at bounding box center [105, 105] width 6 height 6
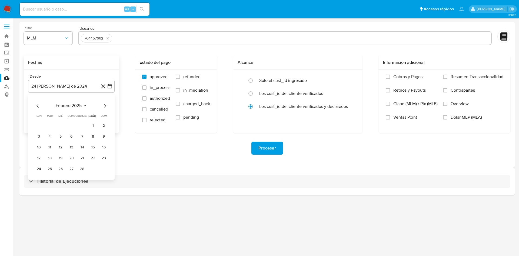
click at [106, 105] on icon "Mes siguiente" at bounding box center [105, 105] width 6 height 6
click at [39, 146] on button "12" at bounding box center [39, 147] width 9 height 9
click at [111, 144] on div "Procesar" at bounding box center [267, 148] width 487 height 13
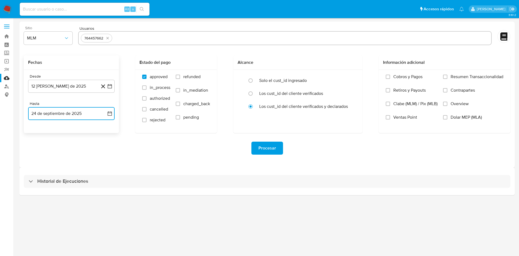
click at [110, 110] on button "24 de septiembre de 2025" at bounding box center [71, 113] width 87 height 13
click at [37, 131] on icon "Mes anterior" at bounding box center [38, 133] width 6 height 6
click at [72, 196] on button "31" at bounding box center [71, 196] width 9 height 9
click at [445, 104] on input "Overview" at bounding box center [445, 104] width 4 height 4
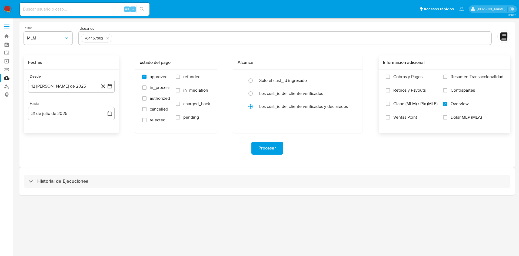
click at [269, 152] on span "Procesar" at bounding box center [267, 148] width 18 height 12
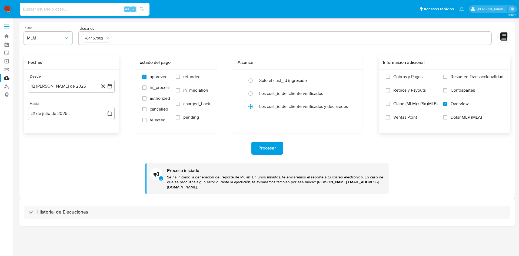
click at [64, 8] on input at bounding box center [85, 9] width 130 height 7
paste input "764457662"
type input "764457662"
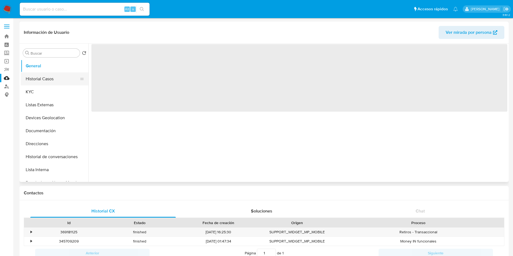
select select "10"
click at [47, 79] on button "Historial Casos" at bounding box center [52, 78] width 63 height 13
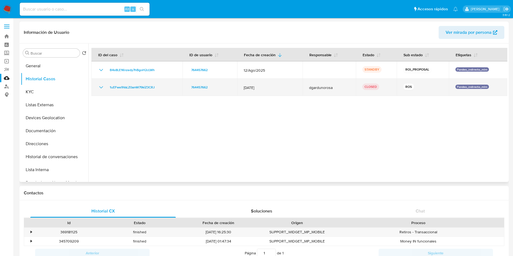
click at [98, 85] on icon "Mostrar/Ocultar" at bounding box center [101, 87] width 6 height 6
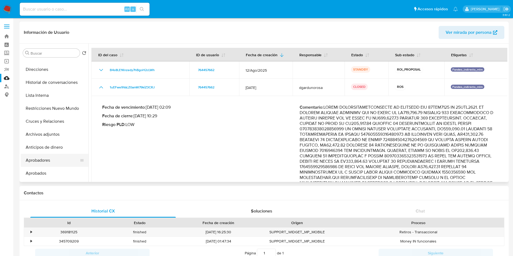
scroll to position [81, 0]
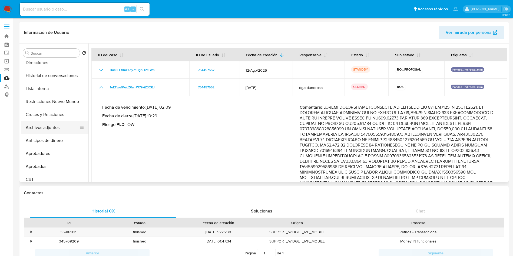
click at [52, 129] on button "Archivos adjuntos" at bounding box center [52, 127] width 63 height 13
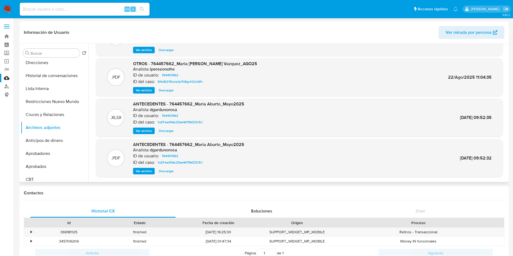
scroll to position [41, 0]
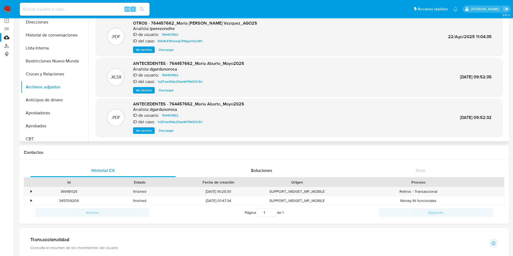
click at [164, 129] on span "Descargar" at bounding box center [166, 130] width 15 height 5
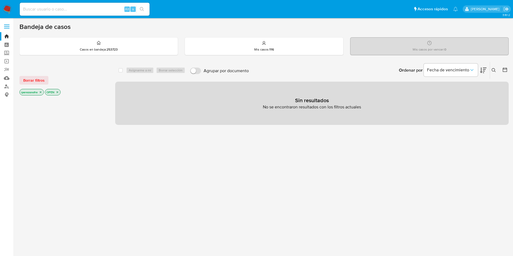
click at [91, 7] on input at bounding box center [85, 9] width 130 height 7
paste input "643771112"
type input "643771112"
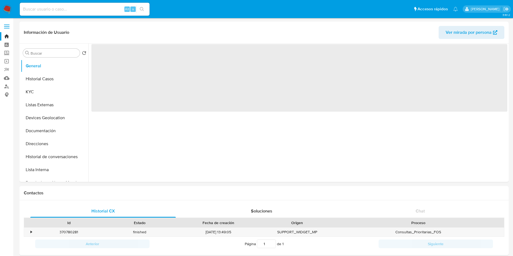
select select "10"
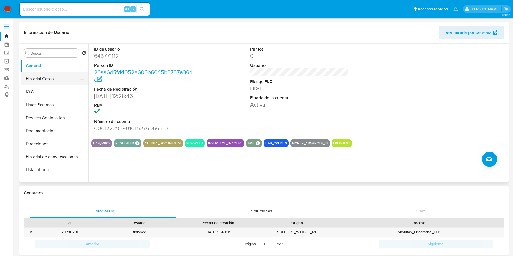
click at [47, 77] on button "Historial Casos" at bounding box center [52, 78] width 63 height 13
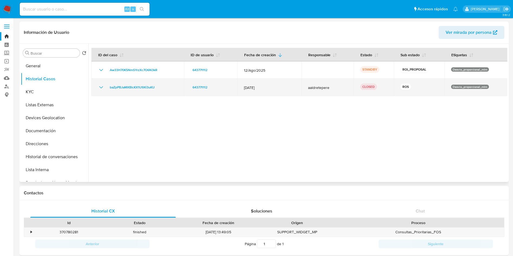
click at [245, 90] on span "[DATE]" at bounding box center [269, 87] width 51 height 5
drag, startPoint x: 242, startPoint y: 88, endPoint x: 263, endPoint y: 89, distance: 21.1
click at [263, 89] on td "[DATE]" at bounding box center [269, 87] width 64 height 17
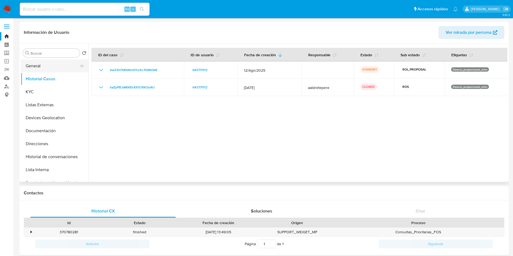
click at [44, 68] on button "General" at bounding box center [52, 65] width 63 height 13
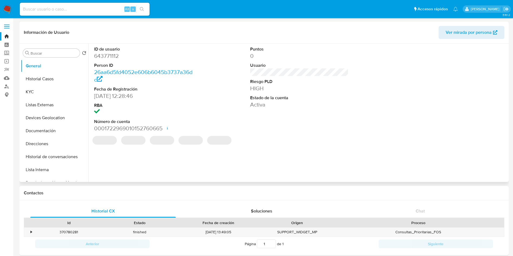
click at [114, 56] on dd "643771112" at bounding box center [143, 56] width 99 height 8
copy dd "643771112"
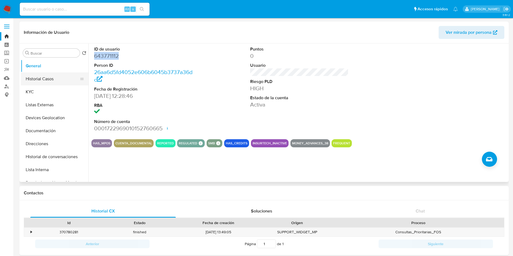
click at [52, 75] on button "Historial Casos" at bounding box center [52, 78] width 63 height 13
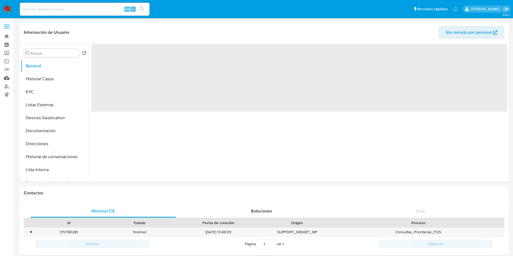
click at [6, 77] on link "Mulan" at bounding box center [32, 78] width 64 height 8
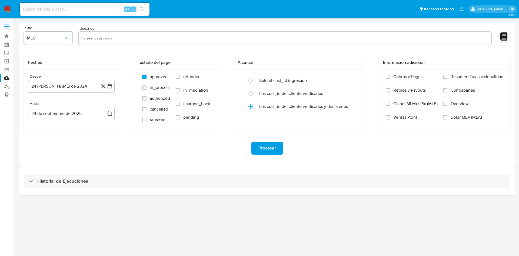
click at [155, 41] on input "text" at bounding box center [285, 38] width 408 height 9
paste input "643771112"
type input "643771112"
click at [60, 38] on span "MLU" at bounding box center [45, 37] width 37 height 5
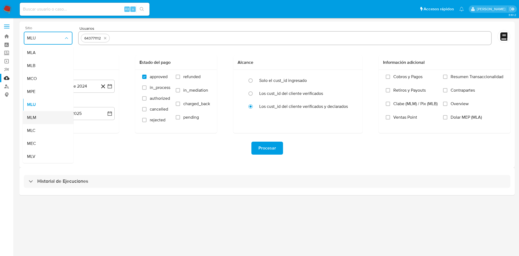
click at [43, 118] on div "MLM" at bounding box center [46, 117] width 39 height 13
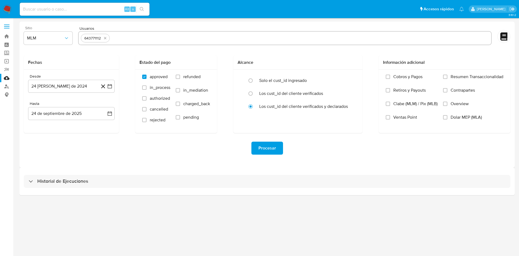
click at [168, 162] on div "Procesar" at bounding box center [267, 148] width 487 height 30
click at [108, 87] on icon "button" at bounding box center [110, 86] width 4 height 4
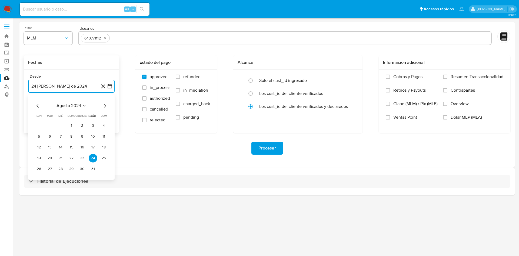
click at [107, 105] on icon "Mes siguiente" at bounding box center [105, 105] width 6 height 6
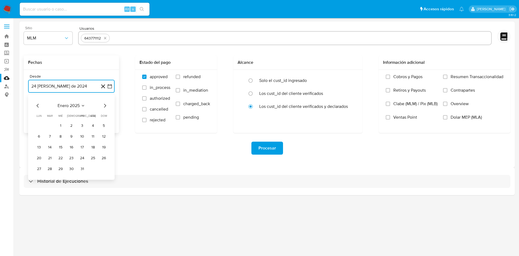
click at [107, 105] on icon "Mes siguiente" at bounding box center [105, 105] width 6 height 6
click at [57, 148] on button "12" at bounding box center [60, 147] width 9 height 9
click at [109, 113] on icon "button" at bounding box center [109, 113] width 5 height 5
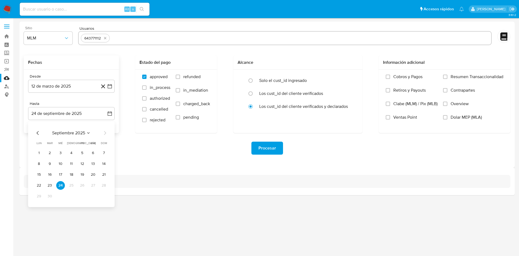
click at [34, 132] on div "septiembre 2025 septiembre 2025 lun lunes mar martes mié miércoles jue jueves v…" at bounding box center [71, 164] width 87 height 85
click at [36, 133] on icon "Mes anterior" at bounding box center [38, 133] width 6 height 6
click at [37, 132] on icon "Mes anterior" at bounding box center [38, 133] width 6 height 6
drag, startPoint x: 74, startPoint y: 195, endPoint x: 100, endPoint y: 198, distance: 26.2
click at [75, 195] on button "31" at bounding box center [71, 196] width 9 height 9
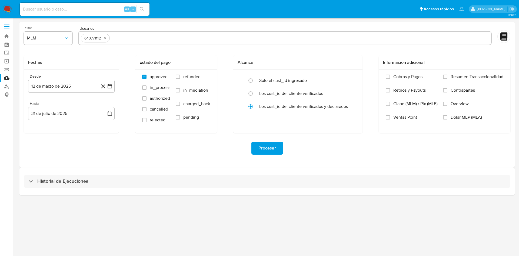
click at [194, 157] on div "Procesar" at bounding box center [267, 148] width 487 height 30
click at [446, 102] on input "Overview" at bounding box center [445, 104] width 4 height 4
click at [265, 149] on span "Procesar" at bounding box center [267, 148] width 18 height 12
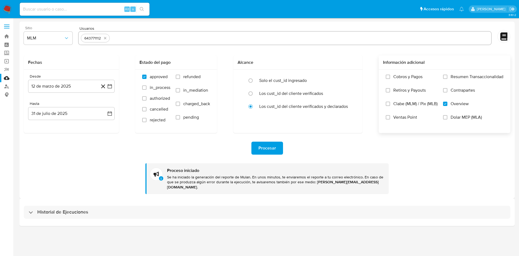
click at [92, 9] on input at bounding box center [85, 9] width 130 height 7
paste input "643771112"
type input "643771112"
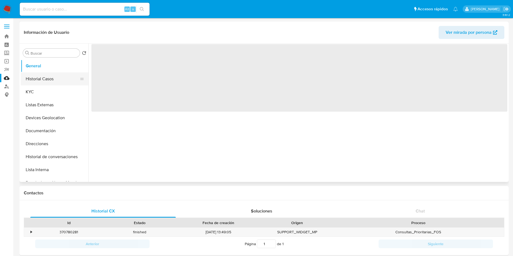
select select "10"
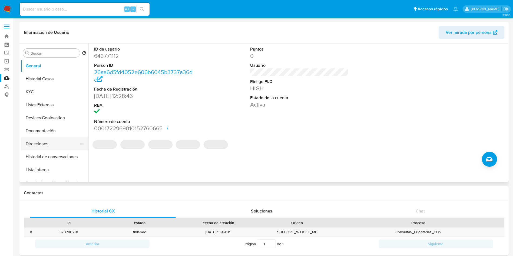
click at [34, 146] on button "Direcciones" at bounding box center [52, 143] width 63 height 13
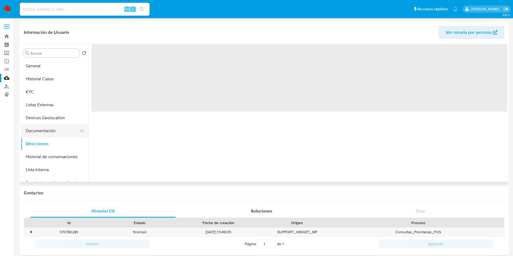
click at [41, 128] on button "Documentación" at bounding box center [52, 130] width 63 height 13
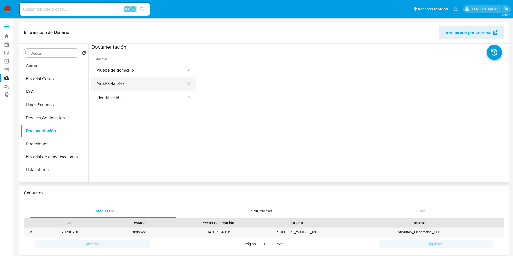
click at [151, 78] on button "Prueba de vida" at bounding box center [138, 84] width 95 height 14
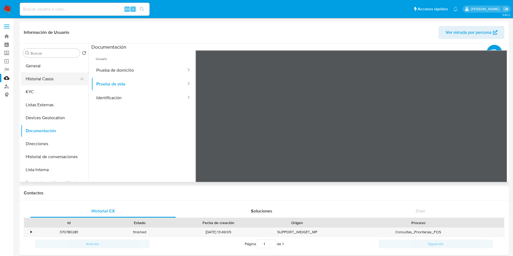
click at [48, 73] on button "Historial Casos" at bounding box center [52, 78] width 63 height 13
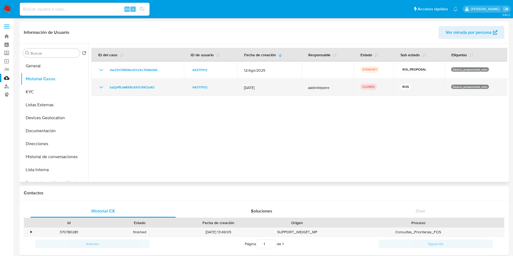
drag, startPoint x: 242, startPoint y: 87, endPoint x: 265, endPoint y: 88, distance: 23.0
click at [265, 88] on td "[DATE]" at bounding box center [269, 87] width 64 height 17
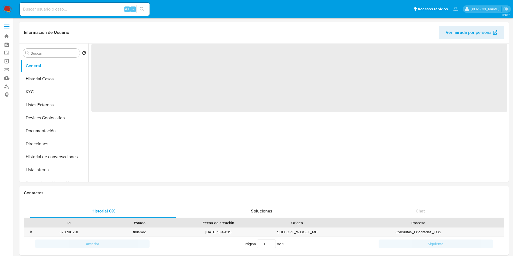
select select "10"
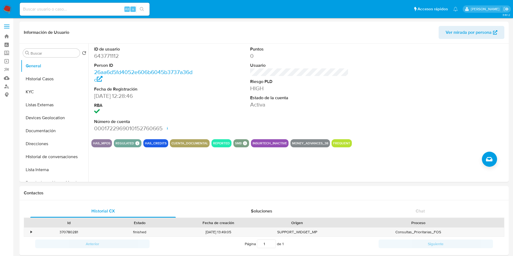
click at [71, 8] on input at bounding box center [85, 9] width 130 height 7
paste input "643771112"
type input "643771112"
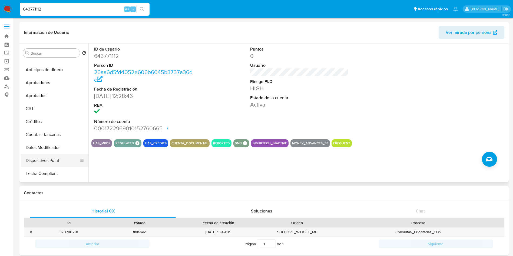
scroll to position [162, 0]
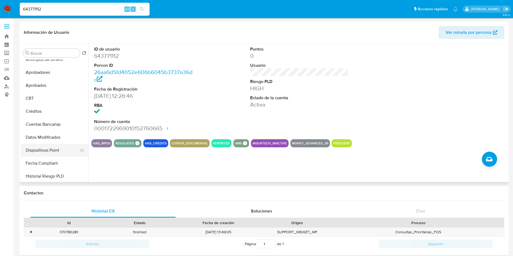
click at [51, 152] on button "Dispositivos Point" at bounding box center [52, 150] width 63 height 13
